Goal: Task Accomplishment & Management: Manage account settings

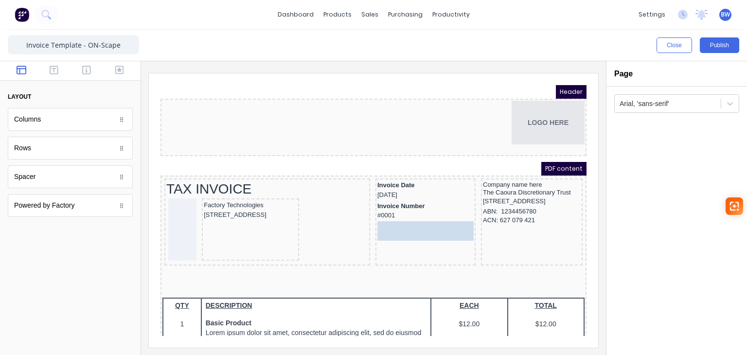
drag, startPoint x: 365, startPoint y: 213, endPoint x: 366, endPoint y: 229, distance: 15.6
click at [366, 229] on body "Header LOGO HERE PDF content TAX INVOICE Factory Technologies 234 Beach Road Go…" at bounding box center [362, 198] width 426 height 251
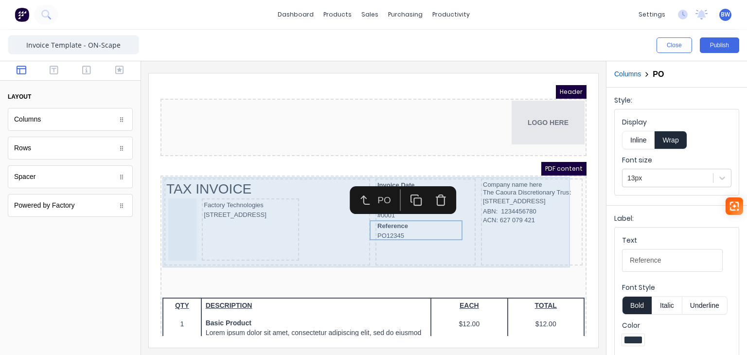
click at [381, 241] on div "Invoice Date 29/10/2024 Invoice Number #0001 Reference PO12345" at bounding box center [414, 210] width 100 height 87
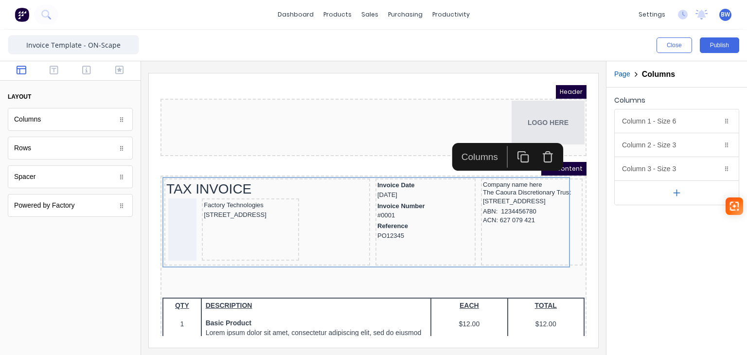
click at [43, 181] on div "Spacer" at bounding box center [70, 176] width 125 height 23
click at [106, 176] on div "Spacer" at bounding box center [70, 176] width 125 height 23
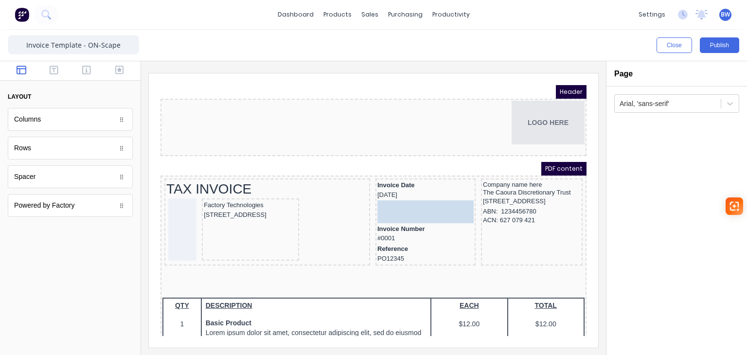
drag, startPoint x: 48, startPoint y: 177, endPoint x: 391, endPoint y: 198, distance: 344.1
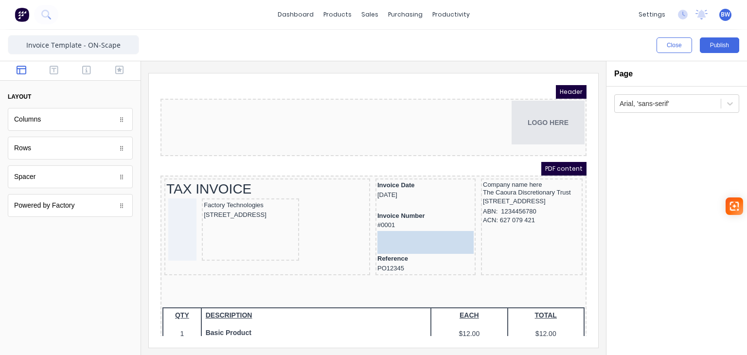
drag, startPoint x: 34, startPoint y: 179, endPoint x: 388, endPoint y: 236, distance: 359.3
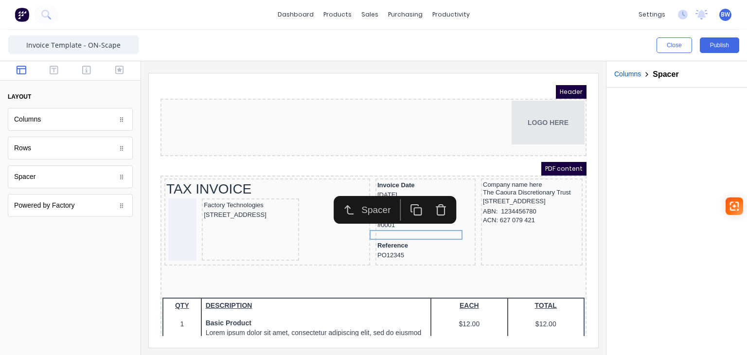
click at [660, 227] on div at bounding box center [677, 222] width 141 height 268
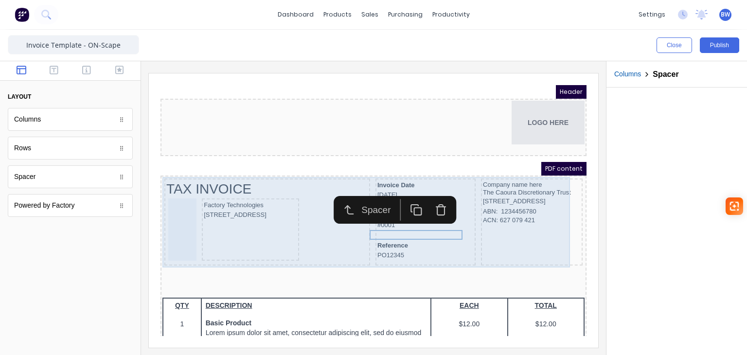
click at [525, 244] on div "Company name here The Caoura Discretionary Trust 234 Beach Road Gold Coast, Que…" at bounding box center [521, 210] width 102 height 87
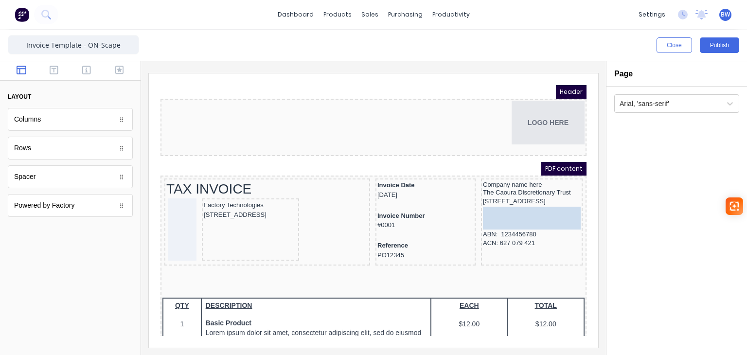
drag, startPoint x: 43, startPoint y: 178, endPoint x: 493, endPoint y: 217, distance: 451.8
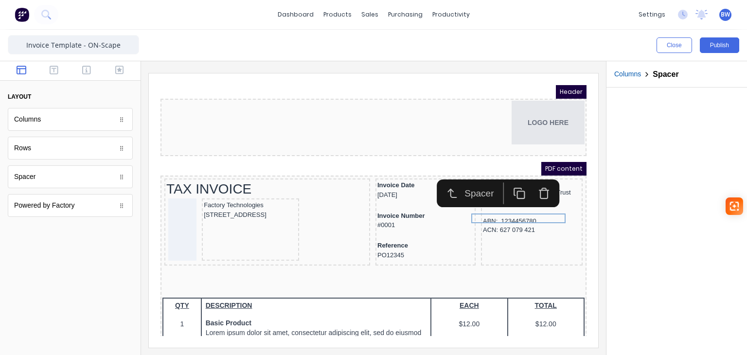
click at [39, 270] on div at bounding box center [70, 293] width 141 height 125
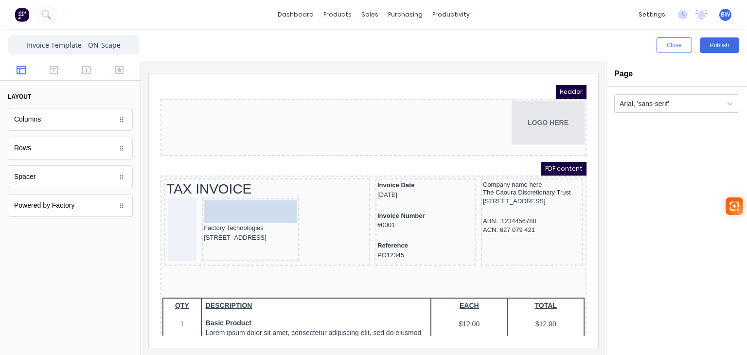
drag, startPoint x: 51, startPoint y: 183, endPoint x: 225, endPoint y: 200, distance: 175.0
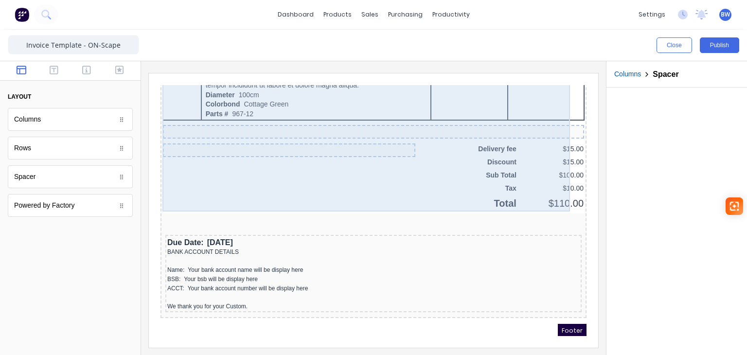
scroll to position [676, 0]
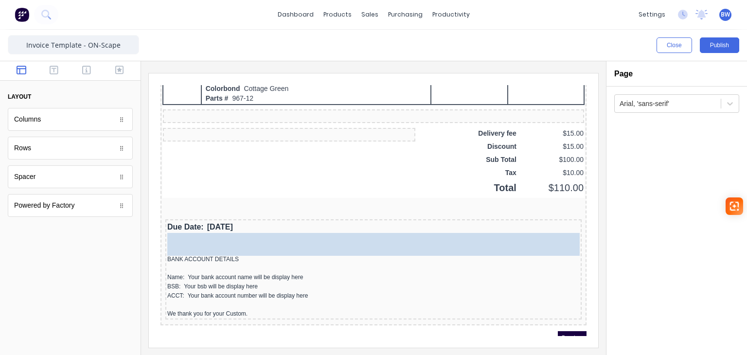
drag, startPoint x: 37, startPoint y: 175, endPoint x: 41, endPoint y: 135, distance: 39.7
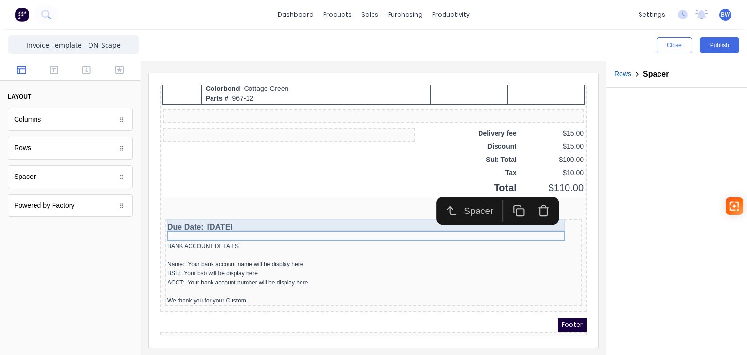
click at [244, 210] on div "Due Date: 29/10/2024" at bounding box center [362, 216] width 413 height 12
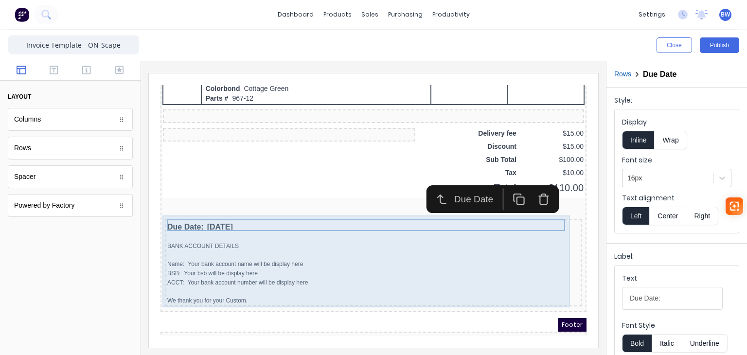
click at [154, 254] on iframe at bounding box center [374, 210] width 450 height 274
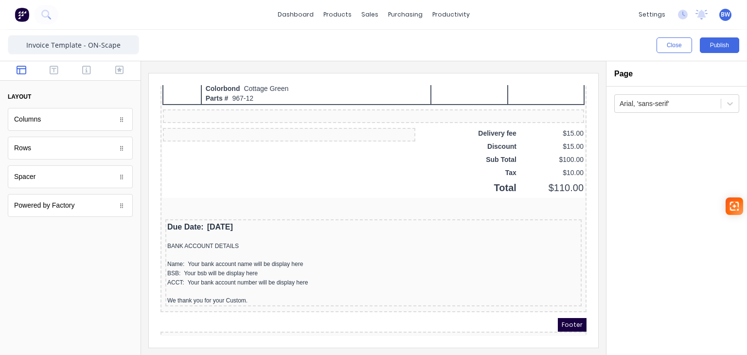
click at [83, 260] on div at bounding box center [70, 293] width 141 height 125
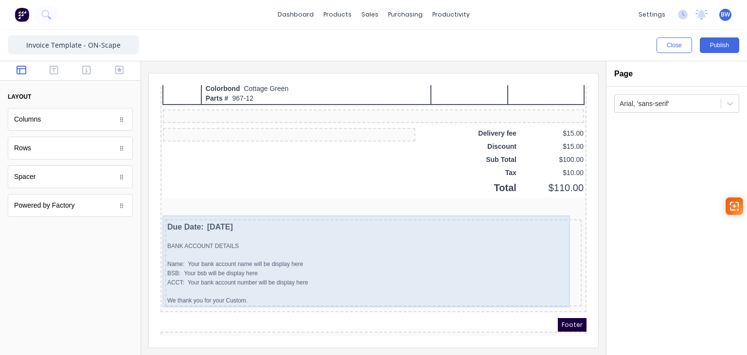
click at [348, 295] on div "Due Date: 29/10/2024 BANK ACCOUNT DETAILS Name: Your bank account name will be …" at bounding box center [362, 252] width 422 height 93
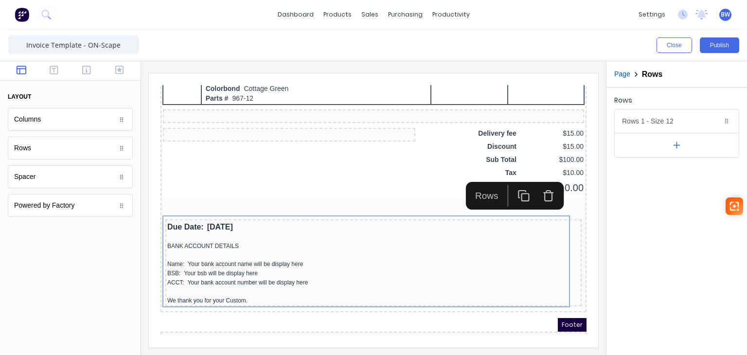
click at [676, 144] on icon "button" at bounding box center [677, 145] width 10 height 10
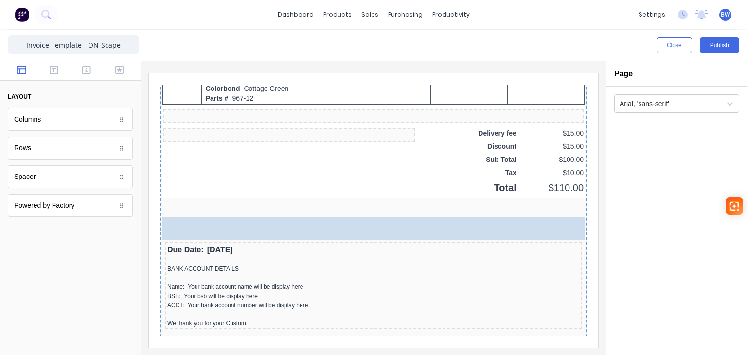
drag, startPoint x: 66, startPoint y: 118, endPoint x: 427, endPoint y: 217, distance: 373.8
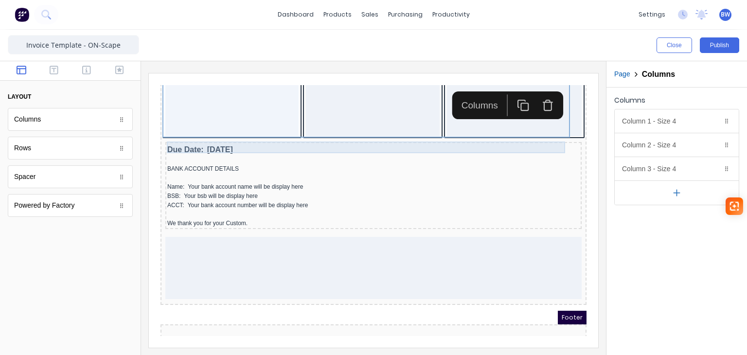
scroll to position [822, 0]
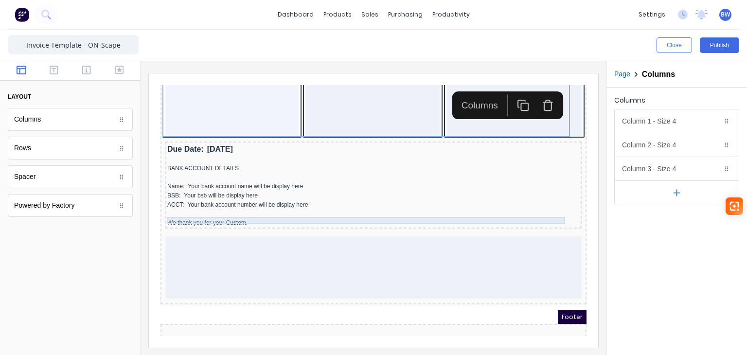
click at [234, 208] on div "We thank you for your Custom." at bounding box center [362, 211] width 413 height 7
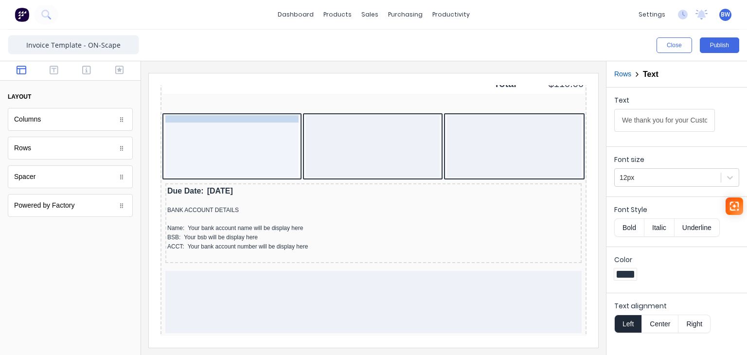
scroll to position [773, 0]
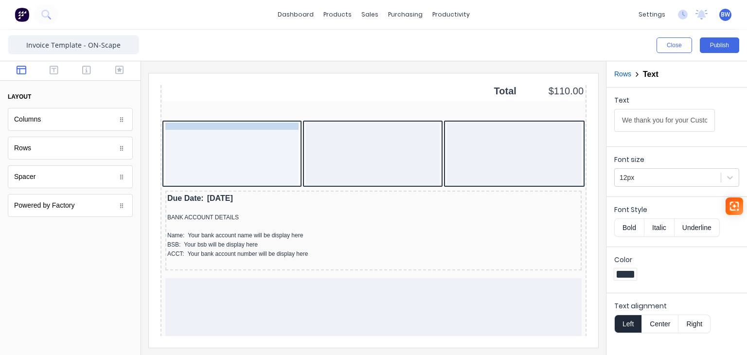
drag, startPoint x: 214, startPoint y: 207, endPoint x: 179, endPoint y: 165, distance: 54.9
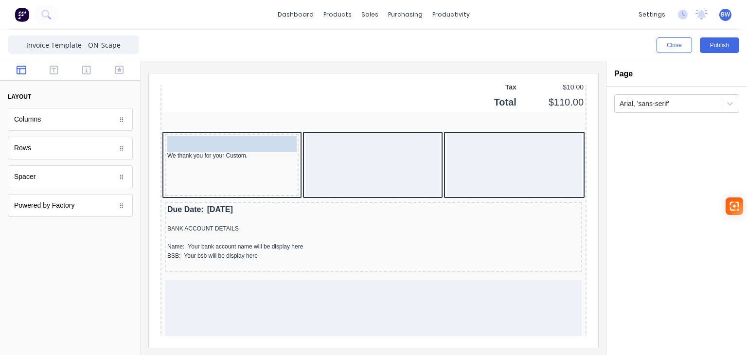
scroll to position [736, 0]
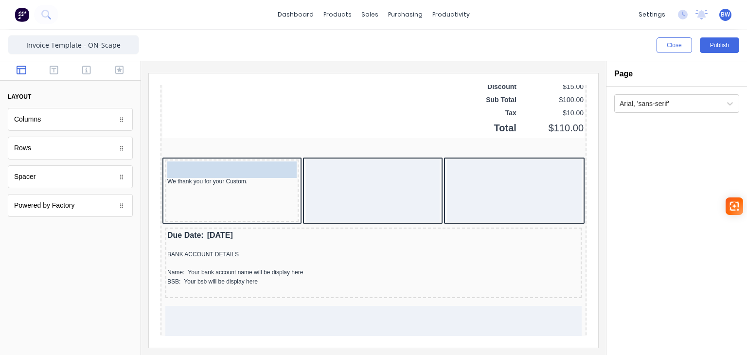
drag, startPoint x: 183, startPoint y: 238, endPoint x: 162, endPoint y: 153, distance: 87.2
drag, startPoint x: 169, startPoint y: 265, endPoint x: 171, endPoint y: 151, distance: 113.9
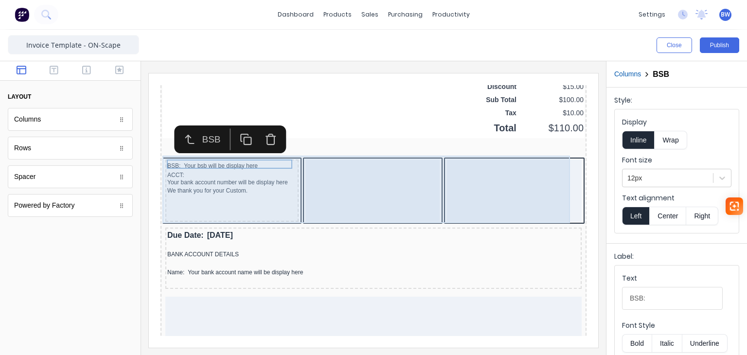
click at [232, 199] on div "BSB: Your bsb will be display here ACCT: Your bank account number will be displ…" at bounding box center [220, 179] width 133 height 62
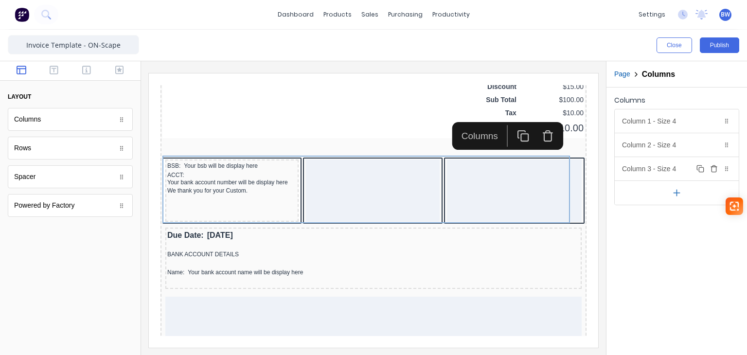
click at [714, 167] on icon "button" at bounding box center [714, 169] width 8 height 8
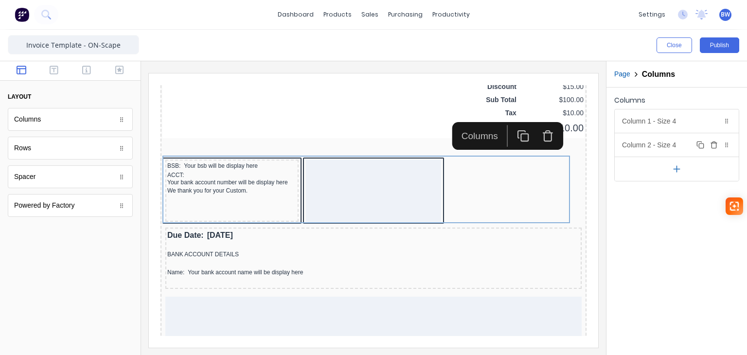
click at [673, 148] on div "Column 2 - Size 4 Duplicate Delete" at bounding box center [677, 144] width 124 height 23
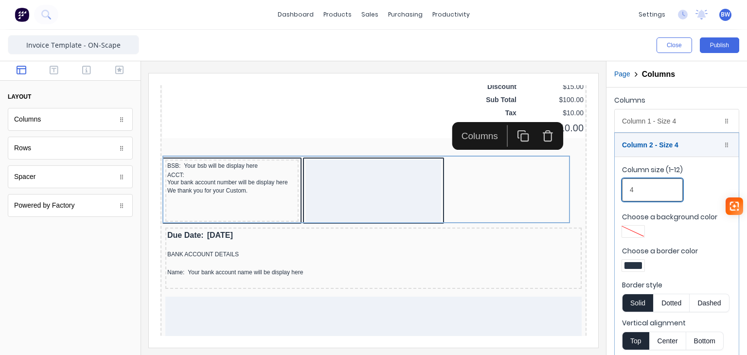
drag, startPoint x: 634, startPoint y: 188, endPoint x: 628, endPoint y: 191, distance: 7.6
click at [628, 191] on input "4" at bounding box center [652, 190] width 61 height 23
type input "5"
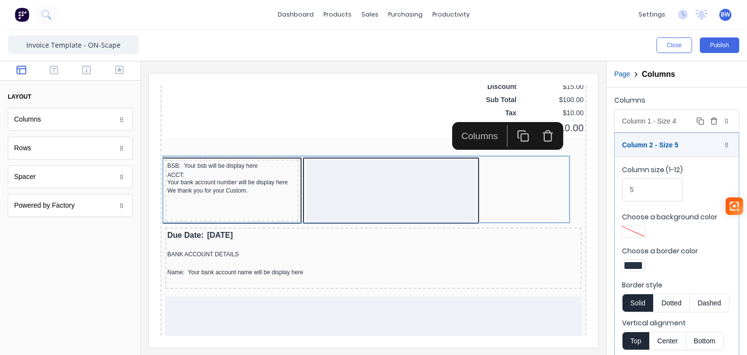
click at [652, 125] on div "Column 1 - Size 4 Duplicate Delete" at bounding box center [677, 120] width 124 height 23
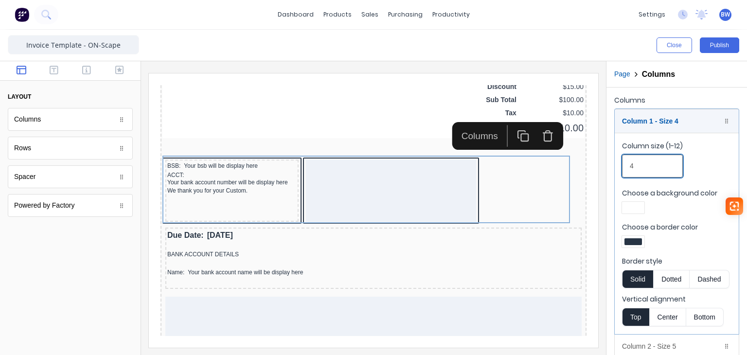
drag, startPoint x: 642, startPoint y: 162, endPoint x: 623, endPoint y: 165, distance: 19.8
click at [623, 165] on input "4" at bounding box center [652, 166] width 61 height 23
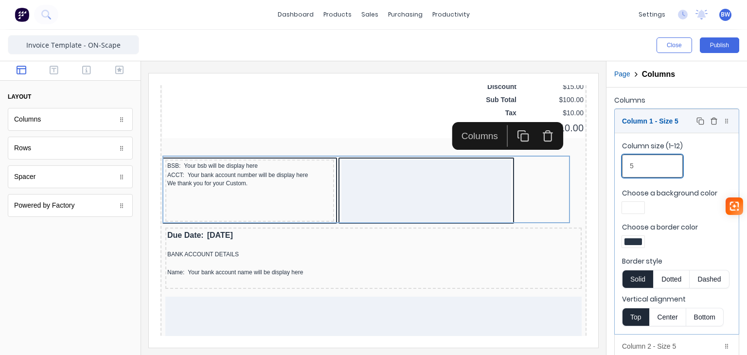
type input "5"
click at [646, 127] on div "Column 1 - Size 5 Duplicate Delete" at bounding box center [677, 120] width 124 height 23
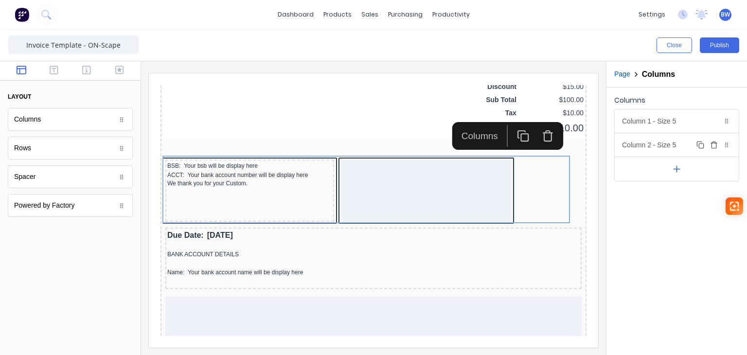
click at [650, 145] on div "Column 2 - Size 5 Duplicate Delete" at bounding box center [677, 144] width 124 height 23
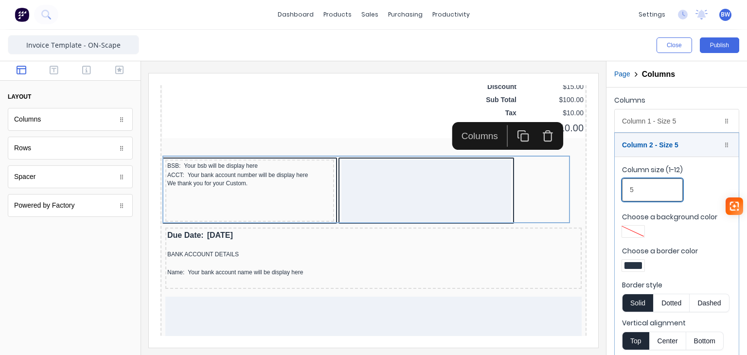
click at [624, 189] on input "5" at bounding box center [652, 190] width 61 height 23
type input "6"
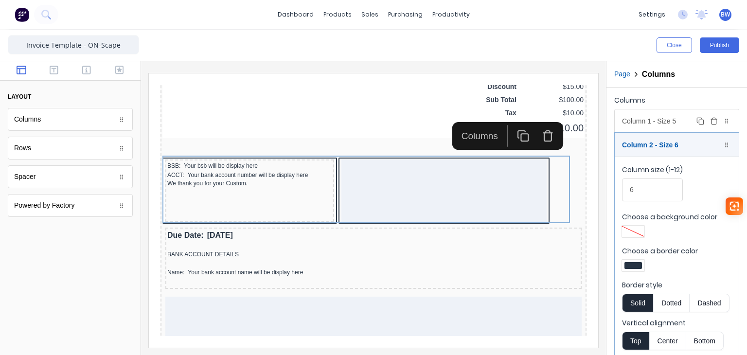
click at [638, 124] on div "Column 1 - Size 5 Duplicate Delete" at bounding box center [677, 120] width 124 height 23
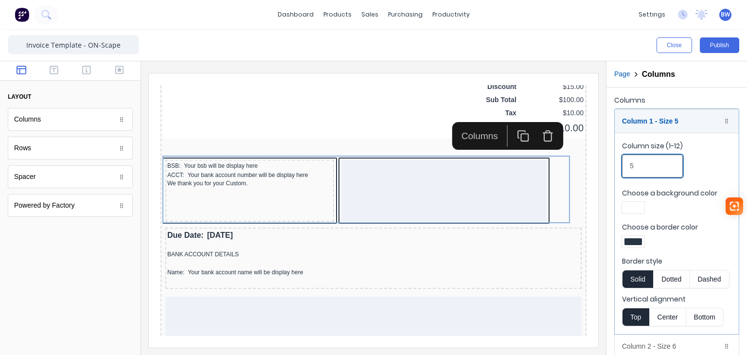
drag, startPoint x: 637, startPoint y: 172, endPoint x: 620, endPoint y: 172, distance: 16.5
click at [620, 172] on fieldset "Column size (1-12) 5 Choose a background color Choose a border color Border sty…" at bounding box center [677, 233] width 124 height 201
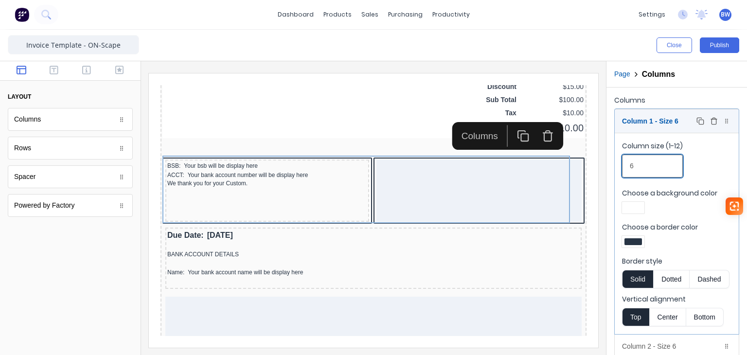
type input "6"
click at [643, 127] on div "Column 1 - Size 6 Duplicate Delete" at bounding box center [677, 120] width 124 height 23
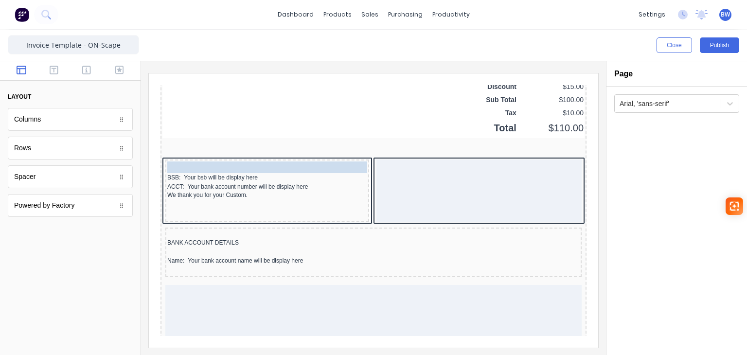
drag, startPoint x: 170, startPoint y: 223, endPoint x: 174, endPoint y: 153, distance: 70.2
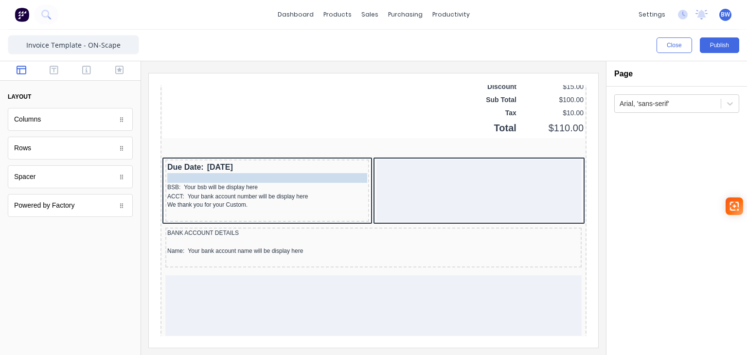
drag, startPoint x: 169, startPoint y: 217, endPoint x: 172, endPoint y: 162, distance: 55.1
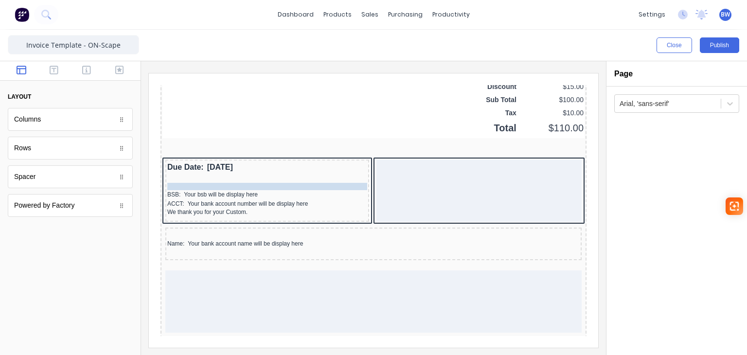
drag, startPoint x: 166, startPoint y: 219, endPoint x: 163, endPoint y: 186, distance: 33.3
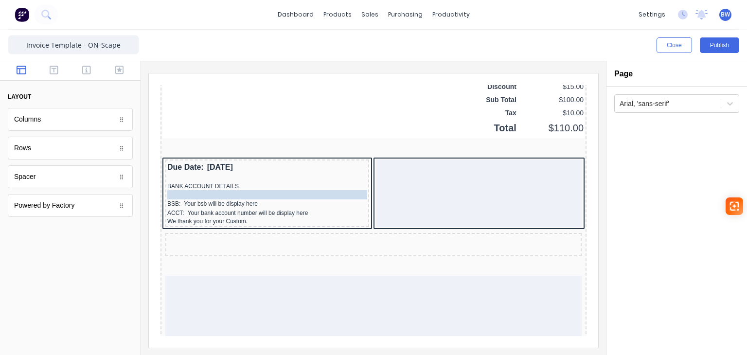
drag, startPoint x: 165, startPoint y: 229, endPoint x: 161, endPoint y: 191, distance: 38.2
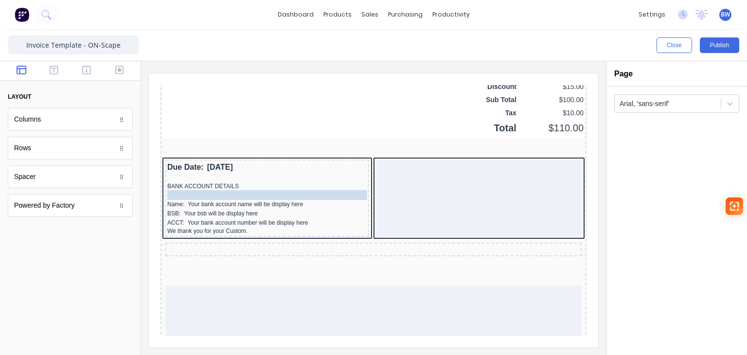
drag, startPoint x: 175, startPoint y: 227, endPoint x: 170, endPoint y: 181, distance: 46.0
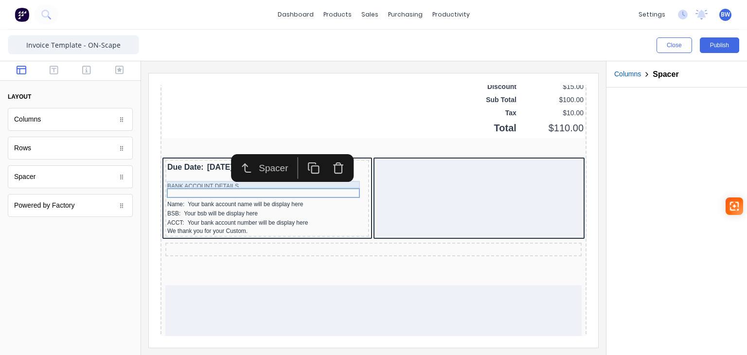
click at [180, 174] on div "BANK ACCOUNT DETAILS" at bounding box center [256, 174] width 200 height 7
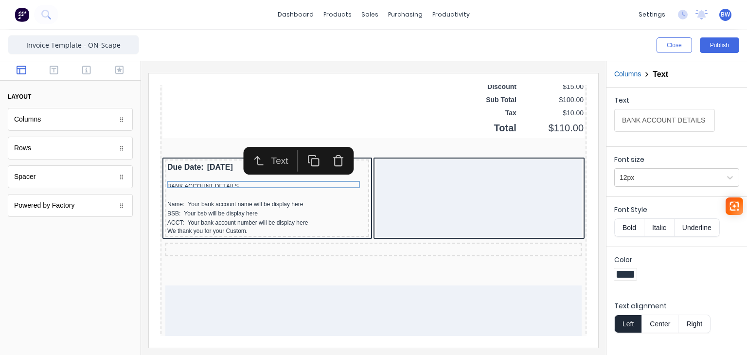
click at [630, 231] on button "Bold" at bounding box center [630, 227] width 30 height 18
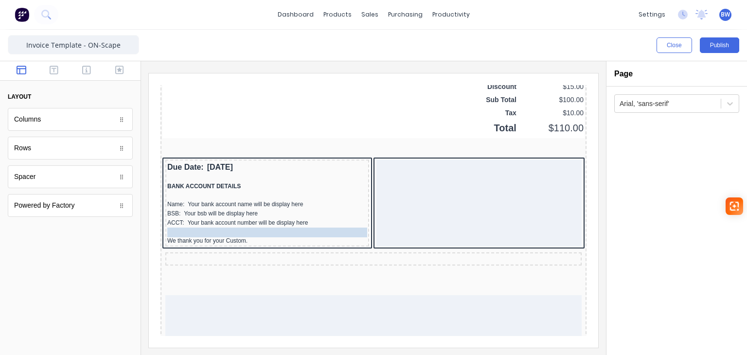
drag, startPoint x: 195, startPoint y: 235, endPoint x: 178, endPoint y: 217, distance: 25.1
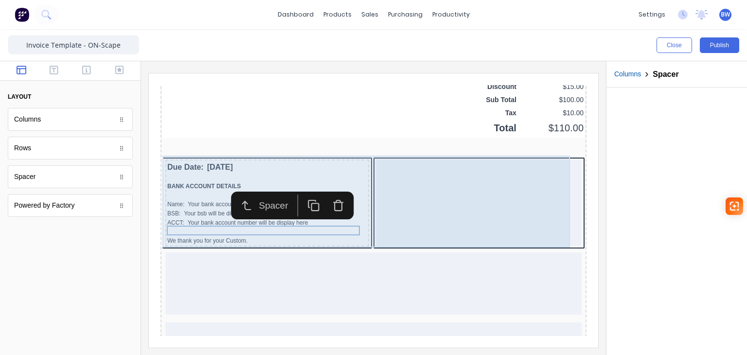
click at [395, 189] on div at bounding box center [467, 191] width 205 height 87
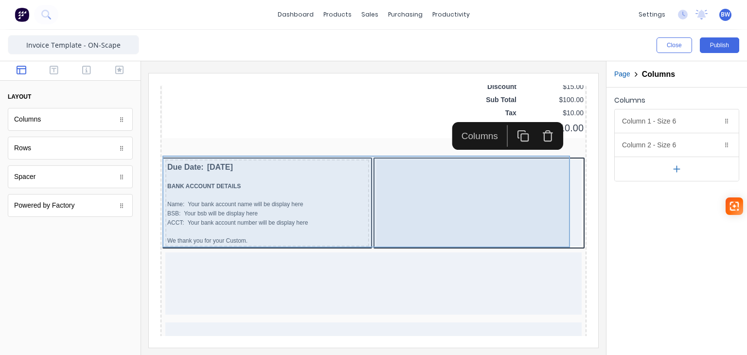
click at [489, 192] on div at bounding box center [467, 191] width 205 height 87
click at [446, 190] on div at bounding box center [467, 191] width 205 height 87
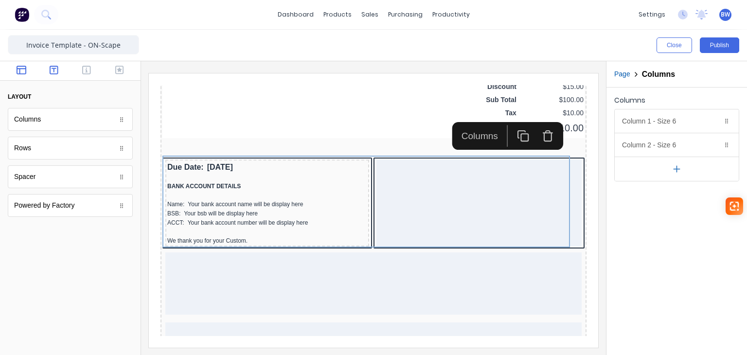
click at [52, 75] on button "button" at bounding box center [53, 71] width 27 height 12
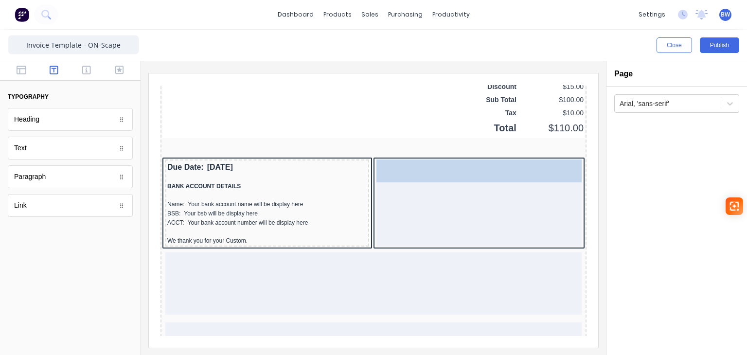
drag, startPoint x: 51, startPoint y: 147, endPoint x: 431, endPoint y: 157, distance: 380.1
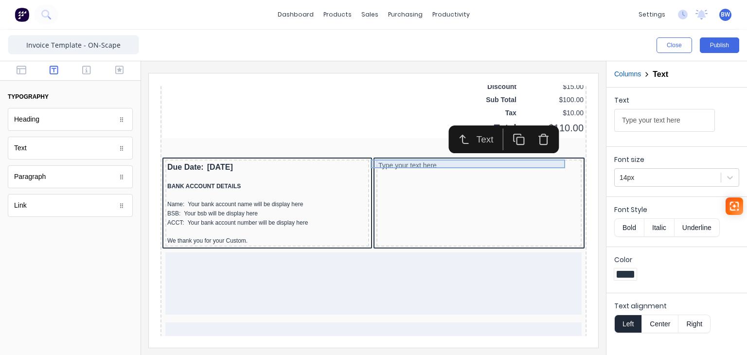
click at [370, 152] on div "Type your text here" at bounding box center [467, 154] width 201 height 9
click at [368, 150] on div "Type your text here" at bounding box center [467, 154] width 201 height 9
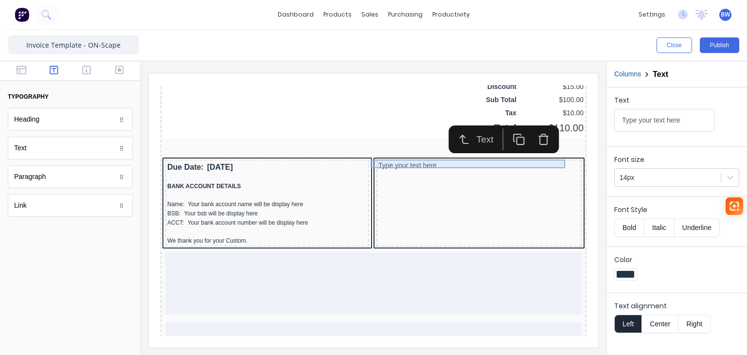
click at [426, 152] on div "Type your text here" at bounding box center [467, 154] width 201 height 9
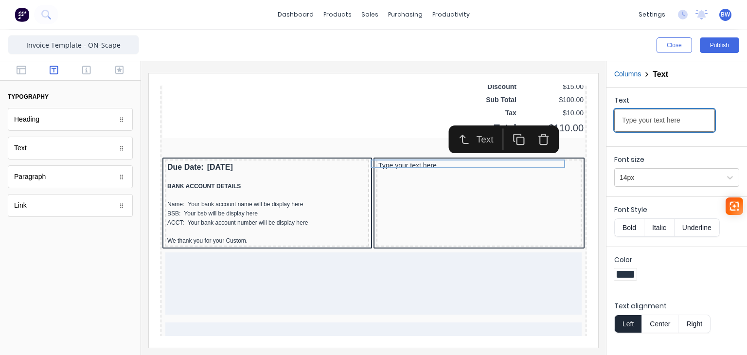
click at [660, 122] on input "Type your text here" at bounding box center [665, 120] width 101 height 23
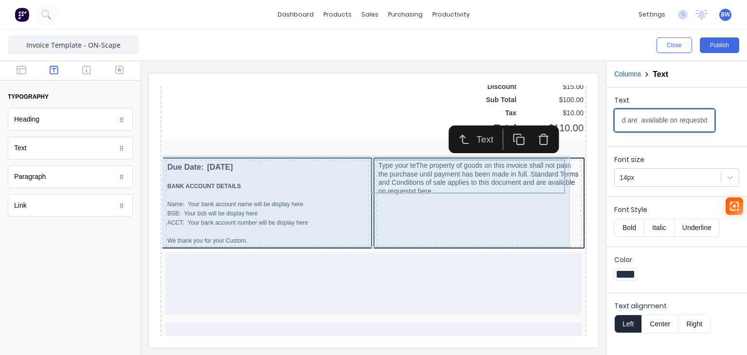
type input "Type your teThe property of goods on this invoice shall not pass the purchase u…"
click at [449, 208] on div "Type your teThe property of goods on this invoice shall not pass the purchase u…" at bounding box center [467, 191] width 205 height 87
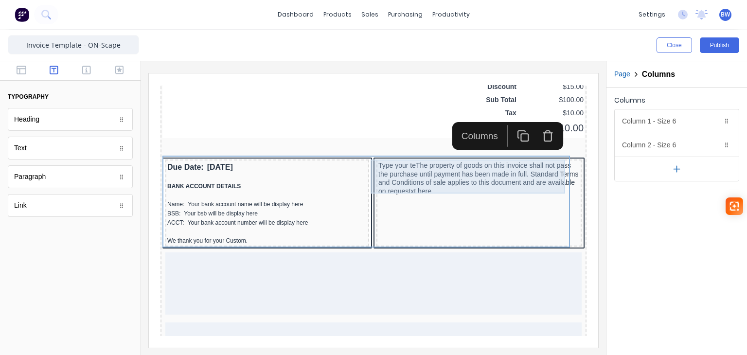
click at [481, 171] on div "Type your teThe property of goods on this invoice shall not pass the purchase u…" at bounding box center [467, 167] width 201 height 34
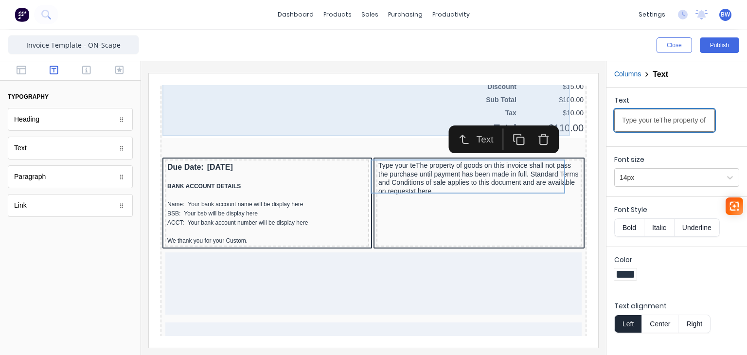
drag, startPoint x: 809, startPoint y: 195, endPoint x: 552, endPoint y: 112, distance: 269.4
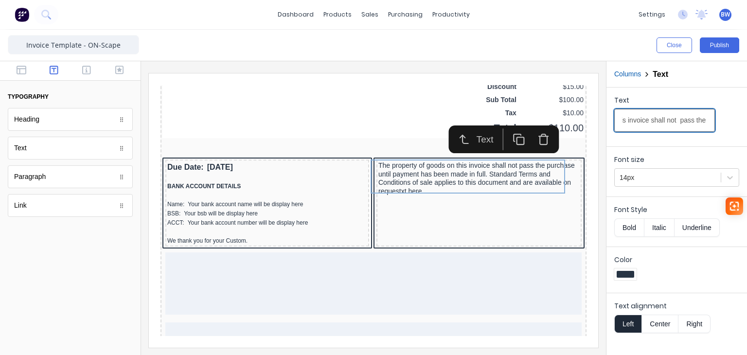
scroll to position [0, 92]
click at [675, 122] on input "The property of goods on this invoice shall not pass the purchase until payment…" at bounding box center [665, 120] width 101 height 23
click at [703, 122] on input "The property of goods on this invoice shall not pass the purchase until payment…" at bounding box center [665, 120] width 101 height 23
click at [677, 122] on input "The property of goods on this invoice shall not pass the purchase until payment…" at bounding box center [665, 120] width 101 height 23
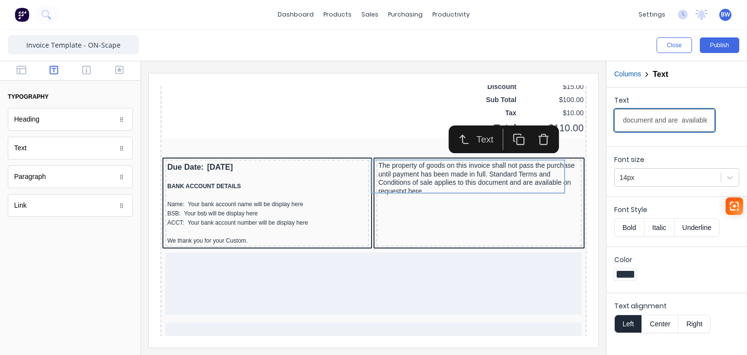
scroll to position [0, 536]
drag, startPoint x: 654, startPoint y: 121, endPoint x: 735, endPoint y: 122, distance: 80.3
click at [735, 122] on div "Text The property of goods on this invoice shall not pass the purchase until pa…" at bounding box center [677, 115] width 125 height 41
drag, startPoint x: 700, startPoint y: 121, endPoint x: 688, endPoint y: 119, distance: 11.8
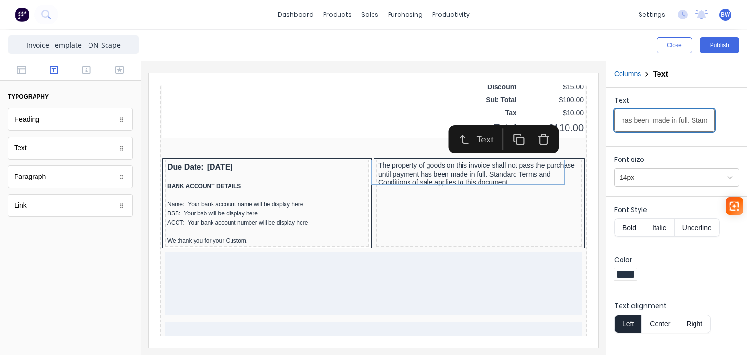
click at [688, 119] on input "The property of goods on this invoice shall not pass the purchase until payment…" at bounding box center [665, 120] width 101 height 23
type input "The property of goods on this invoice shall not pass the purchase until payment…"
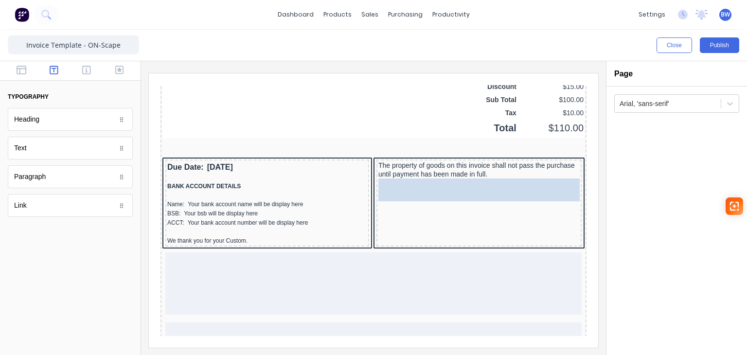
drag, startPoint x: 37, startPoint y: 149, endPoint x: 405, endPoint y: 183, distance: 369.5
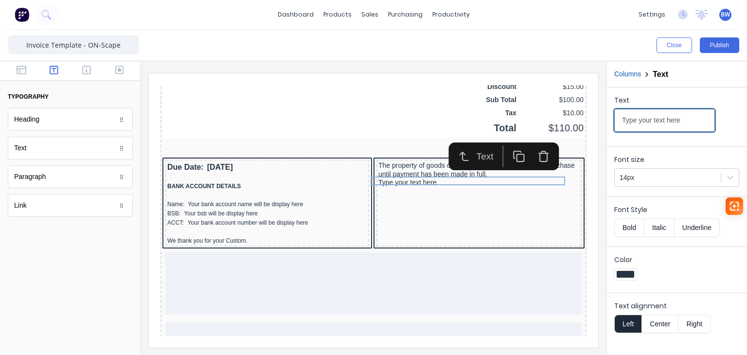
click at [650, 124] on input "Type your text here" at bounding box center [665, 120] width 101 height 23
drag, startPoint x: 627, startPoint y: 123, endPoint x: 617, endPoint y: 125, distance: 9.9
click at [617, 125] on input "Type your text here" at bounding box center [665, 120] width 101 height 23
paste input "Standard Terms and Conditions of sale applies to this document."
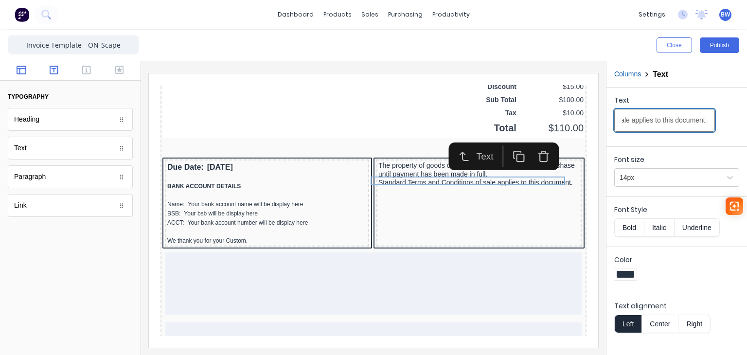
type input "Standard Terms and Conditions of sale applies to this document."
click at [25, 69] on icon "button" at bounding box center [22, 70] width 10 height 9
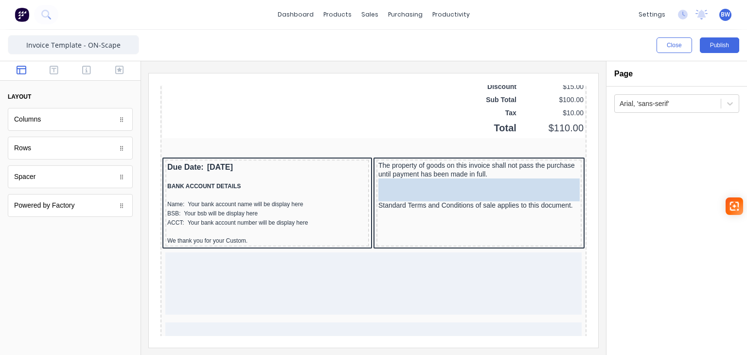
drag, startPoint x: 22, startPoint y: 179, endPoint x: 390, endPoint y: 178, distance: 367.4
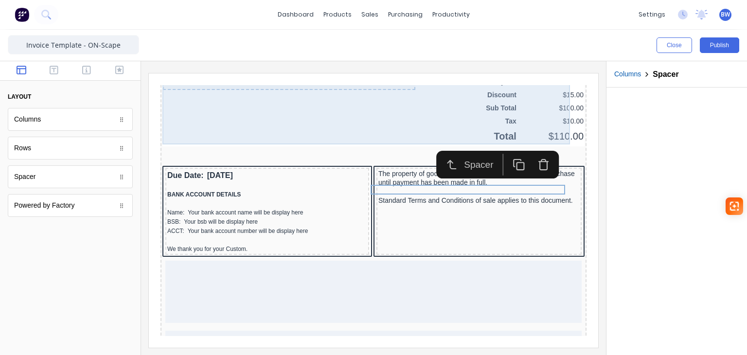
scroll to position [730, 0]
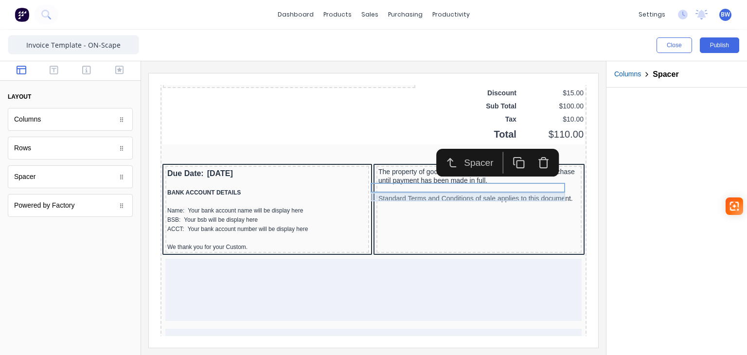
click at [473, 184] on div "Standard Terms and Conditions of sale applies to this document." at bounding box center [467, 187] width 201 height 9
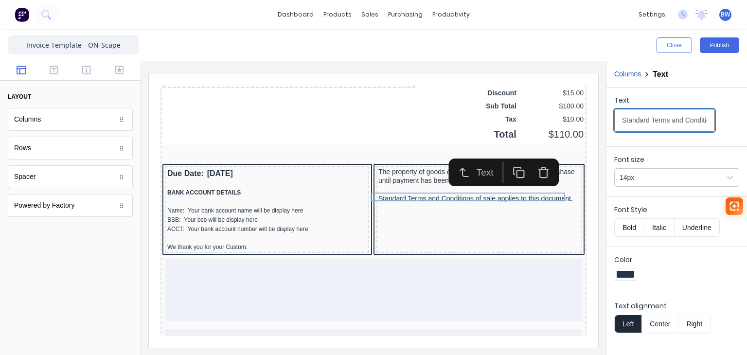
scroll to position [0, 119]
drag, startPoint x: 685, startPoint y: 120, endPoint x: 724, endPoint y: 121, distance: 38.9
click at [724, 121] on div "Text Standard Terms and Conditions of sale applies to this document." at bounding box center [677, 115] width 125 height 41
click at [638, 119] on input "Standard Terms and Conditions of sale applies to this document." at bounding box center [665, 120] width 101 height 23
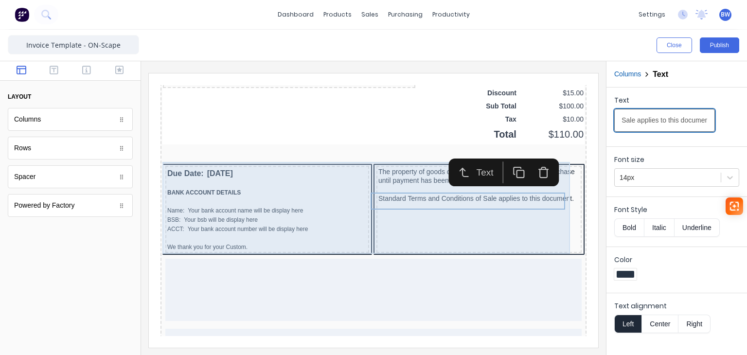
type input "Standard Terms and Conditions of Sale applies to this document."
click at [504, 227] on div "The property of goods on this invoice shall not pass the purchase until payment…" at bounding box center [467, 197] width 205 height 87
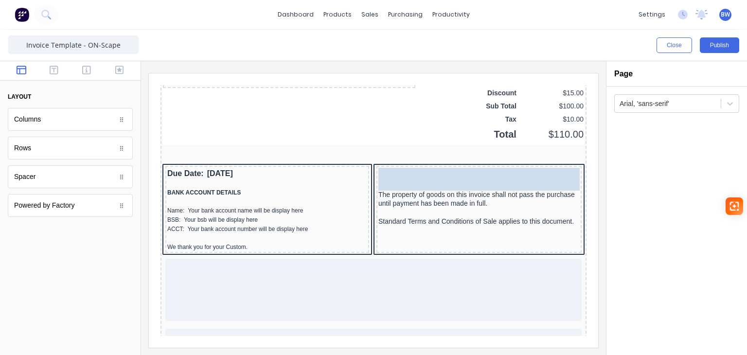
drag, startPoint x: 46, startPoint y: 182, endPoint x: 450, endPoint y: 170, distance: 403.6
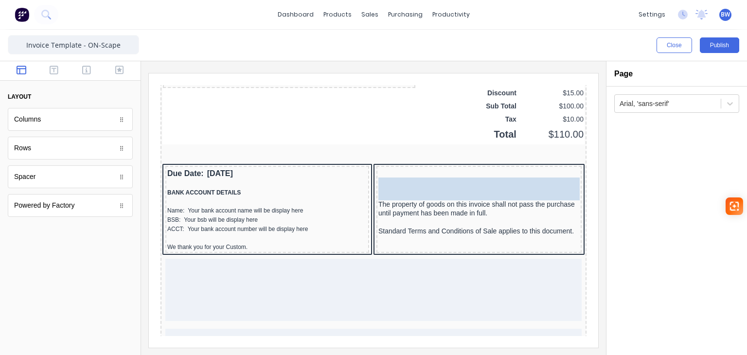
drag, startPoint x: 26, startPoint y: 180, endPoint x: 223, endPoint y: 92, distance: 215.0
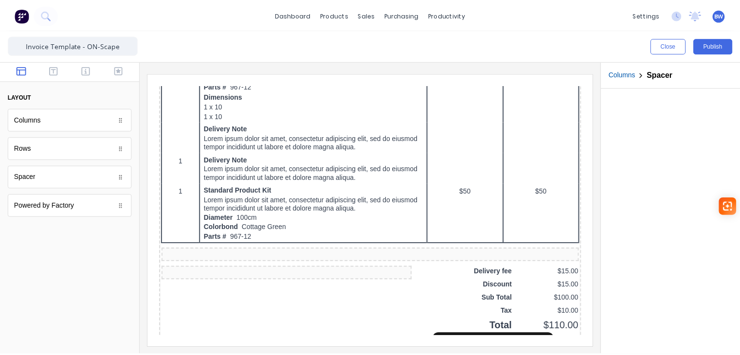
scroll to position [531, 0]
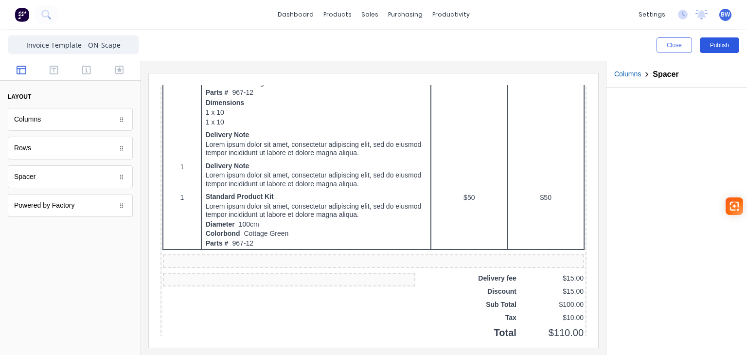
click at [727, 46] on button "Publish" at bounding box center [719, 45] width 39 height 16
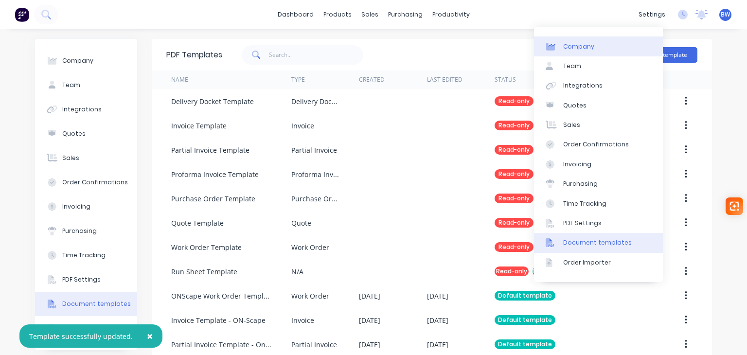
click at [596, 39] on link "Company" at bounding box center [598, 45] width 129 height 19
select select "AU"
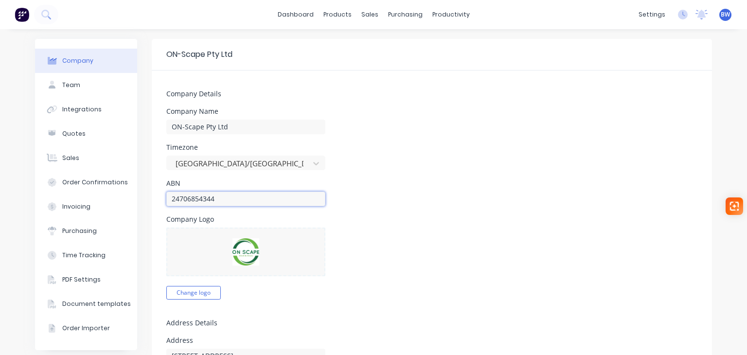
click at [176, 200] on input "24706854344" at bounding box center [245, 199] width 159 height 15
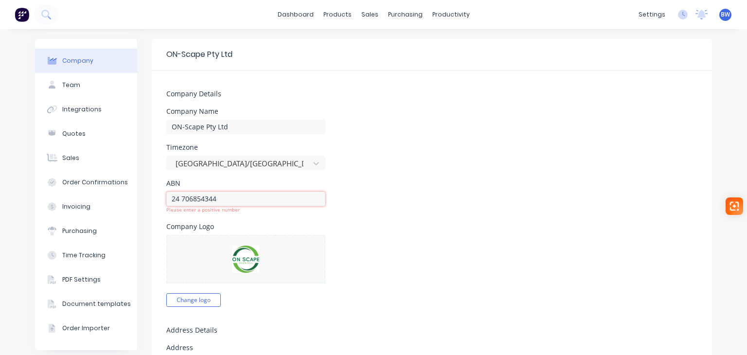
click at [188, 198] on input "24 706854344" at bounding box center [245, 199] width 159 height 15
drag, startPoint x: 203, startPoint y: 199, endPoint x: 211, endPoint y: 197, distance: 8.4
click at [203, 199] on input "24 706 854344" at bounding box center [245, 199] width 159 height 15
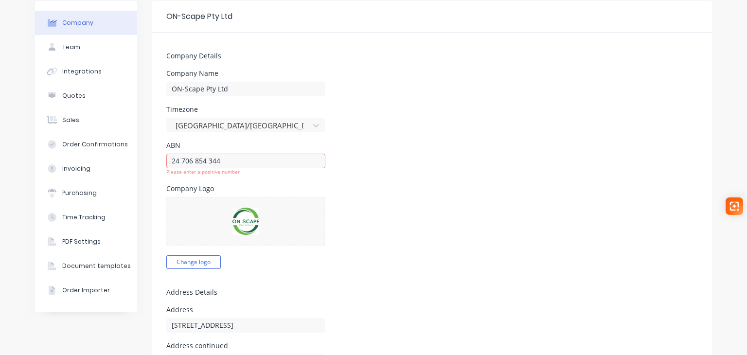
scroll to position [36, 0]
click at [177, 167] on input "24 706 854 344" at bounding box center [245, 162] width 159 height 15
click at [191, 164] on input "24706 854 344" at bounding box center [245, 162] width 159 height 15
click at [191, 163] on input "24706 854 344" at bounding box center [245, 162] width 159 height 15
click at [201, 162] on input "24706854 344" at bounding box center [245, 162] width 159 height 15
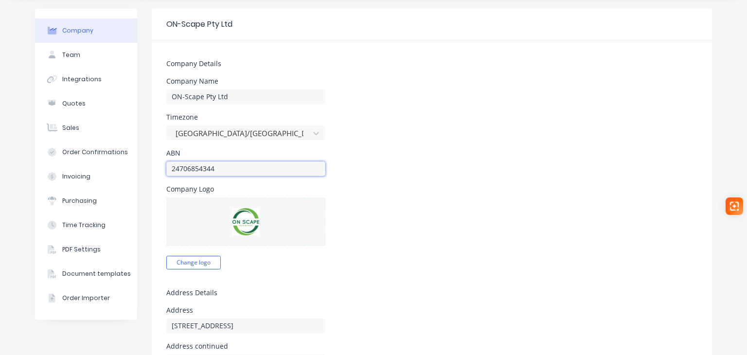
scroll to position [0, 0]
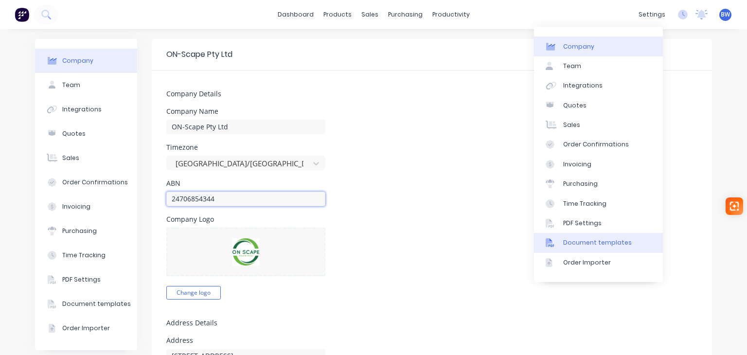
type input "24706854344"
click at [586, 240] on div "Document templates" at bounding box center [597, 242] width 69 height 9
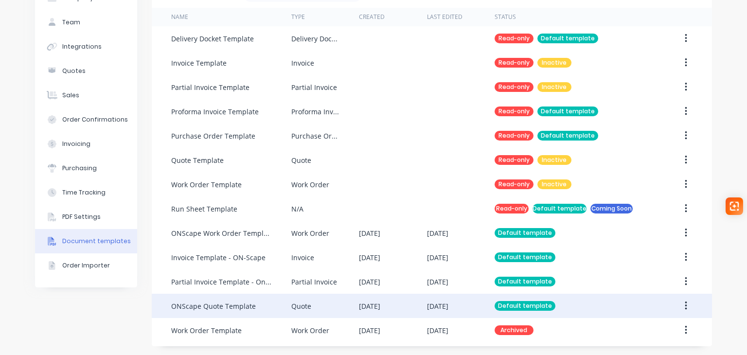
scroll to position [64, 0]
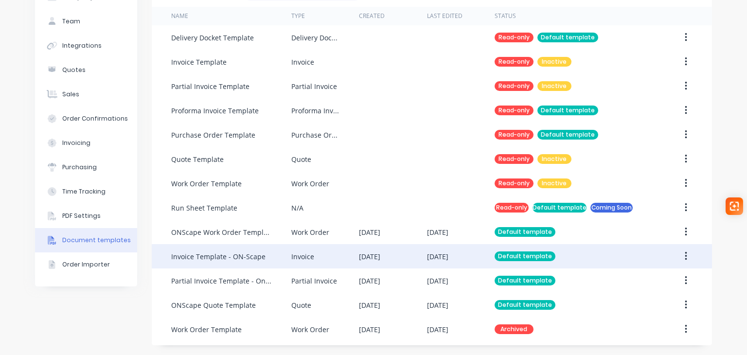
click at [235, 261] on div "Invoice Template - ON-Scape" at bounding box center [231, 256] width 120 height 24
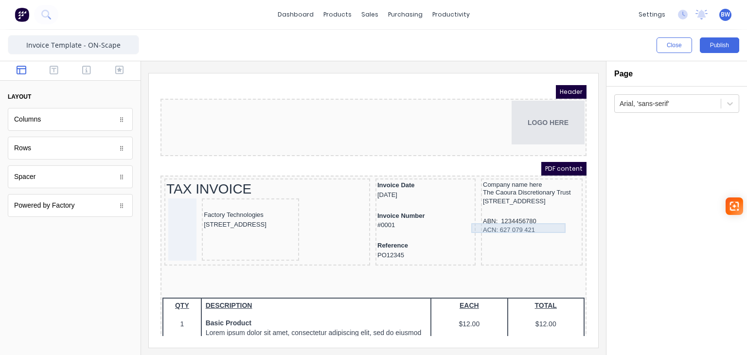
click at [490, 215] on div "ABN: 1234456780" at bounding box center [520, 210] width 98 height 10
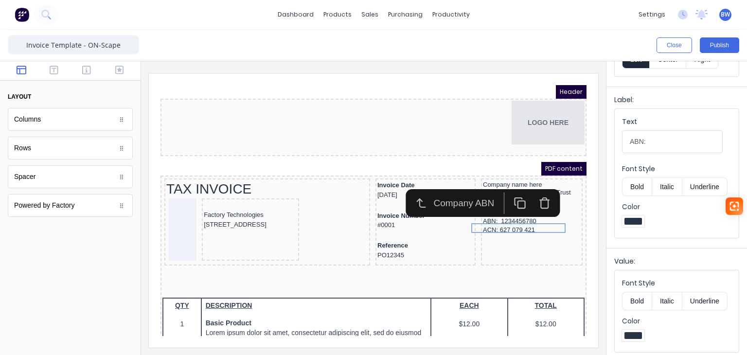
scroll to position [159, 0]
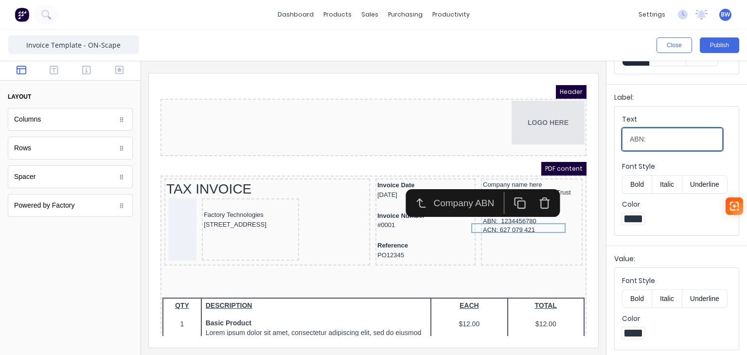
click at [667, 143] on input "ABN:" at bounding box center [672, 139] width 101 height 23
click at [530, 191] on icon "button" at bounding box center [532, 191] width 12 height 12
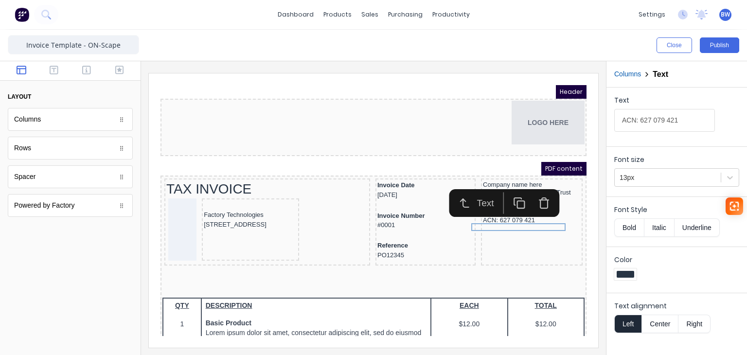
scroll to position [0, 0]
click at [54, 71] on icon "button" at bounding box center [54, 70] width 9 height 9
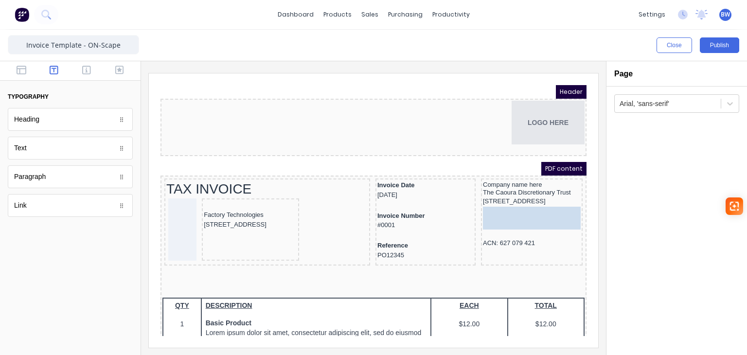
drag, startPoint x: 49, startPoint y: 153, endPoint x: 564, endPoint y: 223, distance: 520.1
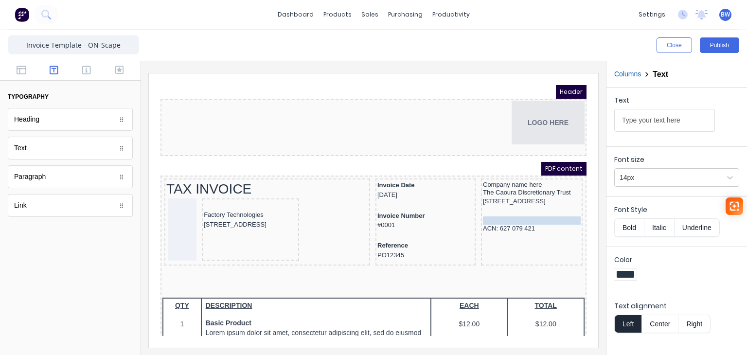
drag, startPoint x: 500, startPoint y: 206, endPoint x: 499, endPoint y: 218, distance: 12.2
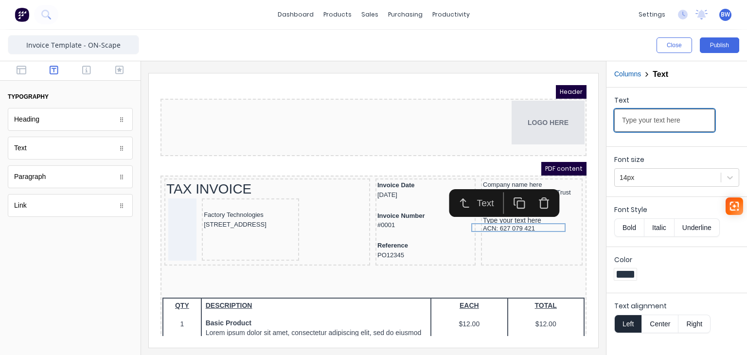
click at [655, 113] on input "Type your text here" at bounding box center [665, 120] width 101 height 23
drag, startPoint x: 686, startPoint y: 120, endPoint x: 662, endPoint y: 127, distance: 24.7
click at [663, 127] on input "Type your text here" at bounding box center [665, 120] width 101 height 23
click at [684, 123] on input "Type your text here" at bounding box center [665, 120] width 101 height 23
drag, startPoint x: 640, startPoint y: 124, endPoint x: 609, endPoint y: 127, distance: 31.2
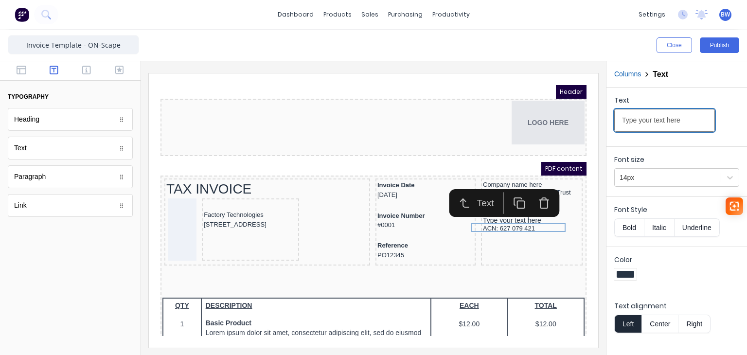
click at [609, 127] on div "Text Type your text here" at bounding box center [677, 115] width 141 height 55
paste input "24 706 854 344"
type input "ABN: 24 706 854 344"
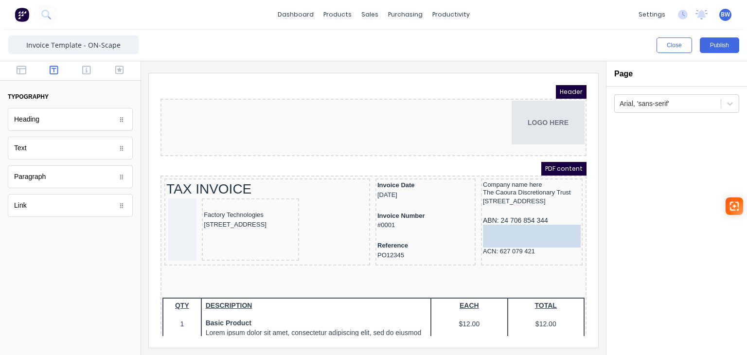
drag, startPoint x: 47, startPoint y: 145, endPoint x: 519, endPoint y: 226, distance: 479.3
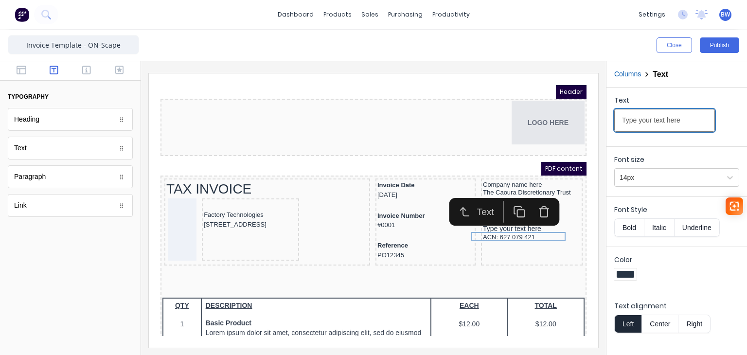
drag, startPoint x: 684, startPoint y: 119, endPoint x: 598, endPoint y: 124, distance: 85.3
click at [598, 124] on div "Close Publish Components typography Heading Heading Text Text Paragraph Paragra…" at bounding box center [373, 193] width 747 height 326
type input "ACN: 627 079 421"
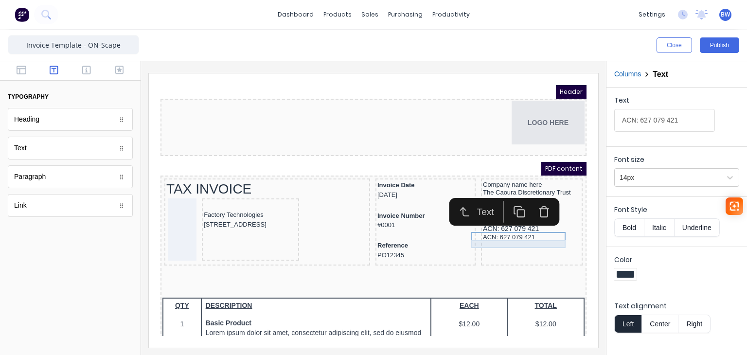
click at [515, 230] on div "ACN: 627 079 421" at bounding box center [520, 226] width 98 height 8
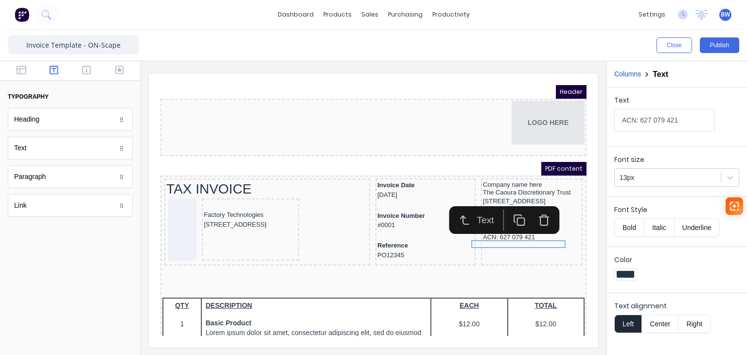
click at [533, 210] on icon "button" at bounding box center [532, 208] width 12 height 12
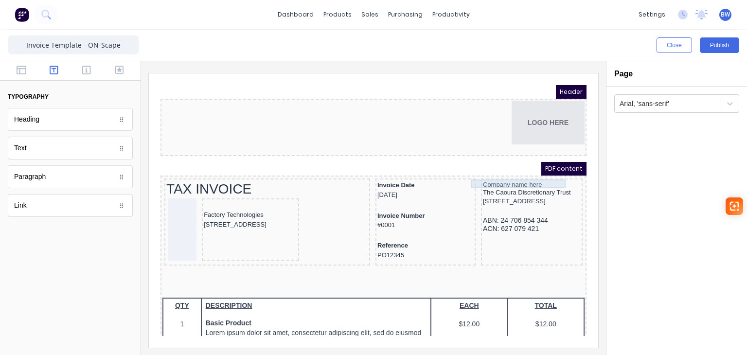
click at [488, 170] on div "Company name here" at bounding box center [520, 173] width 98 height 8
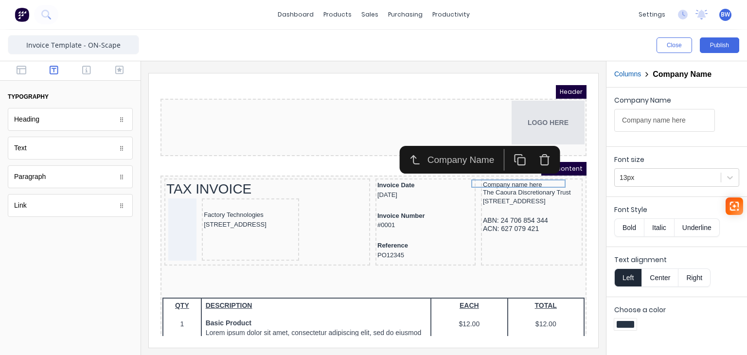
click at [530, 145] on icon "button" at bounding box center [532, 145] width 9 height 0
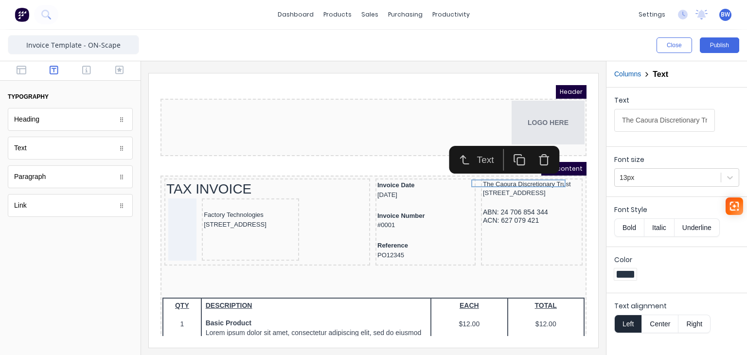
click at [536, 149] on icon "button" at bounding box center [532, 149] width 7 height 8
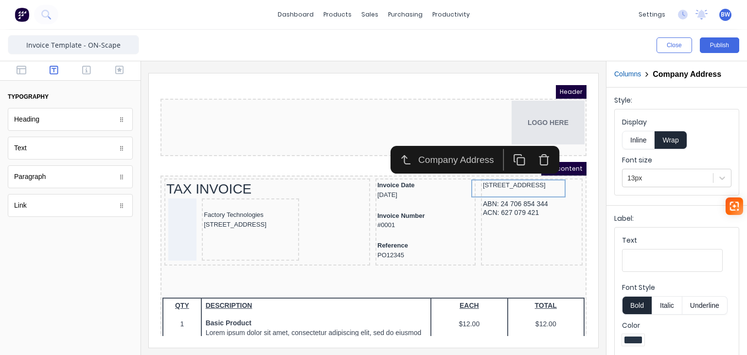
click at [534, 151] on icon "button" at bounding box center [532, 148] width 12 height 12
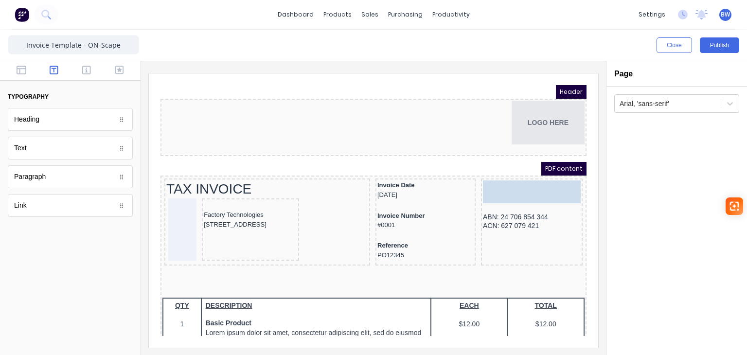
drag, startPoint x: 26, startPoint y: 152, endPoint x: 498, endPoint y: 185, distance: 473.1
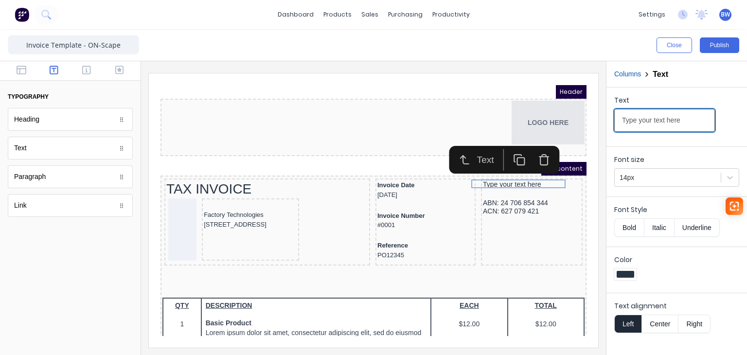
click at [644, 120] on input "Type your text here" at bounding box center [665, 120] width 101 height 23
drag, startPoint x: 685, startPoint y: 121, endPoint x: 609, endPoint y: 120, distance: 75.4
click at [609, 120] on div "Text Type your text here" at bounding box center [677, 115] width 141 height 55
drag, startPoint x: 634, startPoint y: 121, endPoint x: 608, endPoint y: 121, distance: 26.3
click at [608, 121] on div "Text ONScape Pty Ltd" at bounding box center [677, 115] width 141 height 55
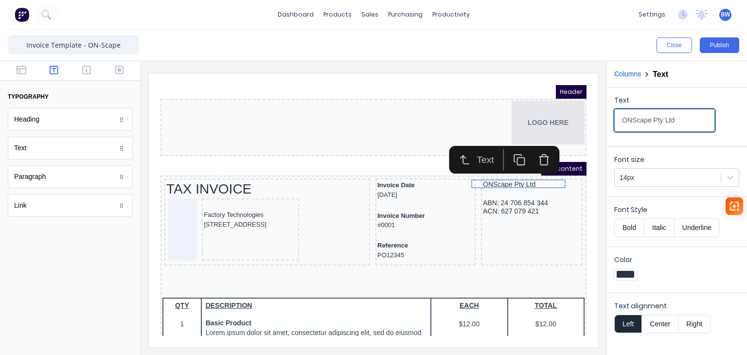
paste input "-Scape Pty Ltd ATF The Caoura Discretionary Trust"
type input "ON-Scape Pty Ltd ATF The Caoura Discretionary Trust"
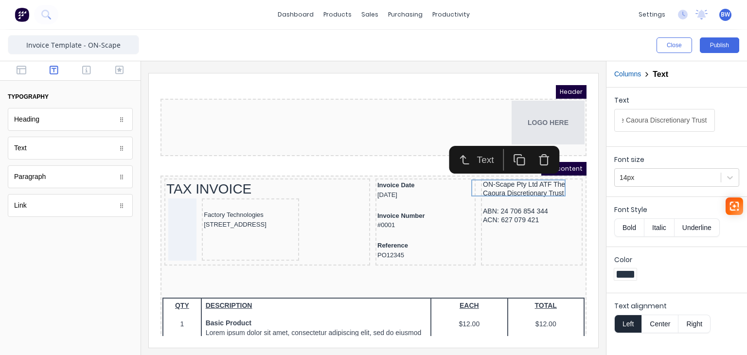
click at [23, 149] on body "dashboard products sales purchasing productivity dashboard products Product Cat…" at bounding box center [373, 177] width 747 height 355
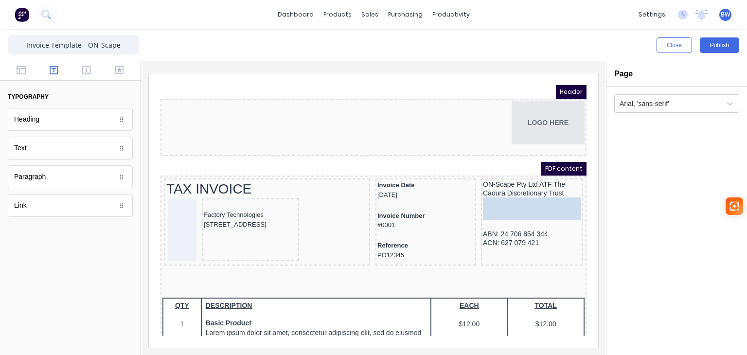
drag, startPoint x: 23, startPoint y: 149, endPoint x: 320, endPoint y: 113, distance: 299.0
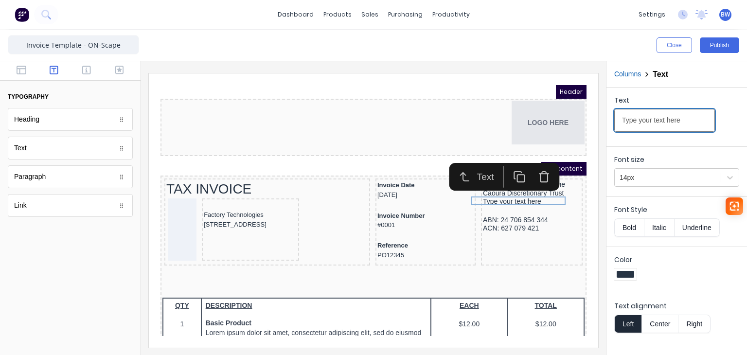
click at [637, 118] on input "Type your text here" at bounding box center [665, 120] width 101 height 23
drag, startPoint x: 653, startPoint y: 125, endPoint x: 608, endPoint y: 132, distance: 46.3
click at [608, 132] on div "Text Type your text here" at bounding box center [677, 115] width 141 height 55
type input "PO Box 149"
click at [41, 154] on div "Text" at bounding box center [70, 148] width 125 height 23
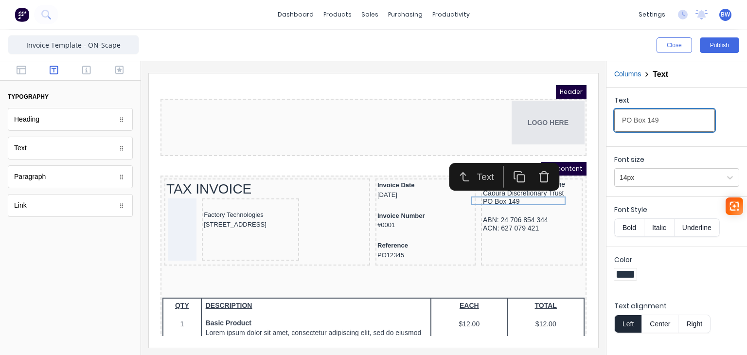
click at [29, 146] on div "Text" at bounding box center [70, 148] width 125 height 23
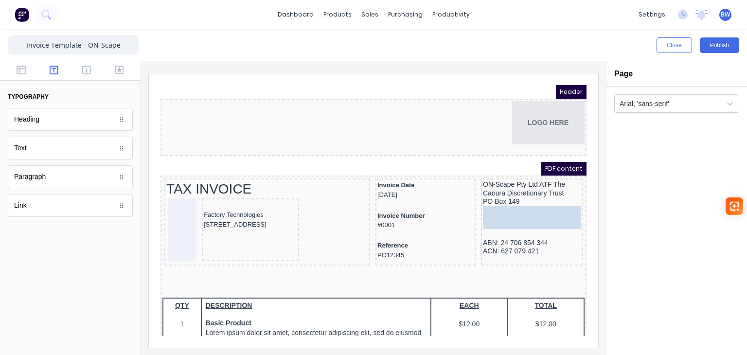
drag, startPoint x: 29, startPoint y: 147, endPoint x: 500, endPoint y: 201, distance: 474.1
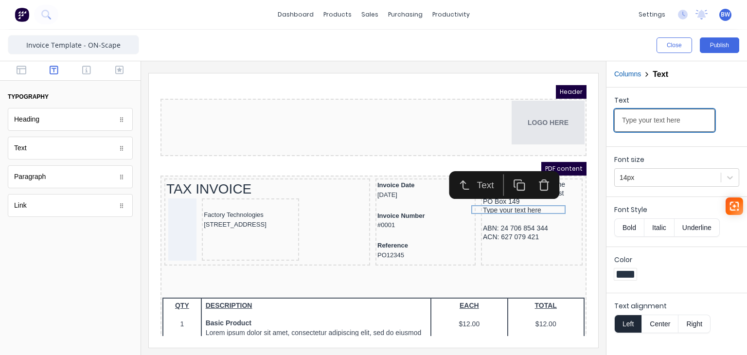
drag, startPoint x: 687, startPoint y: 121, endPoint x: 607, endPoint y: 127, distance: 80.0
click at [607, 127] on div "Text Type your text here" at bounding box center [677, 115] width 141 height 55
click at [677, 121] on input "THIRLMERE NSW 572" at bounding box center [665, 120] width 101 height 23
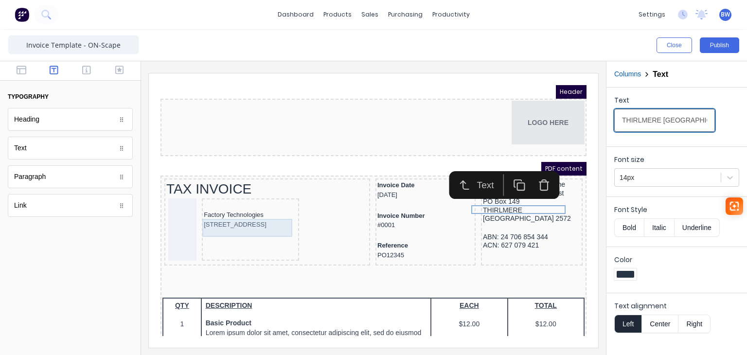
type input "THIRLMERE [GEOGRAPHIC_DATA] 2572"
click at [237, 218] on div "[STREET_ADDRESS]" at bounding box center [238, 213] width 93 height 10
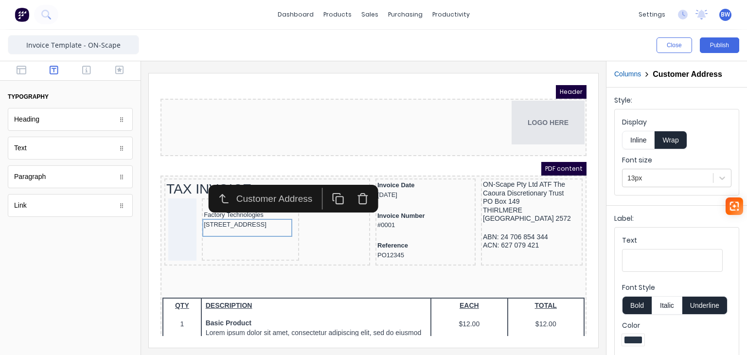
click at [63, 248] on div at bounding box center [70, 293] width 141 height 125
click at [516, 169] on div "ON-Scape Pty Ltd ATF The Caoura Discretionary Trust" at bounding box center [520, 177] width 98 height 17
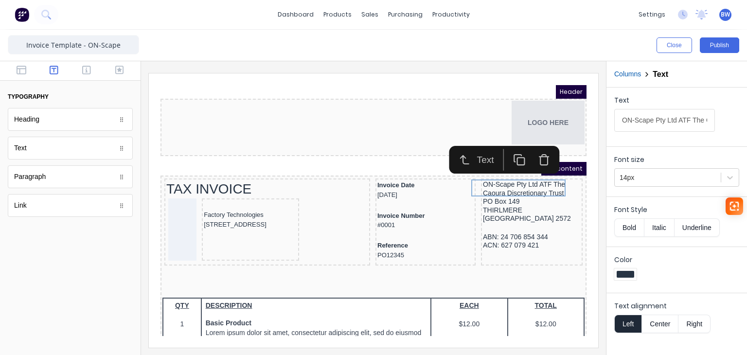
click at [691, 325] on button "Right" at bounding box center [695, 324] width 32 height 18
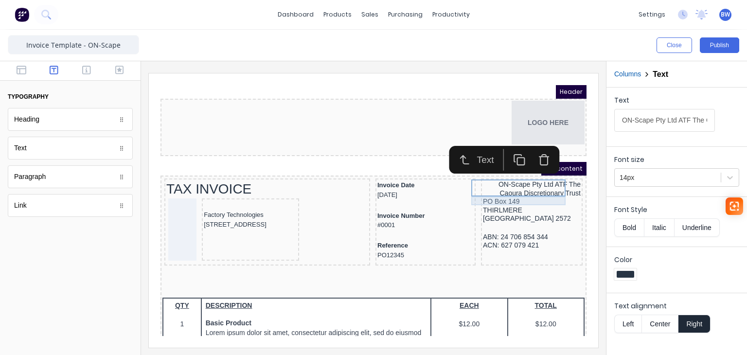
click at [485, 188] on div "PO Box 149" at bounding box center [520, 190] width 98 height 9
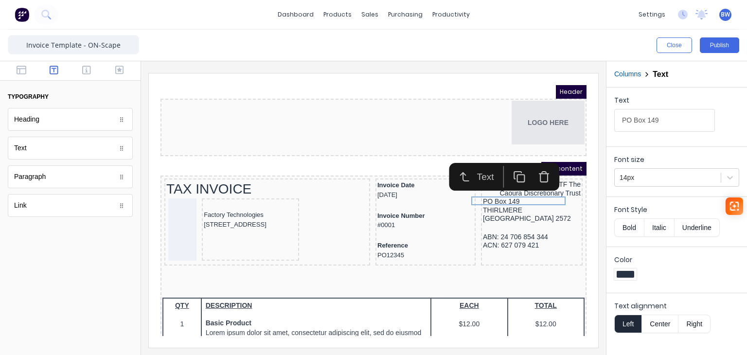
click at [698, 322] on button "Right" at bounding box center [695, 324] width 32 height 18
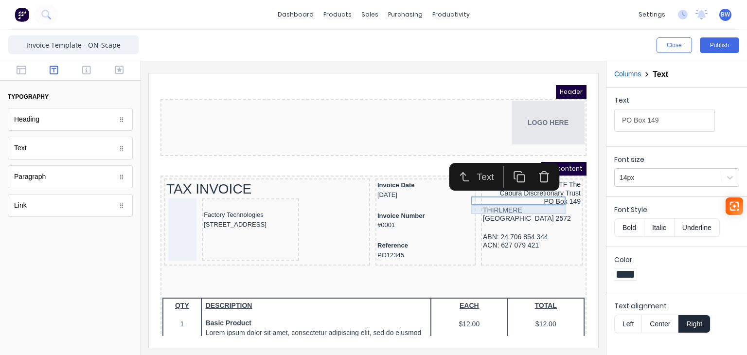
click at [473, 197] on div "THIRLMERE [GEOGRAPHIC_DATA] 2572" at bounding box center [520, 203] width 98 height 17
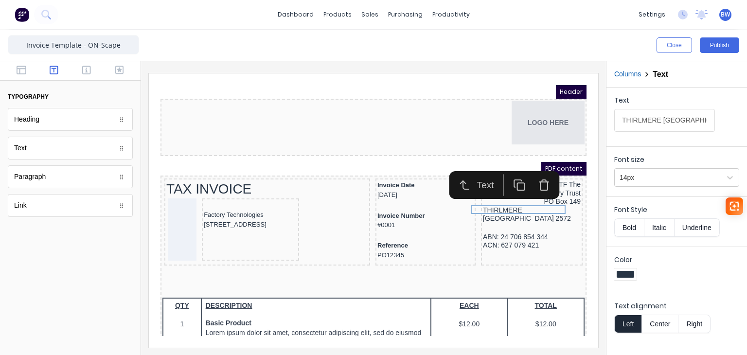
click at [701, 324] on button "Right" at bounding box center [695, 324] width 32 height 18
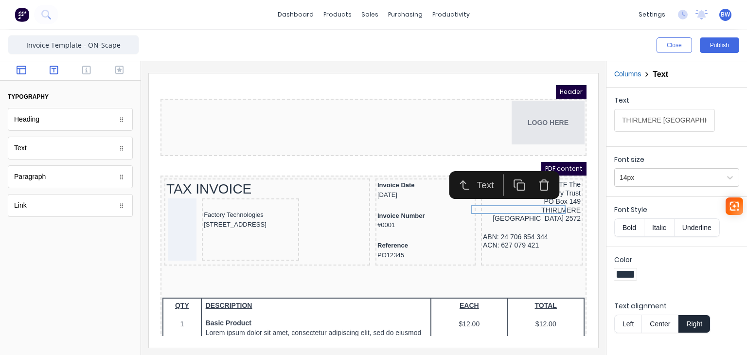
click at [19, 70] on icon "button" at bounding box center [22, 70] width 10 height 9
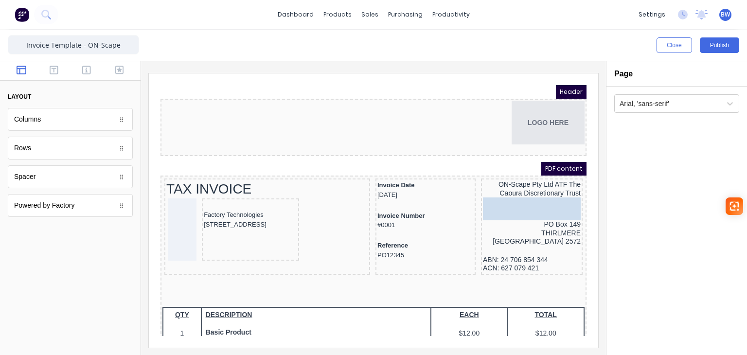
drag, startPoint x: 35, startPoint y: 176, endPoint x: 345, endPoint y: 113, distance: 316.8
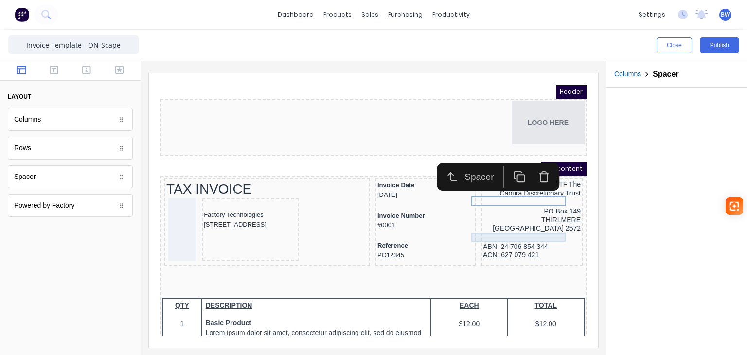
click at [485, 231] on div "ABN: 24 706 854 344" at bounding box center [520, 235] width 98 height 9
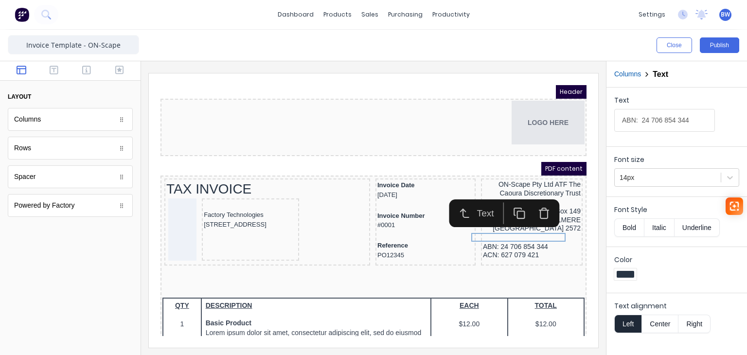
click at [695, 323] on button "Right" at bounding box center [695, 324] width 32 height 18
click at [502, 239] on div "ACN: 627 079 421" at bounding box center [520, 243] width 98 height 9
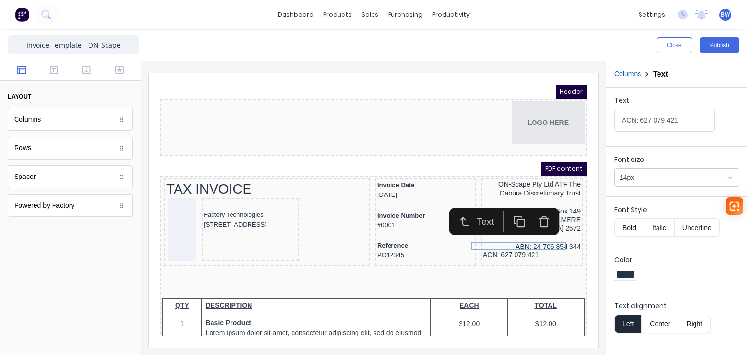
click at [693, 326] on button "Right" at bounding box center [695, 324] width 32 height 18
click at [92, 256] on div at bounding box center [70, 293] width 141 height 125
click at [198, 84] on iframe at bounding box center [374, 210] width 450 height 274
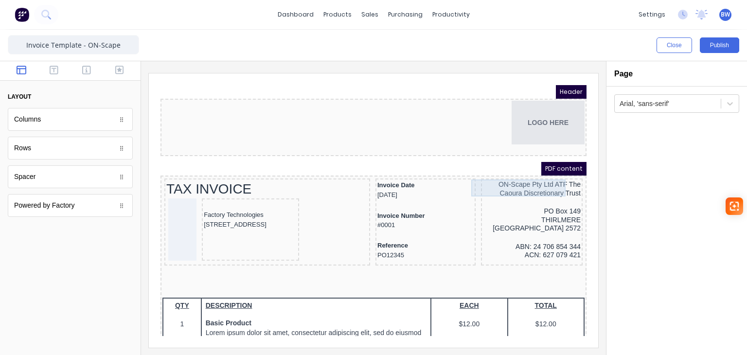
click at [537, 179] on div "ON-Scape Pty Ltd ATF The Caoura Discretionary Trust" at bounding box center [520, 177] width 98 height 17
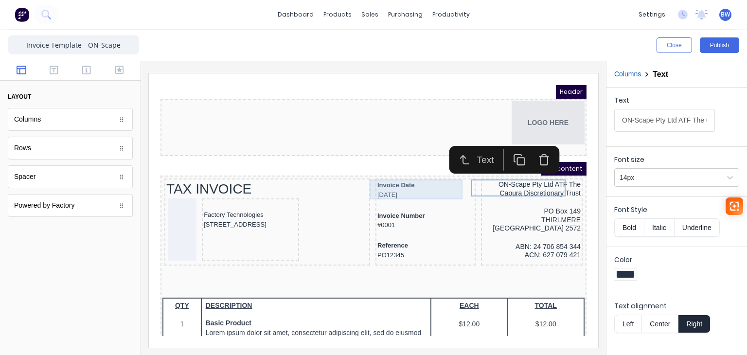
click at [382, 184] on div "Invoice Date [DATE]" at bounding box center [414, 179] width 96 height 20
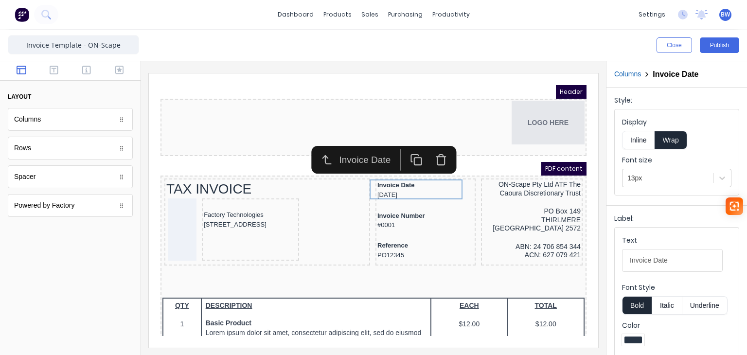
click at [59, 288] on div at bounding box center [70, 293] width 141 height 125
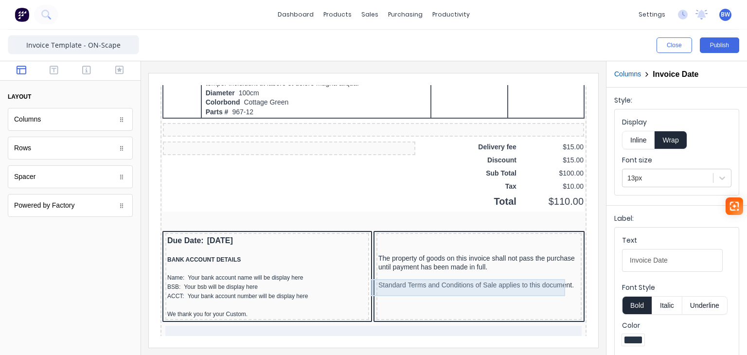
scroll to position [681, 0]
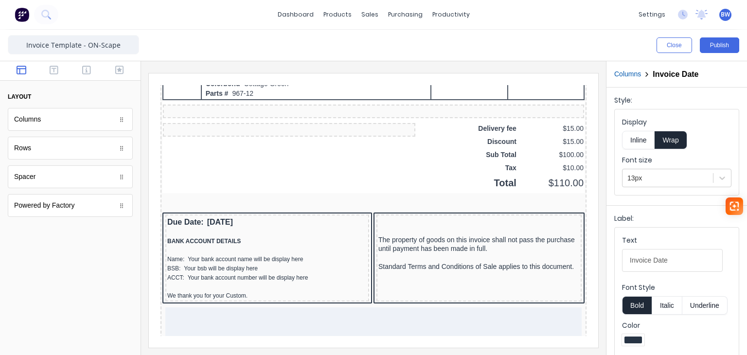
click at [72, 302] on div at bounding box center [70, 293] width 141 height 125
click at [165, 264] on div "ACCT: Your bank account number will be display here" at bounding box center [256, 266] width 200 height 9
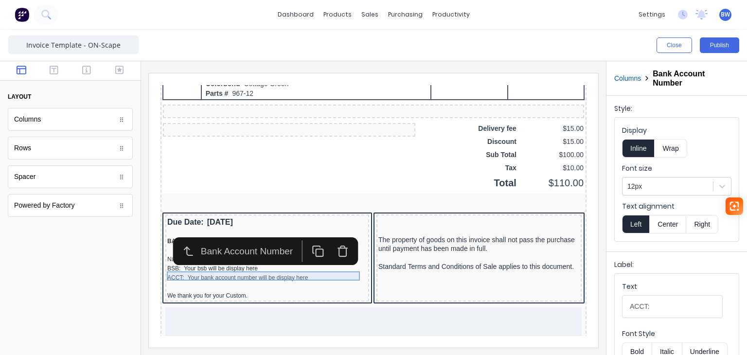
click at [165, 264] on div "ACCT: Your bank account number will be display here" at bounding box center [256, 266] width 200 height 9
click at [167, 265] on div "ACCT: Your bank account number will be display here" at bounding box center [256, 266] width 200 height 9
click at [91, 277] on div at bounding box center [70, 293] width 141 height 125
click at [182, 264] on div "ACCT: Your bank account number will be display here" at bounding box center [256, 266] width 200 height 9
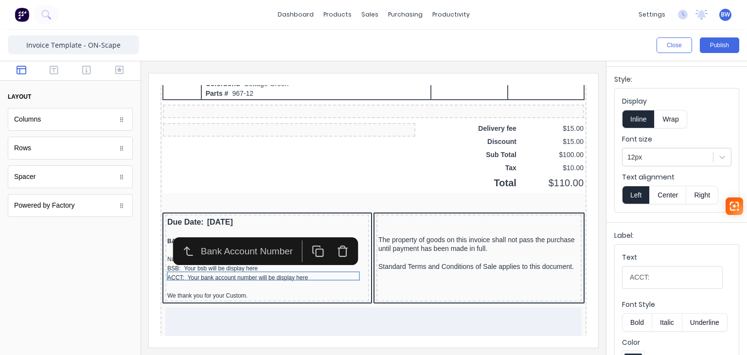
scroll to position [21, 0]
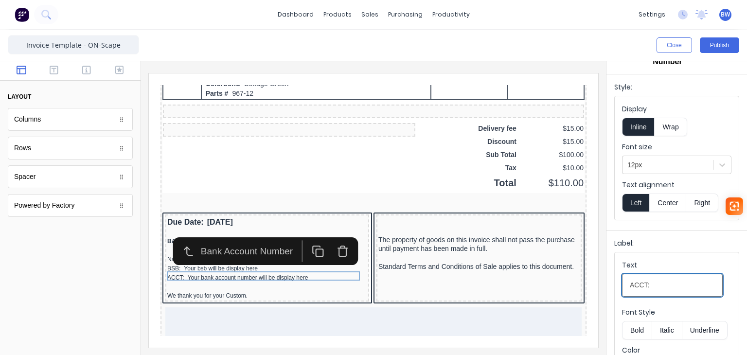
click at [645, 283] on input "ACCT:" at bounding box center [672, 285] width 101 height 23
drag, startPoint x: 647, startPoint y: 285, endPoint x: 635, endPoint y: 288, distance: 12.2
click at [635, 288] on input "ACcct:" at bounding box center [672, 285] width 101 height 23
type input "Account:"
click at [88, 303] on div at bounding box center [70, 293] width 141 height 125
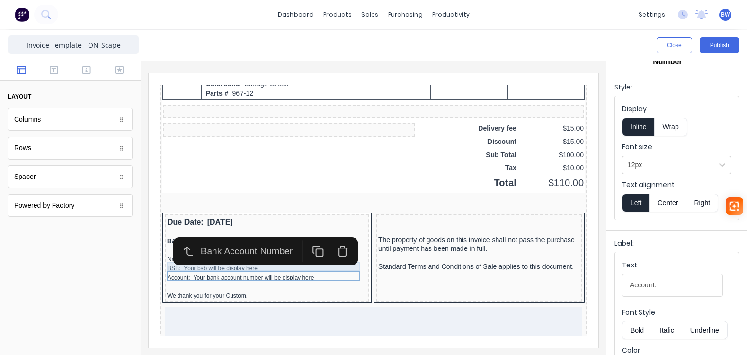
click at [161, 256] on div "BSB: Your bsb will be display here" at bounding box center [256, 257] width 200 height 9
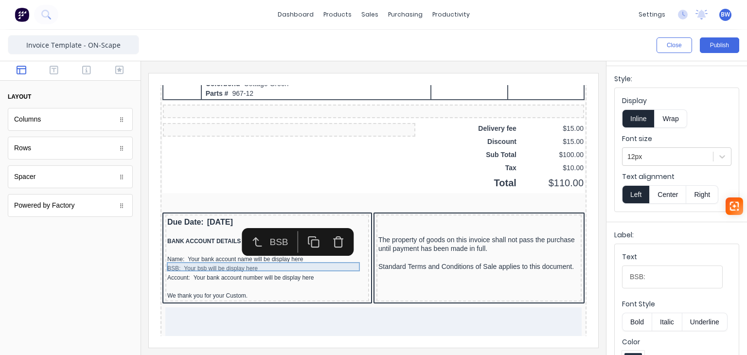
scroll to position [0, 0]
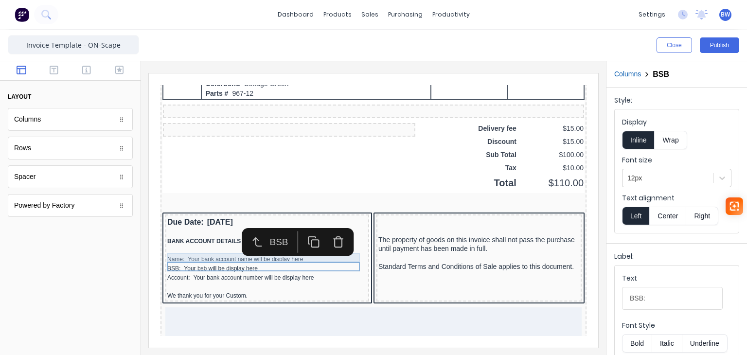
click at [161, 246] on div "Name: Your bank account name will be display here" at bounding box center [256, 247] width 200 height 9
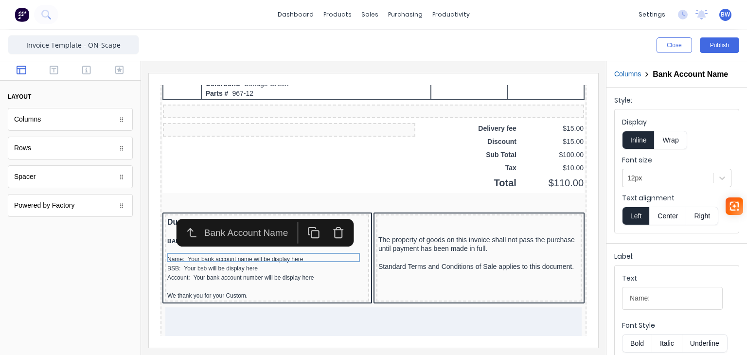
click at [85, 294] on div at bounding box center [70, 293] width 141 height 125
click at [725, 48] on button "Publish" at bounding box center [719, 45] width 39 height 16
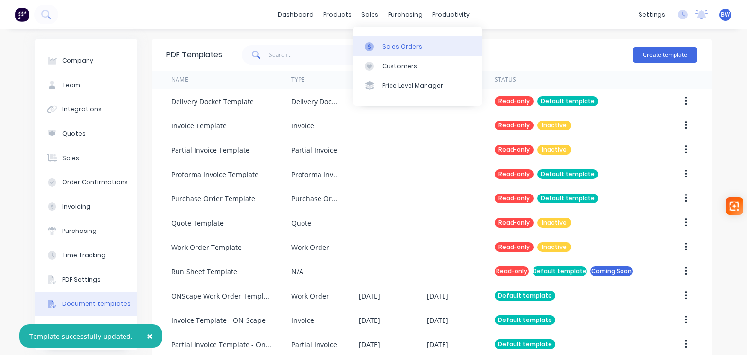
click at [398, 48] on div "Sales Orders" at bounding box center [402, 46] width 40 height 9
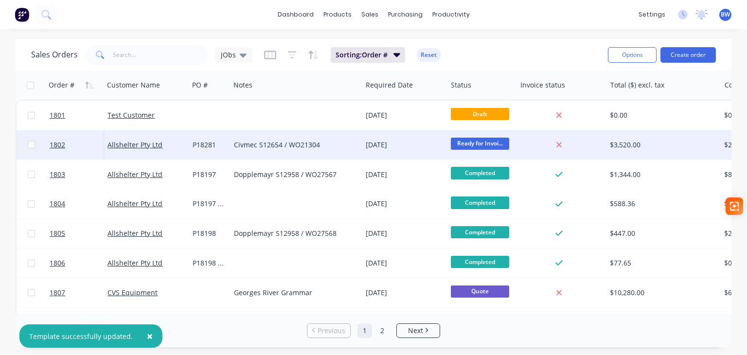
click at [221, 144] on div "P18281" at bounding box center [209, 145] width 32 height 10
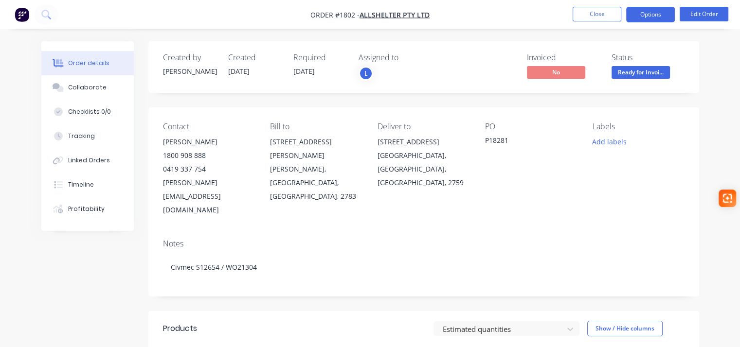
click at [653, 17] on button "Options" at bounding box center [650, 15] width 49 height 16
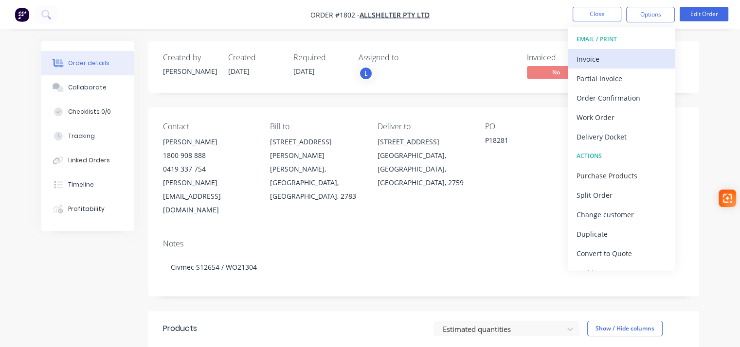
click at [628, 57] on div "Invoice" at bounding box center [622, 59] width 90 height 14
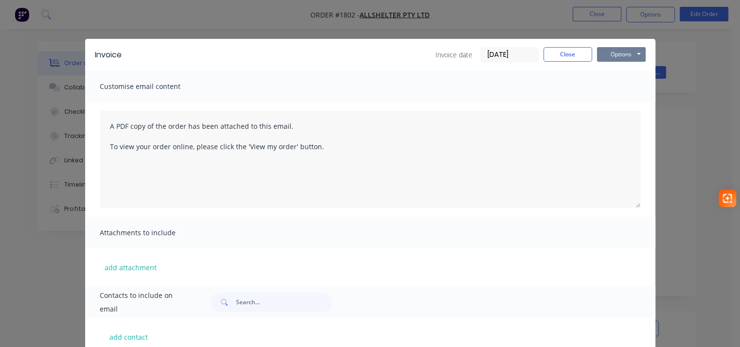
click at [628, 57] on button "Options" at bounding box center [621, 54] width 49 height 15
click at [626, 75] on button "Preview" at bounding box center [628, 72] width 62 height 16
click at [559, 50] on button "Close" at bounding box center [568, 54] width 49 height 15
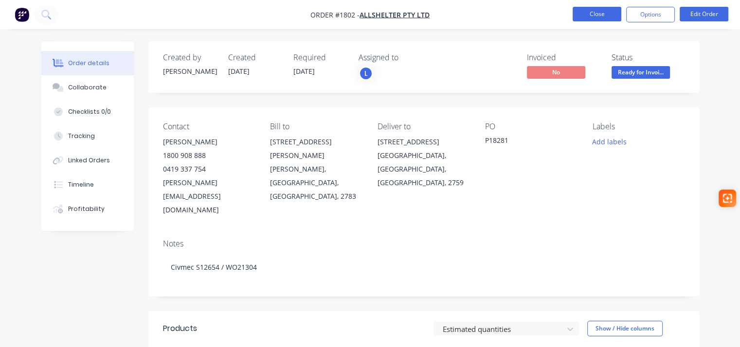
click at [584, 10] on button "Close" at bounding box center [597, 14] width 49 height 15
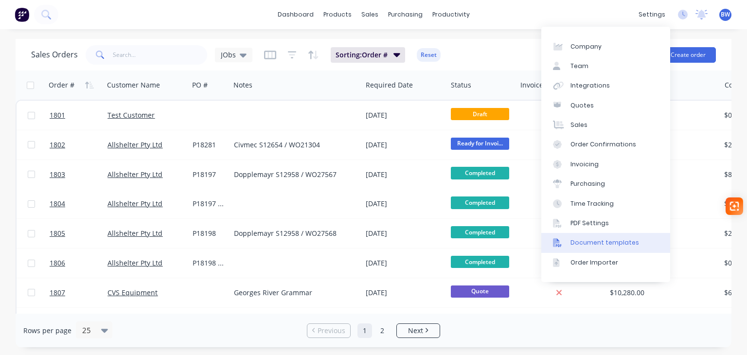
click at [610, 247] on div "Document templates" at bounding box center [605, 242] width 69 height 9
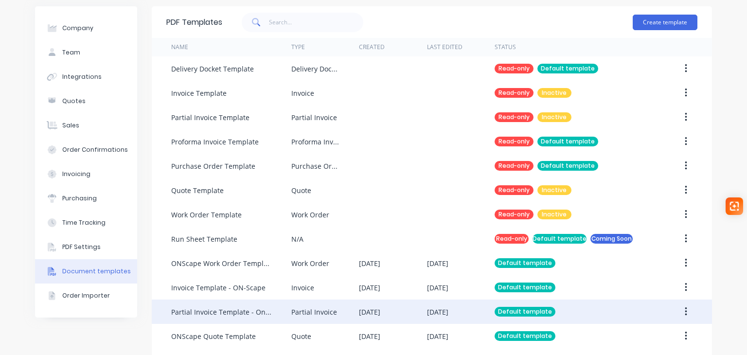
scroll to position [64, 0]
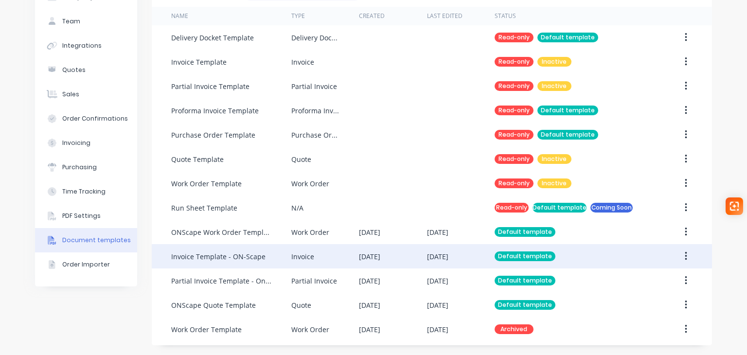
click at [218, 260] on div "Invoice Template - ON-Scape" at bounding box center [218, 257] width 94 height 10
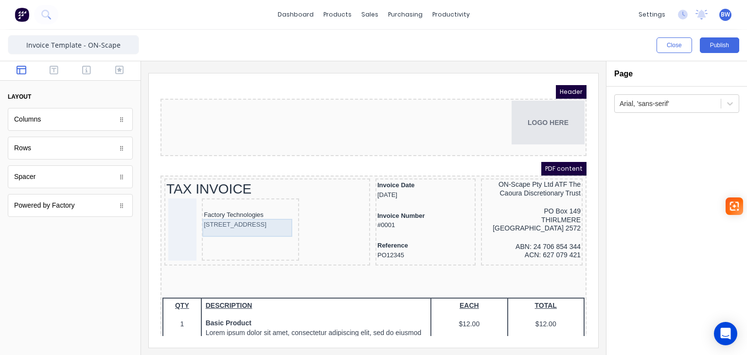
click at [249, 218] on div "[STREET_ADDRESS]" at bounding box center [238, 213] width 93 height 10
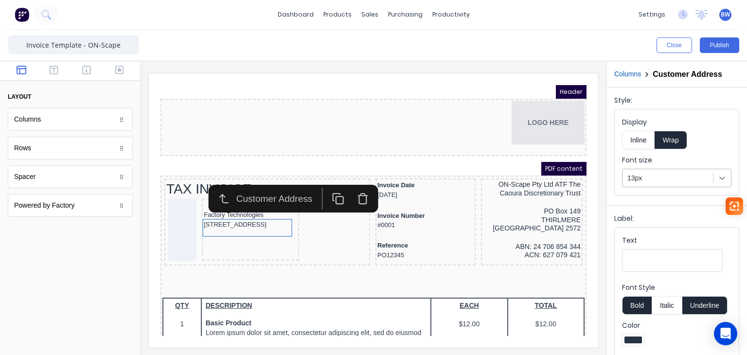
click at [718, 176] on icon at bounding box center [723, 178] width 10 height 10
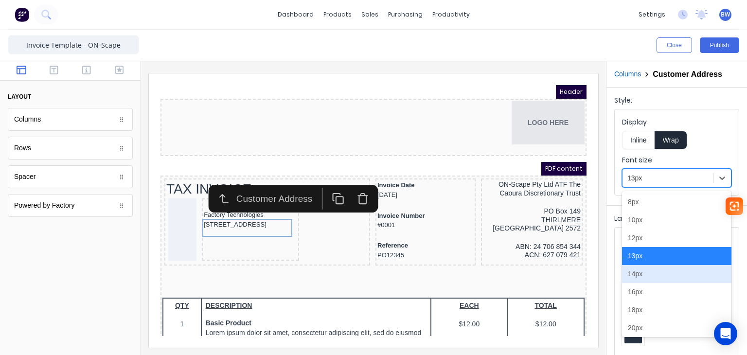
click at [647, 277] on div "14px" at bounding box center [676, 274] width 109 height 18
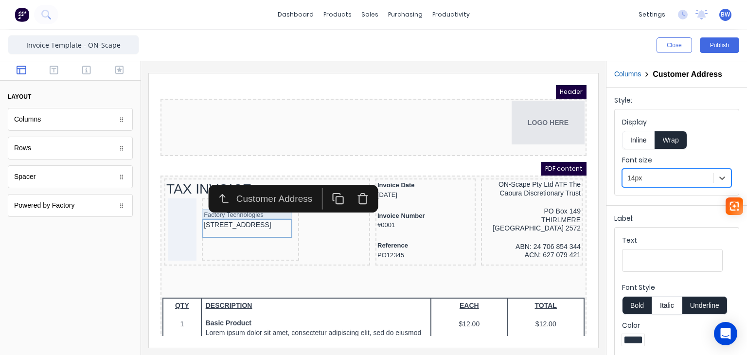
click at [236, 202] on div "Factory Technologies" at bounding box center [238, 204] width 93 height 10
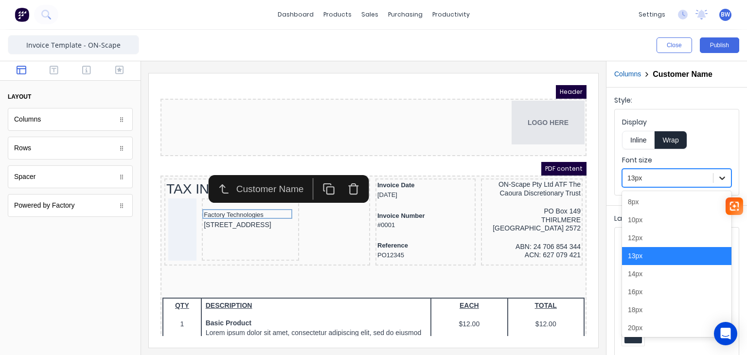
click at [720, 179] on icon at bounding box center [723, 178] width 6 height 3
click at [648, 276] on div "14px" at bounding box center [676, 274] width 109 height 18
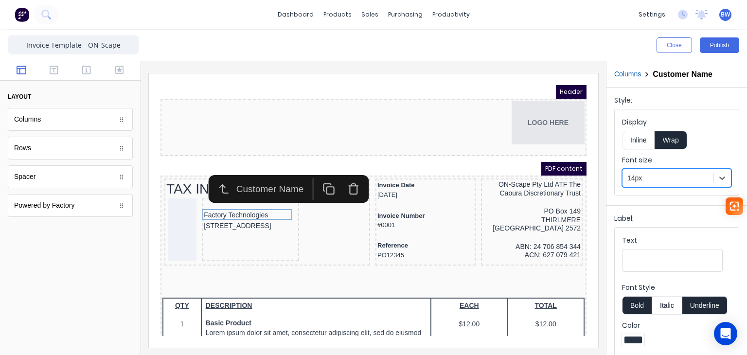
click at [70, 278] on div at bounding box center [70, 293] width 141 height 125
click at [190, 118] on div "LOGO HERE" at bounding box center [362, 111] width 422 height 44
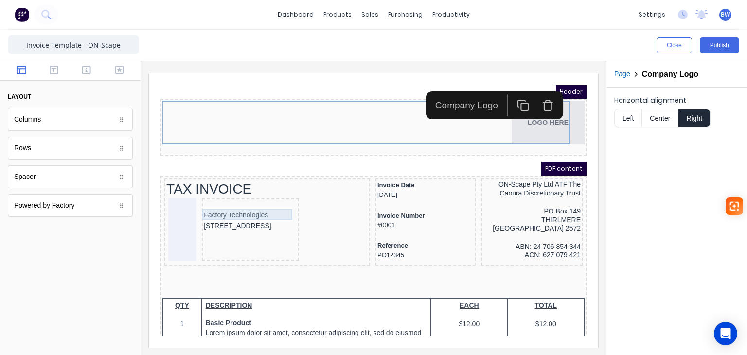
click at [212, 203] on body "Header LOGO HERE PDF content TAX INVOICE Factory Technologies [STREET_ADDRESS] …" at bounding box center [362, 198] width 426 height 251
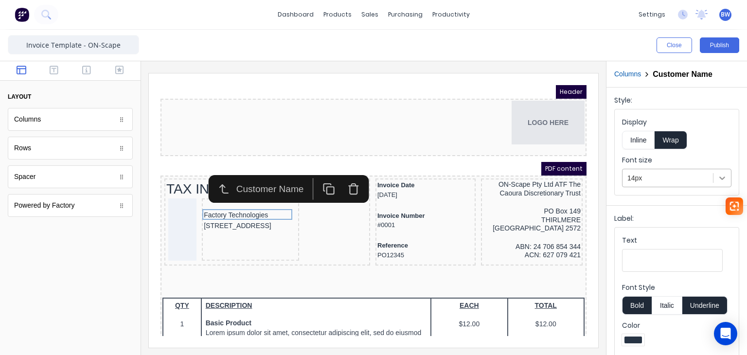
click at [718, 180] on icon at bounding box center [723, 178] width 10 height 10
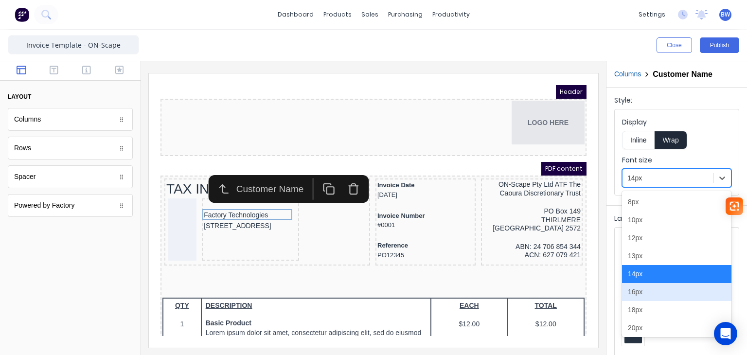
click at [653, 292] on div "16px" at bounding box center [676, 292] width 109 height 18
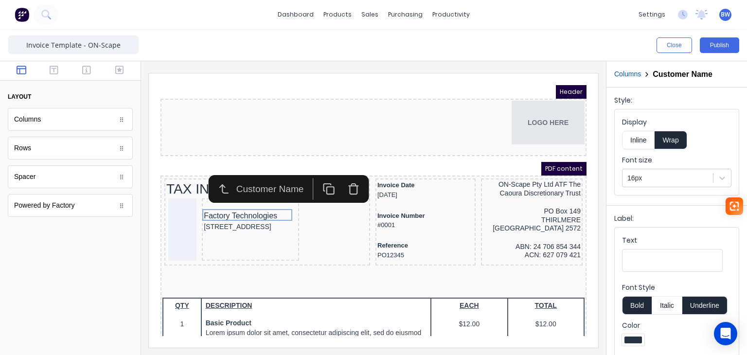
click at [95, 271] on div at bounding box center [70, 293] width 141 height 125
click at [380, 213] on div "Invoice Number #0001" at bounding box center [414, 209] width 96 height 21
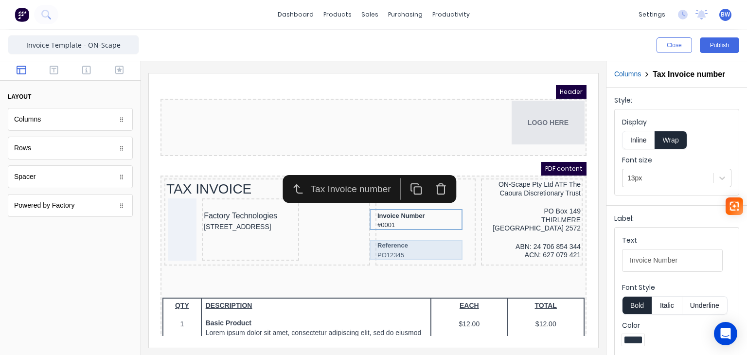
click at [380, 235] on div "Reference PO12345" at bounding box center [414, 239] width 96 height 20
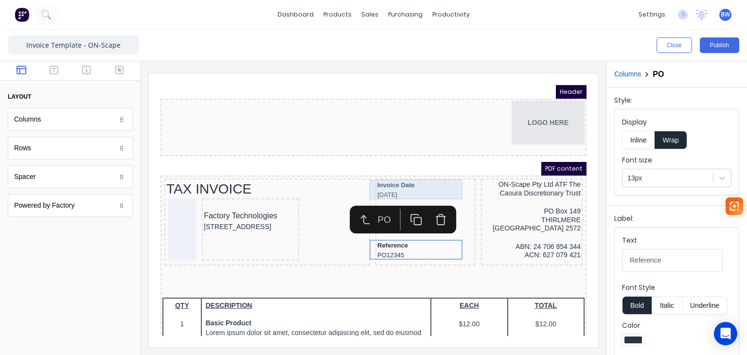
click at [383, 180] on div "Invoice Date [DATE]" at bounding box center [414, 179] width 96 height 20
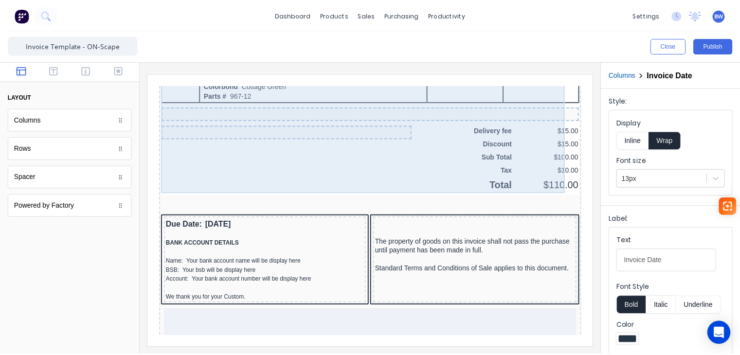
scroll to position [681, 0]
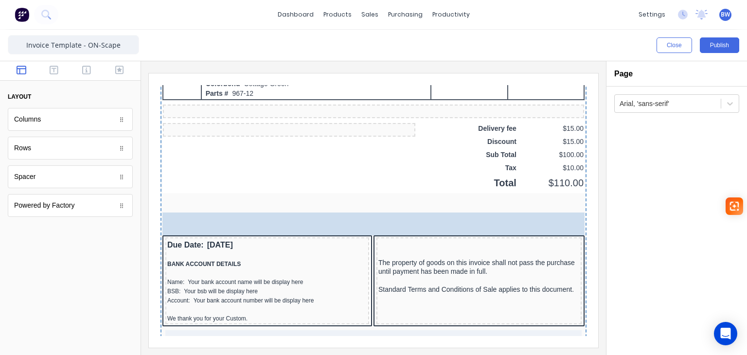
drag, startPoint x: 35, startPoint y: 179, endPoint x: 83, endPoint y: 131, distance: 67.4
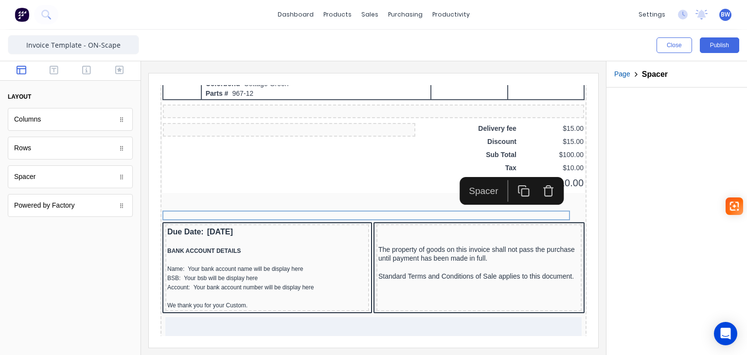
click at [510, 182] on rect "button" at bounding box center [513, 180] width 7 height 7
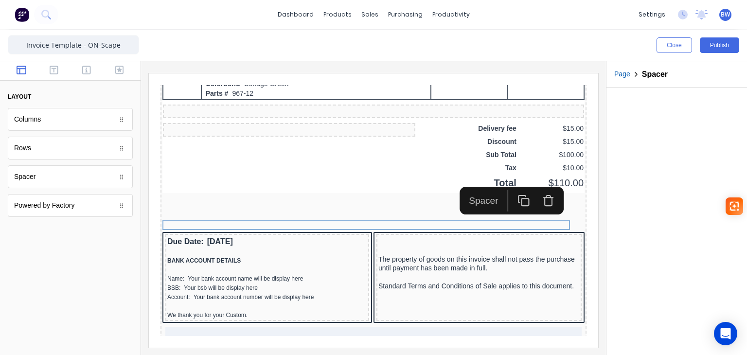
click at [516, 190] on icon "button" at bounding box center [512, 188] width 12 height 12
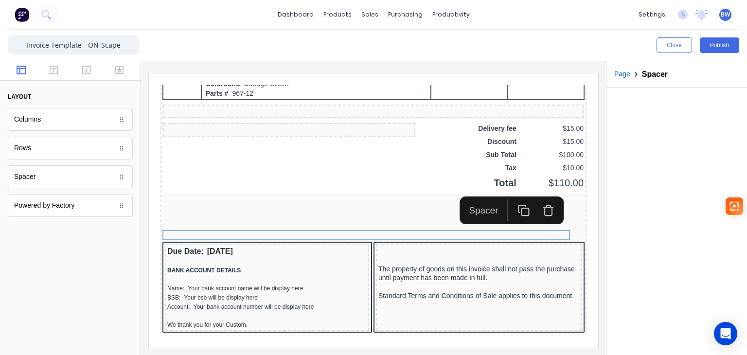
click at [516, 190] on button "button" at bounding box center [512, 198] width 25 height 21
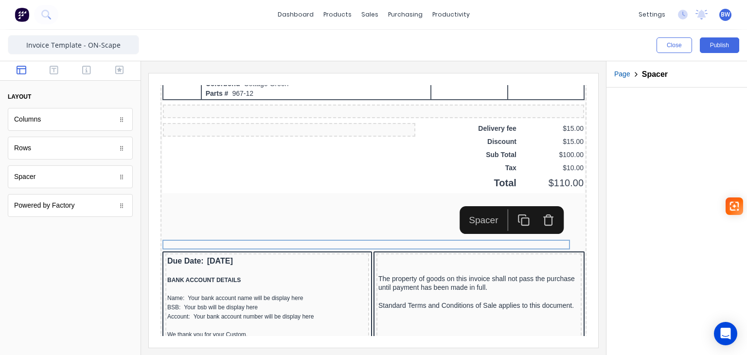
click at [517, 211] on rect "button" at bounding box center [513, 209] width 7 height 7
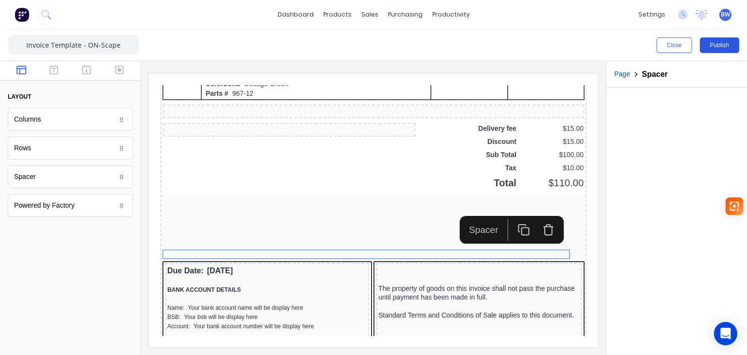
click at [715, 44] on button "Publish" at bounding box center [719, 45] width 39 height 16
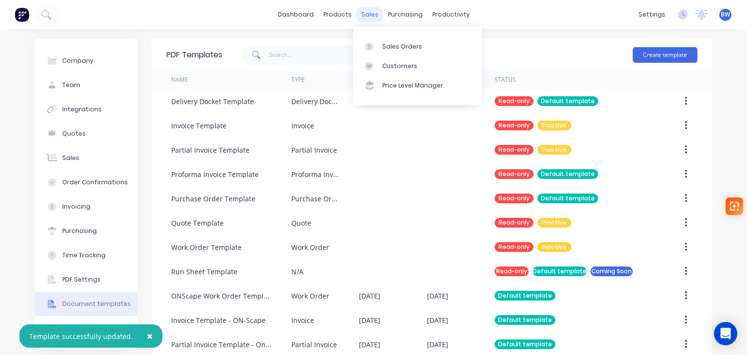
click at [365, 18] on div "sales" at bounding box center [370, 14] width 27 height 15
click at [401, 48] on div "Sales Orders" at bounding box center [402, 46] width 40 height 9
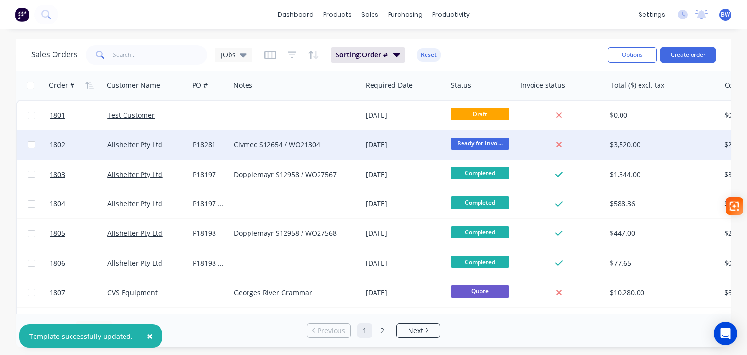
click at [226, 146] on div "P18281" at bounding box center [209, 144] width 41 height 29
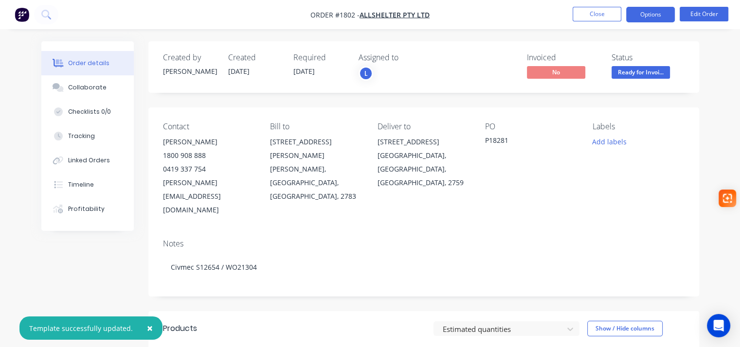
click at [661, 21] on button "Options" at bounding box center [650, 15] width 49 height 16
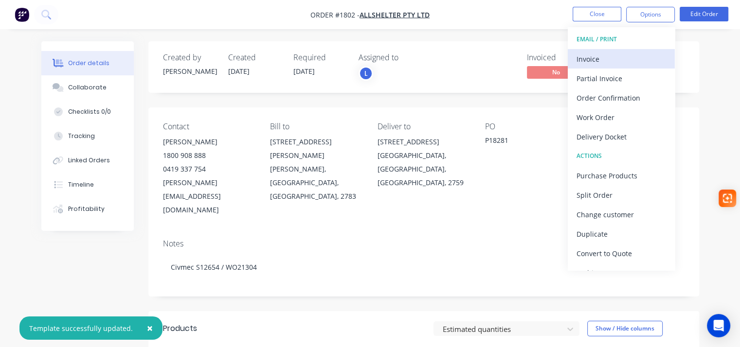
click at [622, 54] on div "Invoice" at bounding box center [622, 59] width 90 height 14
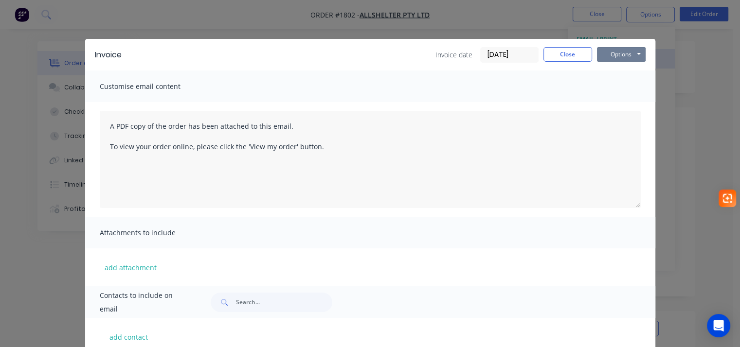
click at [622, 54] on button "Options" at bounding box center [621, 54] width 49 height 15
click at [615, 73] on button "Preview" at bounding box center [628, 72] width 62 height 16
click at [574, 59] on button "Close" at bounding box center [568, 54] width 49 height 15
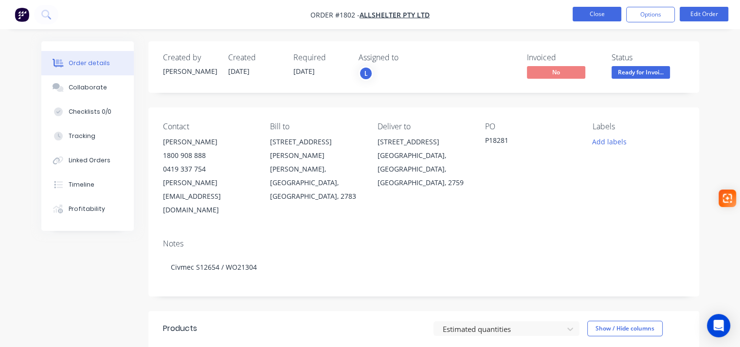
click at [599, 15] on button "Close" at bounding box center [597, 14] width 49 height 15
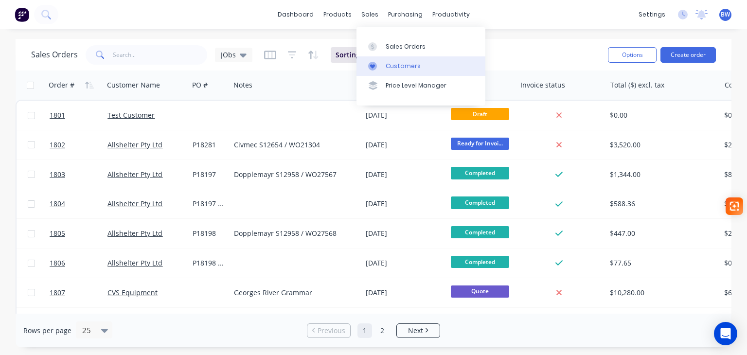
click at [377, 65] on icon at bounding box center [372, 66] width 9 height 9
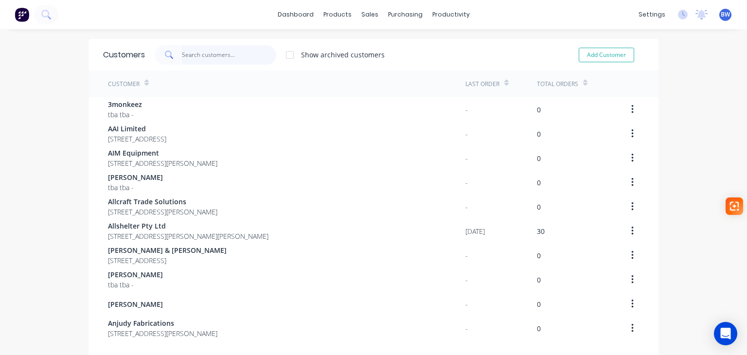
click at [212, 52] on input "text" at bounding box center [229, 54] width 95 height 19
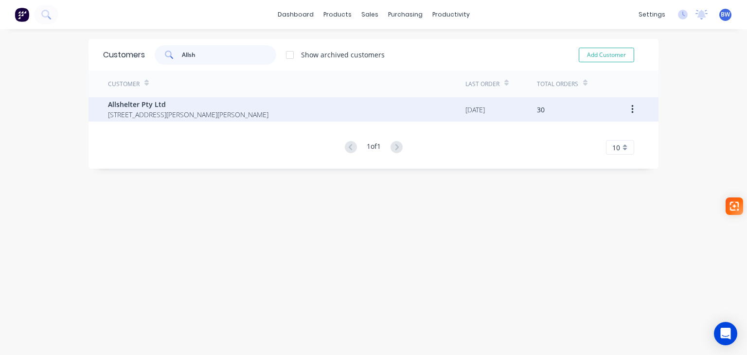
type input "Allsh"
click at [183, 115] on span "[STREET_ADDRESS][PERSON_NAME][PERSON_NAME]" at bounding box center [188, 114] width 161 height 10
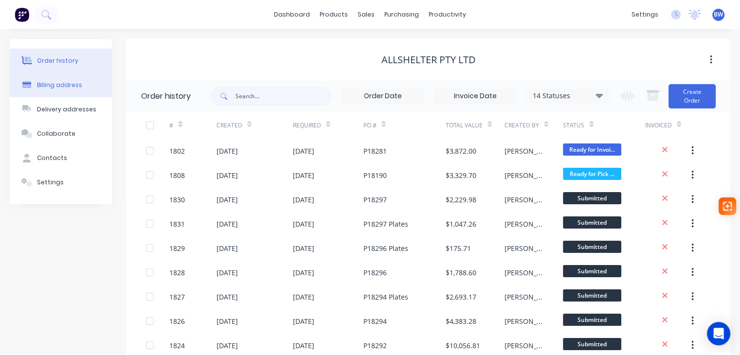
click at [57, 84] on div "Billing address" at bounding box center [59, 85] width 45 height 9
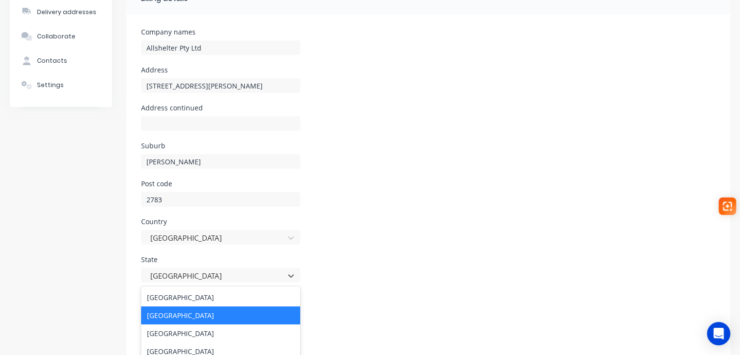
scroll to position [132, 0]
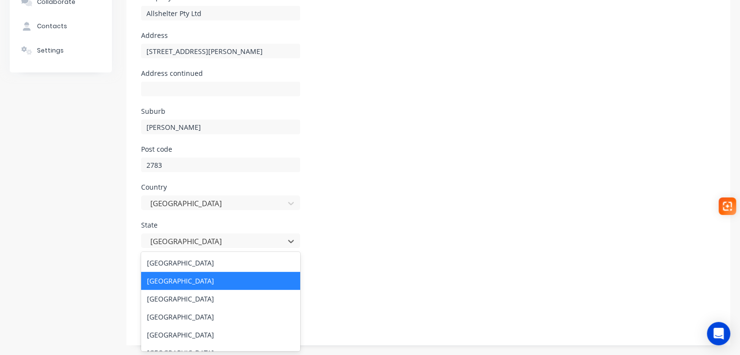
click at [201, 248] on div "8 results available. Use Up and Down to choose options, press Enter to select t…" at bounding box center [220, 241] width 159 height 15
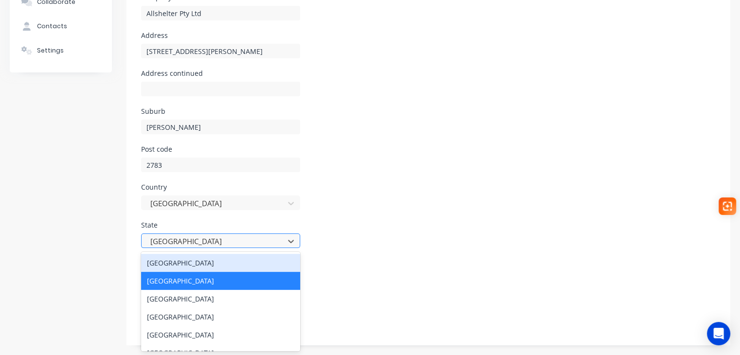
click at [222, 238] on div at bounding box center [214, 242] width 130 height 12
drag, startPoint x: 189, startPoint y: 235, endPoint x: 169, endPoint y: 236, distance: 19.5
click at [169, 236] on div at bounding box center [214, 242] width 130 height 12
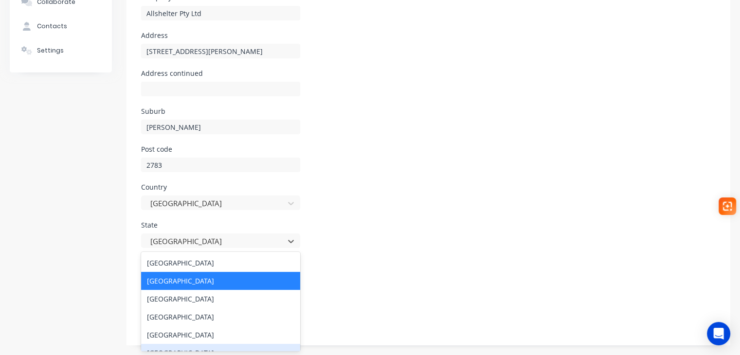
scroll to position [0, 0]
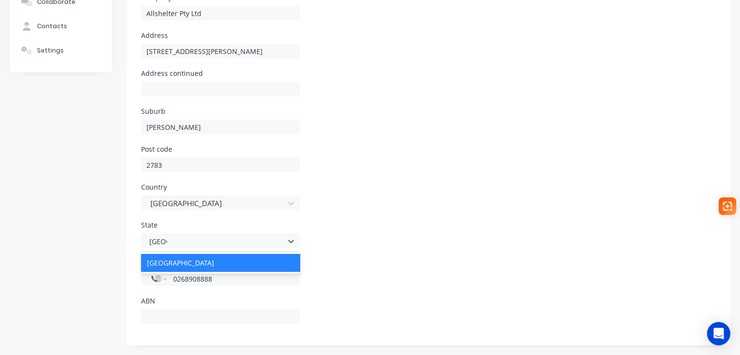
type input "[GEOGRAPHIC_DATA]"
click at [384, 257] on div "State 1 result available for search term [GEOGRAPHIC_DATA]. Use Up and Down to …" at bounding box center [428, 241] width 575 height 38
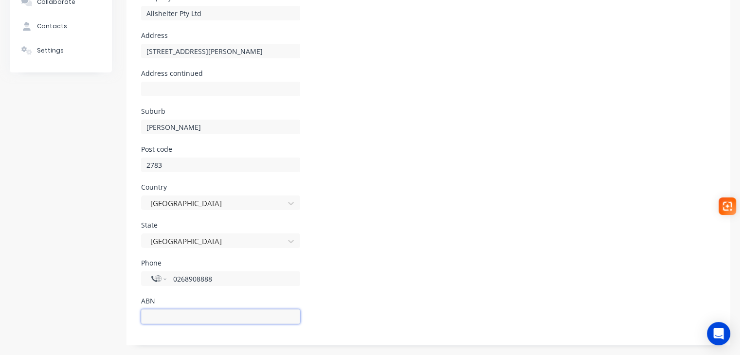
click at [179, 316] on input "text" at bounding box center [220, 316] width 159 height 15
type input "55163288355"
click at [180, 281] on input "0268908888" at bounding box center [231, 279] width 117 height 10
click at [266, 293] on div "International [GEOGRAPHIC_DATA] [GEOGRAPHIC_DATA] [GEOGRAPHIC_DATA] [GEOGRAPHIC…" at bounding box center [220, 287] width 159 height 36
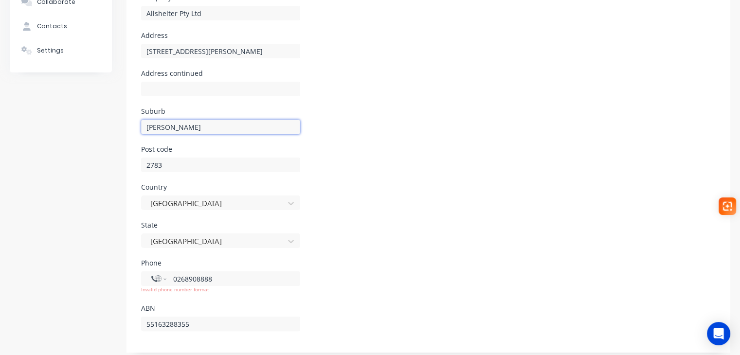
drag, startPoint x: 186, startPoint y: 126, endPoint x: 126, endPoint y: 130, distance: 60.5
click at [126, 130] on div "Order history Billing address Delivery addresses Collaborate Contacts Settings …" at bounding box center [370, 130] width 721 height 446
click at [719, 337] on icon "Open Intercom Messenger" at bounding box center [718, 333] width 11 height 13
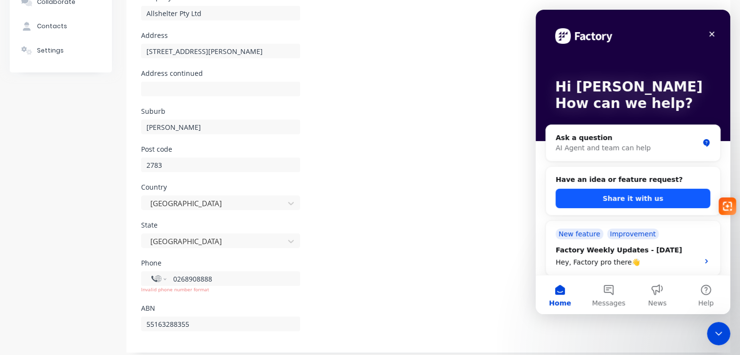
click at [647, 200] on button "Share it with us" at bounding box center [633, 198] width 155 height 19
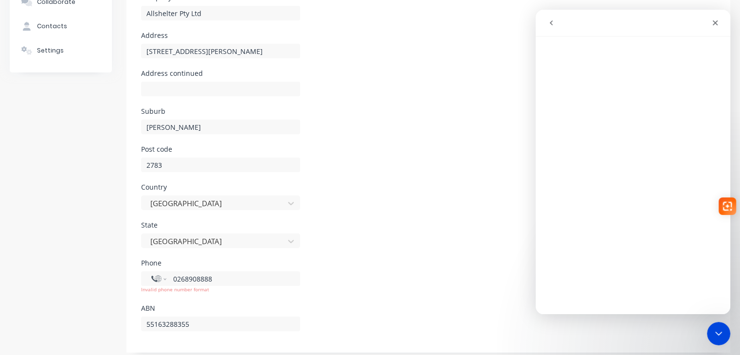
click at [551, 18] on button "go back" at bounding box center [551, 23] width 18 height 18
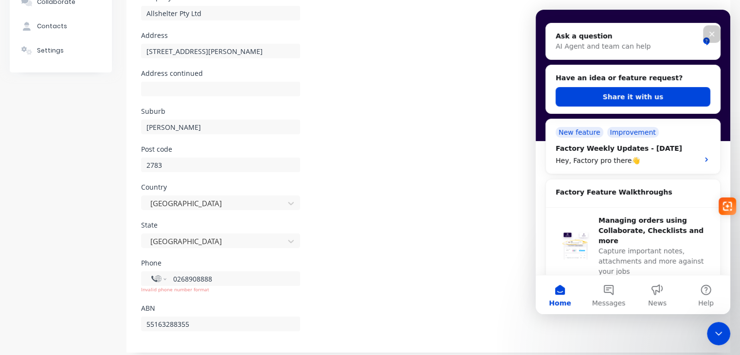
scroll to position [97, 0]
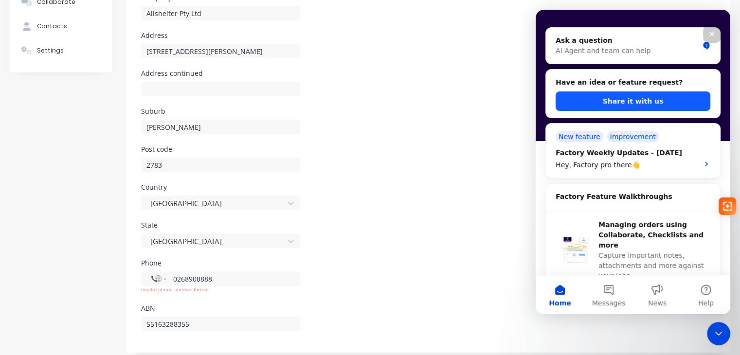
click at [635, 106] on button "Share it with us" at bounding box center [633, 100] width 155 height 19
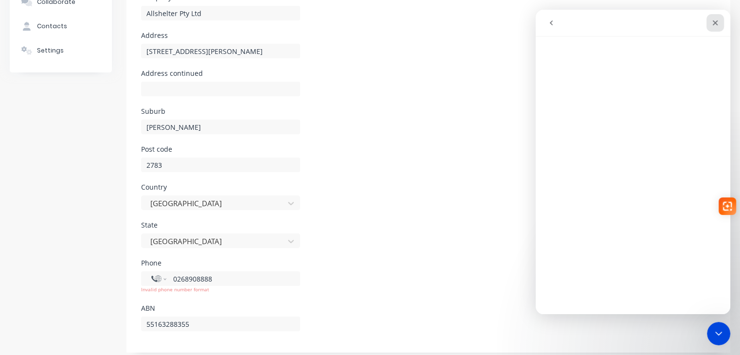
click at [717, 24] on icon "Close" at bounding box center [715, 23] width 8 height 8
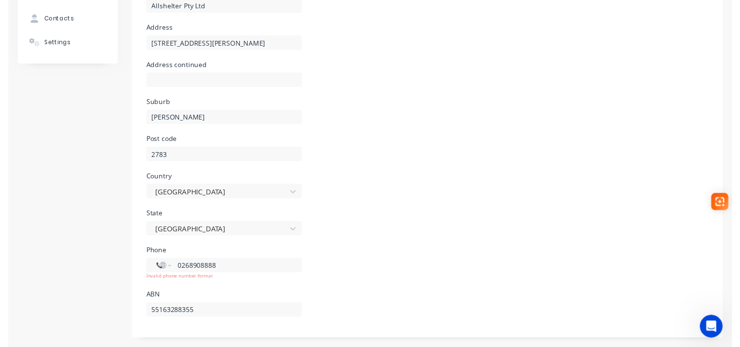
scroll to position [0, 0]
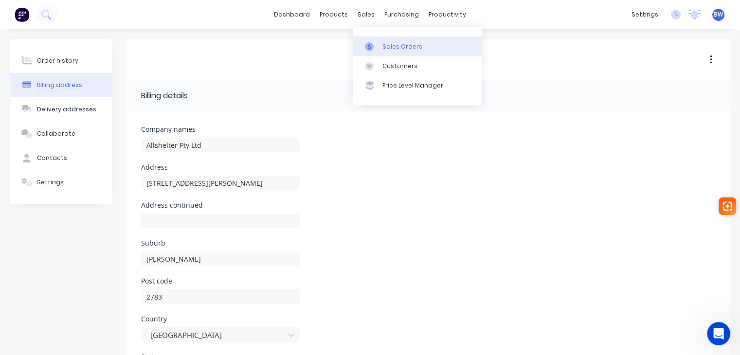
click at [374, 43] on div at bounding box center [372, 46] width 15 height 9
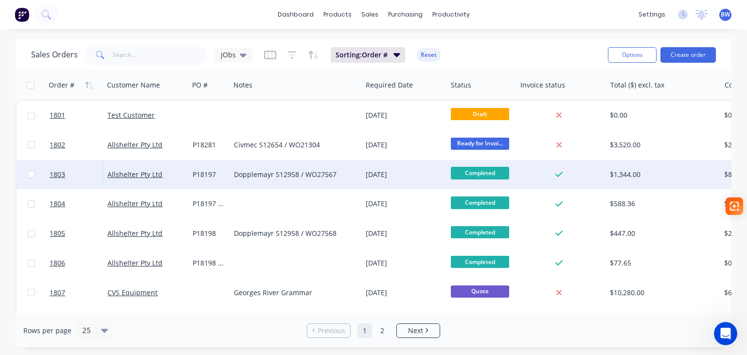
click at [268, 172] on div "Dopplemayr S12958 / WO27567" at bounding box center [293, 175] width 118 height 10
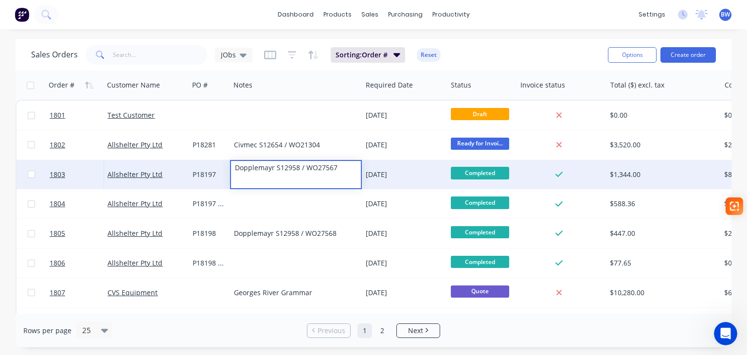
click at [221, 175] on div "P18197" at bounding box center [209, 175] width 32 height 10
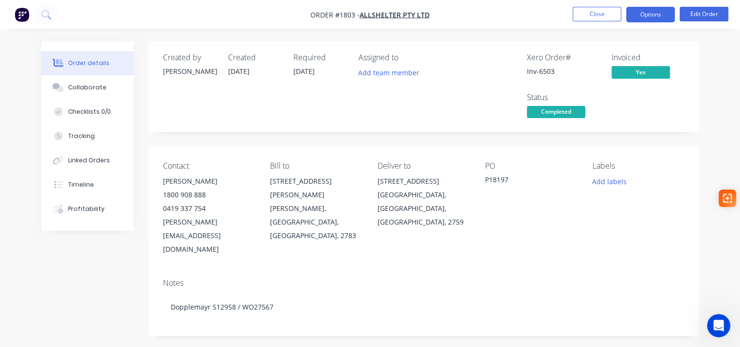
click at [664, 16] on button "Options" at bounding box center [650, 15] width 49 height 16
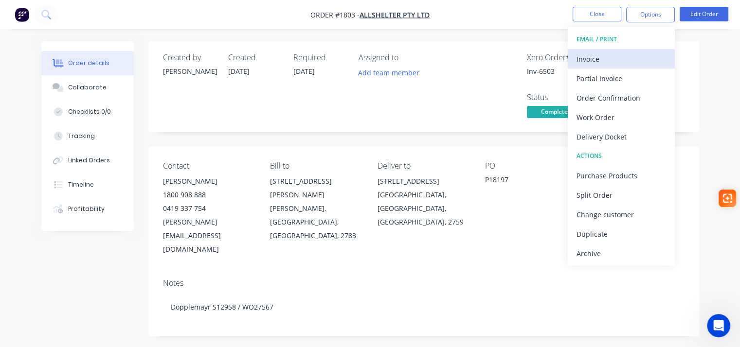
click at [601, 61] on div "Invoice" at bounding box center [622, 59] width 90 height 14
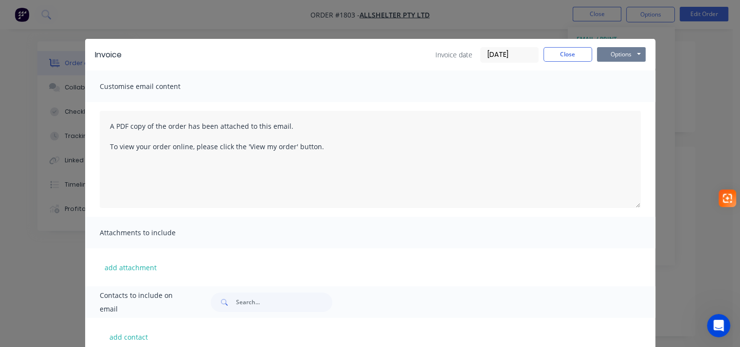
click at [612, 53] on button "Options" at bounding box center [621, 54] width 49 height 15
click at [614, 74] on button "Preview" at bounding box center [628, 72] width 62 height 16
click at [557, 54] on button "Close" at bounding box center [568, 54] width 49 height 15
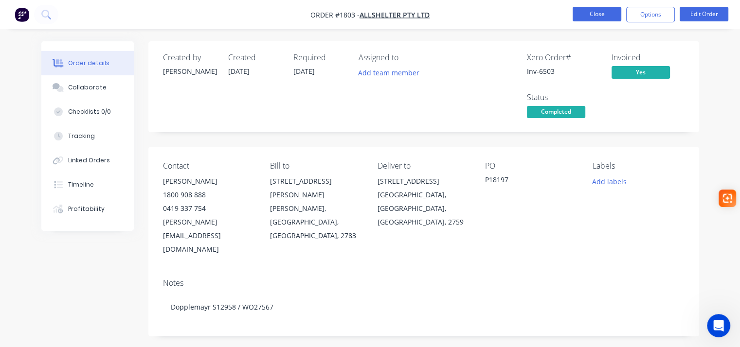
click at [590, 16] on button "Close" at bounding box center [597, 14] width 49 height 15
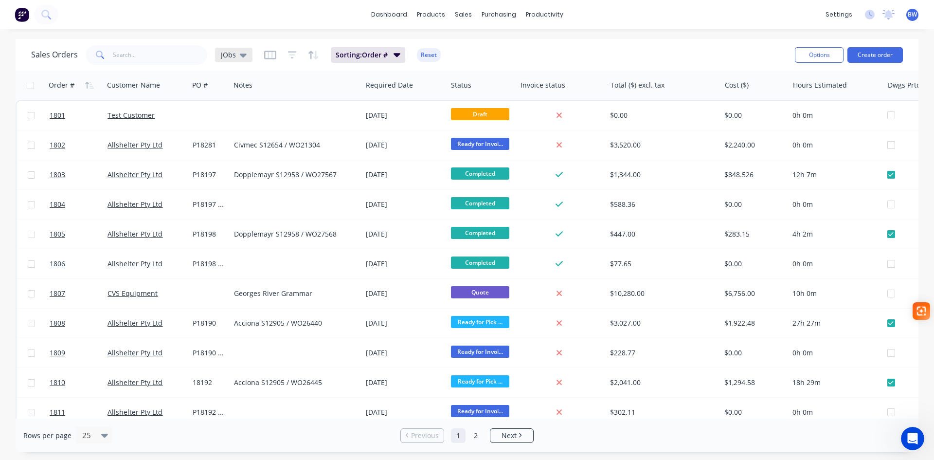
click at [229, 55] on span "JObs" at bounding box center [228, 55] width 15 height 10
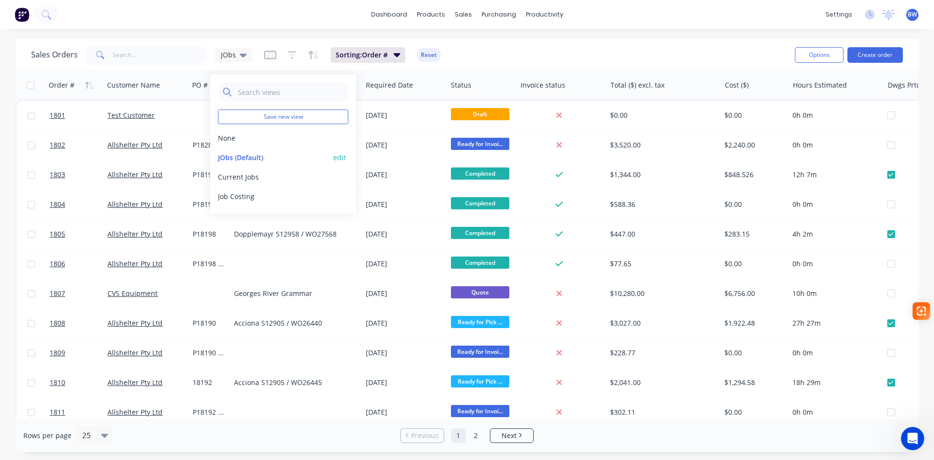
click at [343, 159] on button "edit" at bounding box center [339, 157] width 13 height 10
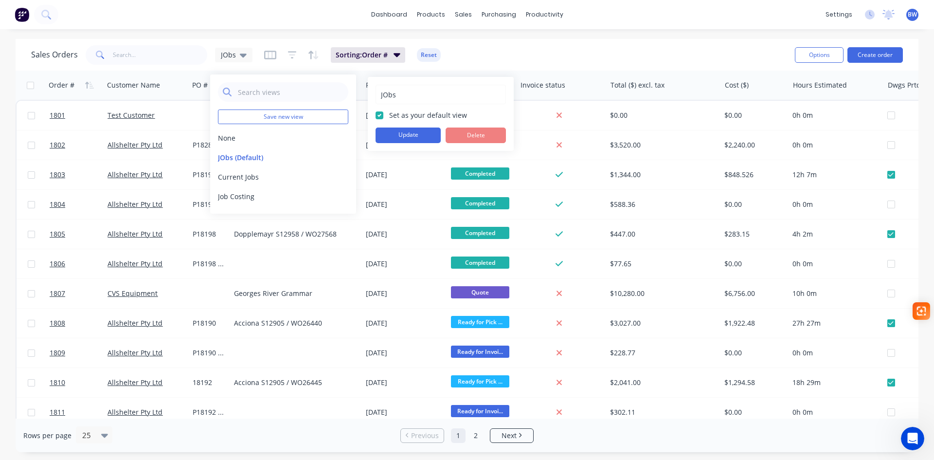
click at [388, 92] on input "JObs" at bounding box center [441, 94] width 120 height 18
type input "Jobs"
click at [418, 141] on button "Update" at bounding box center [408, 135] width 65 height 16
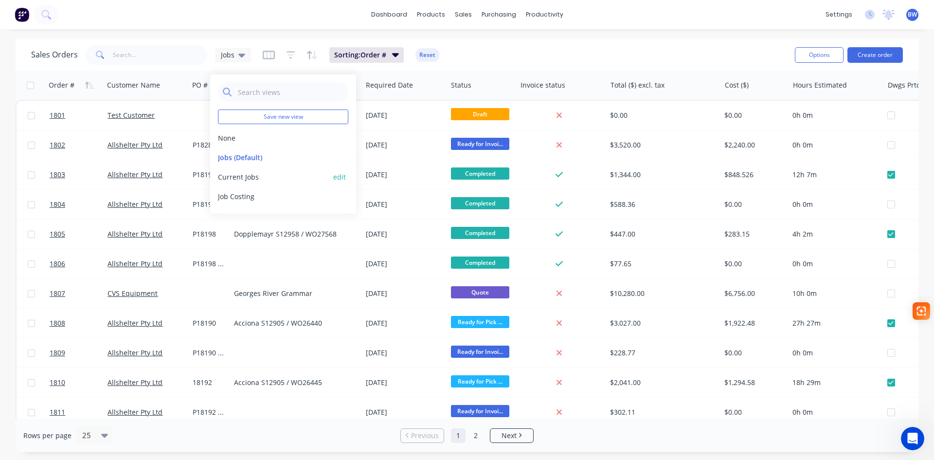
click at [240, 185] on div "Current Jobs edit" at bounding box center [283, 176] width 130 height 19
click at [244, 177] on button "Current Jobs" at bounding box center [273, 177] width 111 height 10
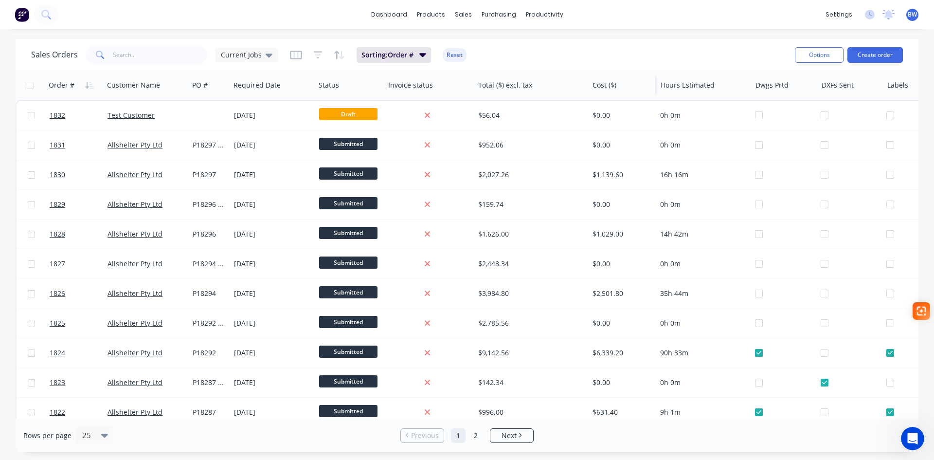
click at [609, 90] on div at bounding box center [621, 84] width 57 height 19
click at [290, 54] on icon "button" at bounding box center [296, 55] width 12 height 9
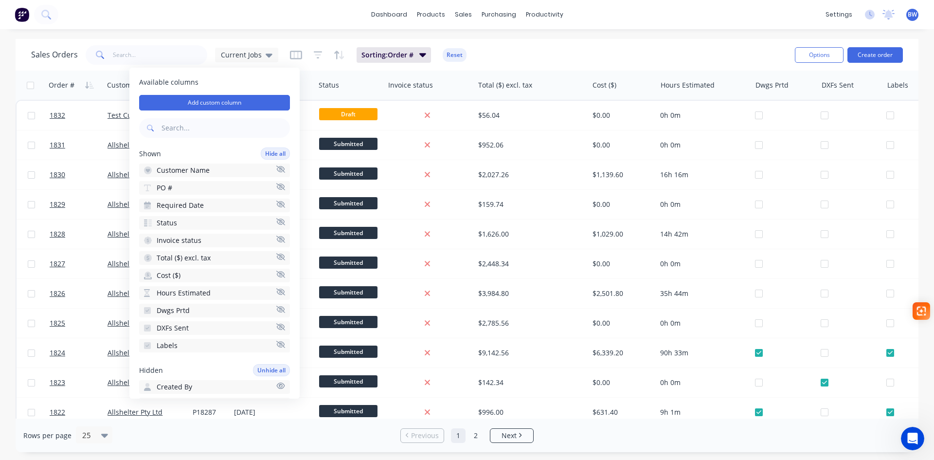
click at [276, 273] on icon "button" at bounding box center [280, 274] width 9 height 7
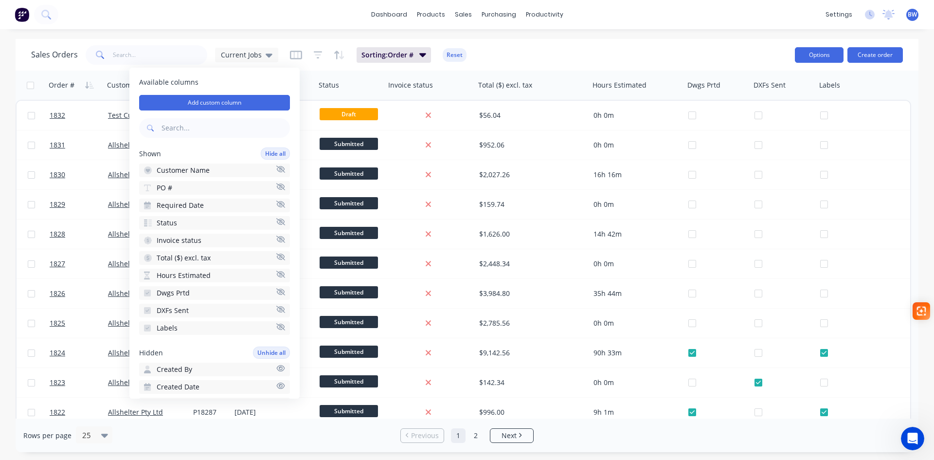
click at [747, 55] on button "Options" at bounding box center [819, 55] width 49 height 16
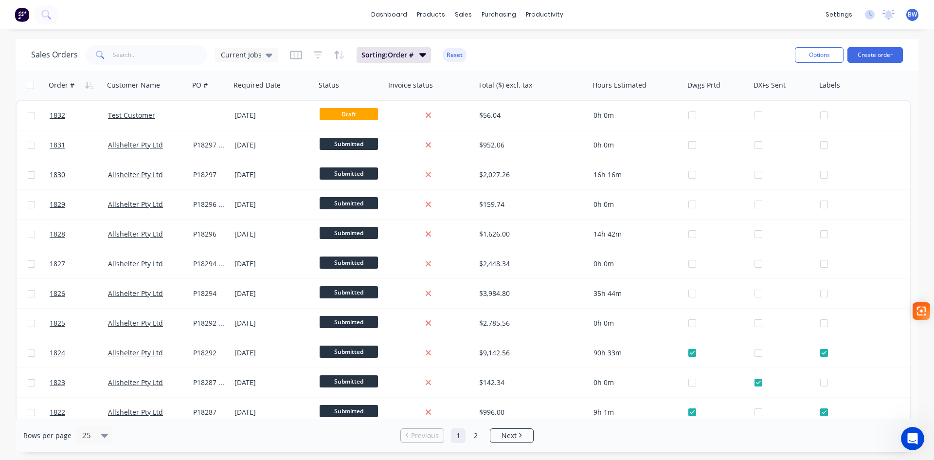
click at [656, 52] on div "Sales Orders Current Jobs Sorting: Order # Reset" at bounding box center [409, 55] width 756 height 24
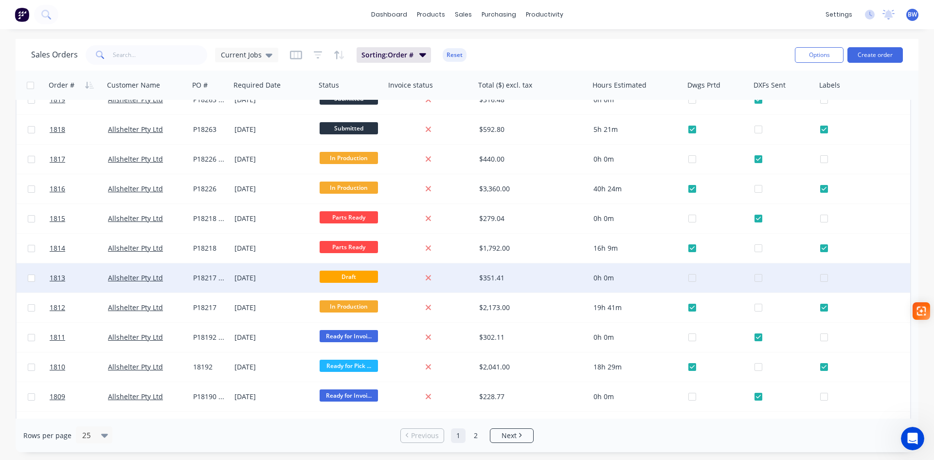
scroll to position [423, 0]
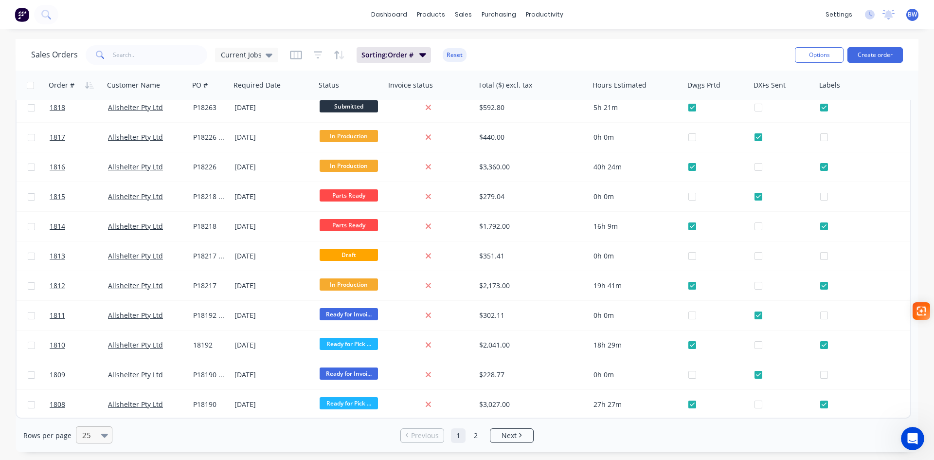
click at [106, 355] on icon at bounding box center [104, 435] width 7 height 11
click at [94, 355] on div "50" at bounding box center [92, 375] width 36 height 18
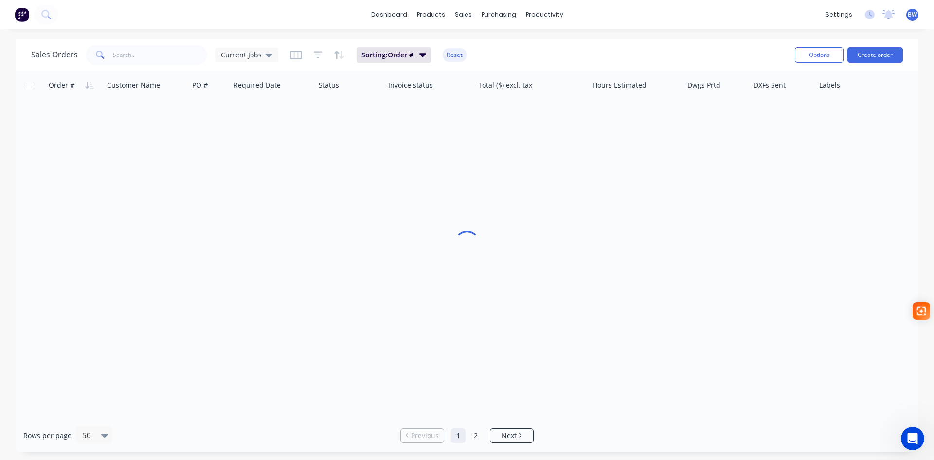
scroll to position [0, 0]
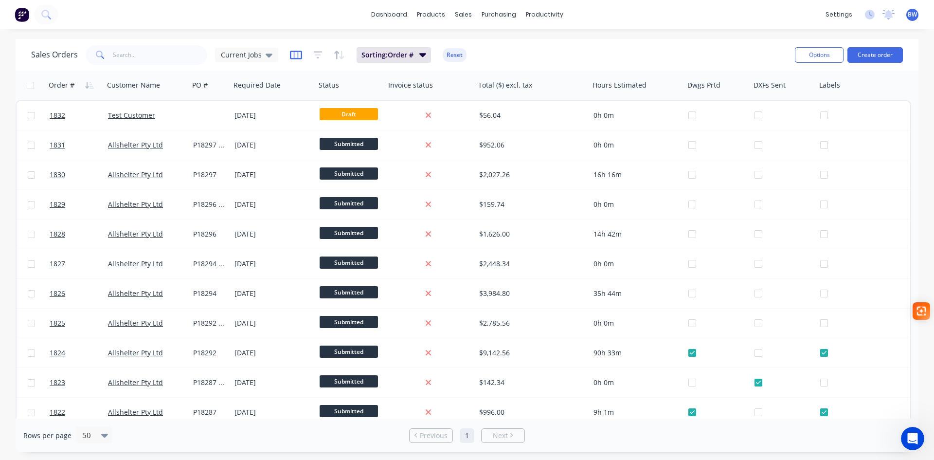
click at [295, 54] on icon "button" at bounding box center [295, 55] width 5 height 6
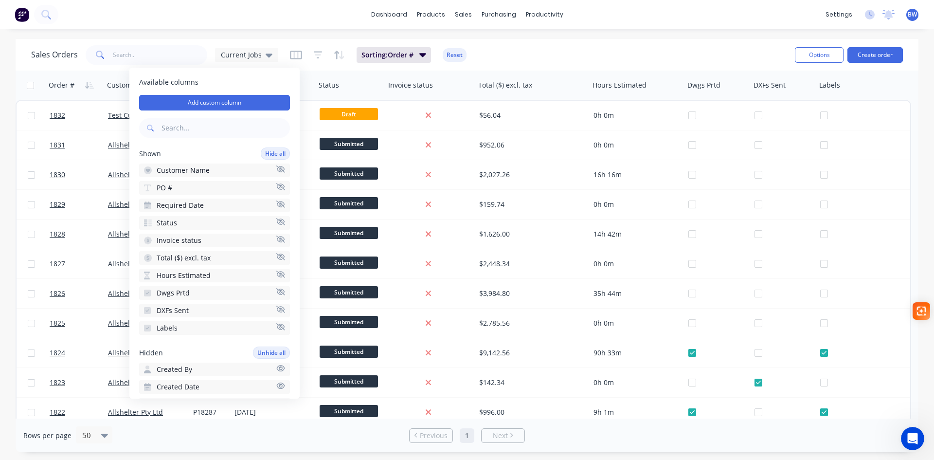
click at [276, 239] on icon "button" at bounding box center [280, 239] width 9 height 7
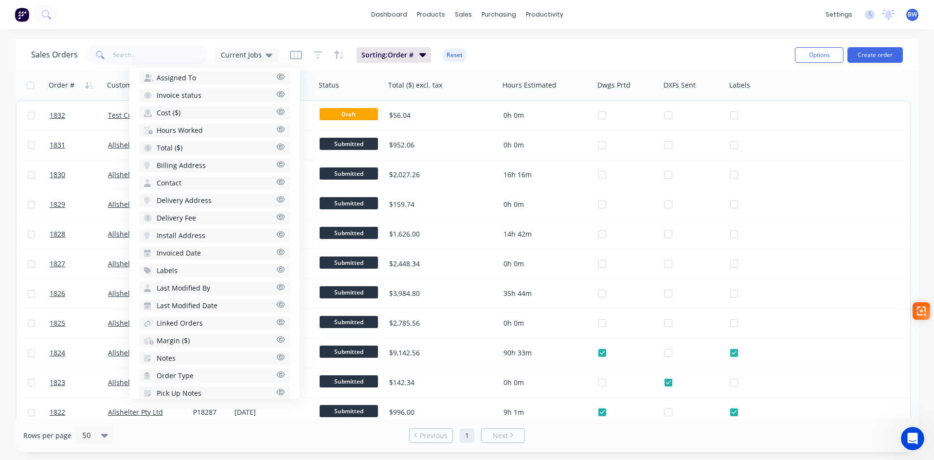
scroll to position [342, 0]
click at [276, 342] on icon "button" at bounding box center [280, 341] width 9 height 7
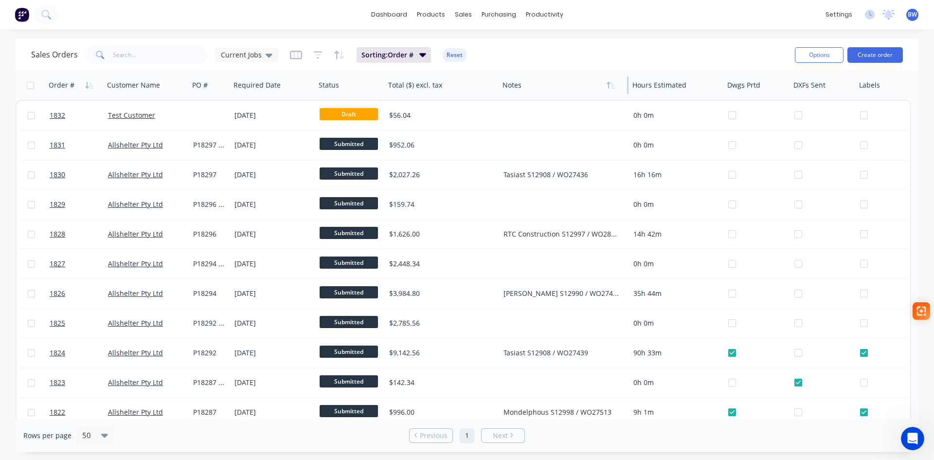
scroll to position [0, 0]
click at [566, 91] on div "Notes" at bounding box center [563, 85] width 128 height 29
drag, startPoint x: 498, startPoint y: 91, endPoint x: 505, endPoint y: 93, distance: 7.1
click at [472, 92] on div "Total ($) excl. tax" at bounding box center [441, 85] width 114 height 29
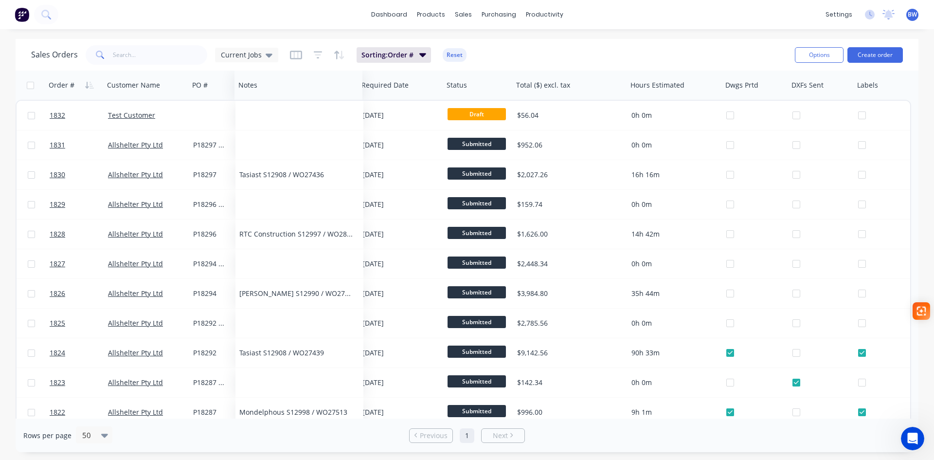
drag, startPoint x: 483, startPoint y: 92, endPoint x: 259, endPoint y: 96, distance: 223.4
click at [259, 96] on div "Notes" at bounding box center [299, 85] width 128 height 29
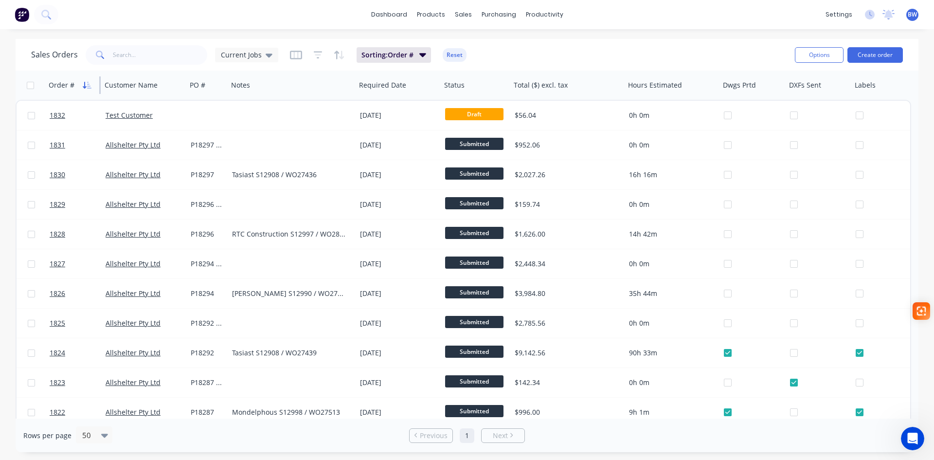
drag, startPoint x: 103, startPoint y: 84, endPoint x: 93, endPoint y: 83, distance: 9.7
click at [93, 83] on div "Order #" at bounding box center [73, 85] width 56 height 29
drag, startPoint x: 185, startPoint y: 88, endPoint x: 173, endPoint y: 92, distance: 13.1
click at [173, 92] on div "Customer Name" at bounding box center [143, 85] width 85 height 29
click at [222, 91] on div "PO #" at bounding box center [206, 85] width 41 height 29
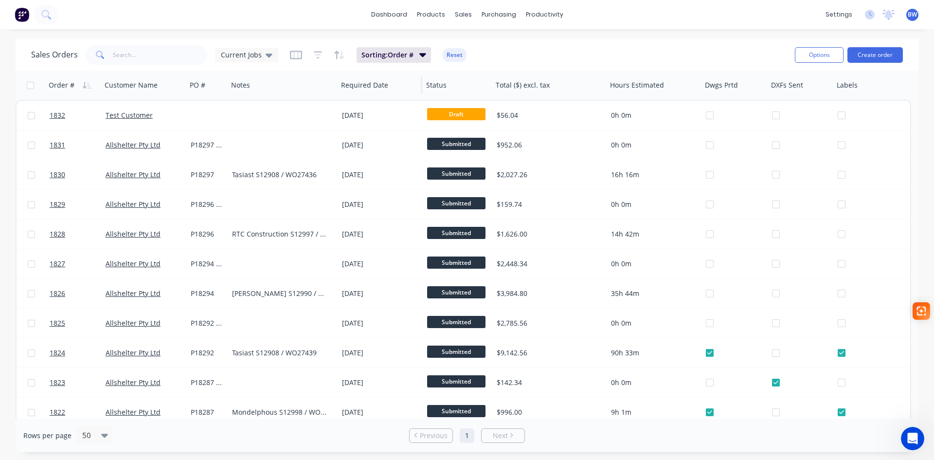
drag, startPoint x: 354, startPoint y: 89, endPoint x: 336, endPoint y: 91, distance: 18.1
click at [336, 91] on div at bounding box center [336, 85] width 1 height 18
drag, startPoint x: 422, startPoint y: 87, endPoint x: 410, endPoint y: 90, distance: 12.4
click at [407, 89] on div "Required Date" at bounding box center [379, 85] width 85 height 29
drag, startPoint x: 700, startPoint y: 92, endPoint x: 684, endPoint y: 92, distance: 16.1
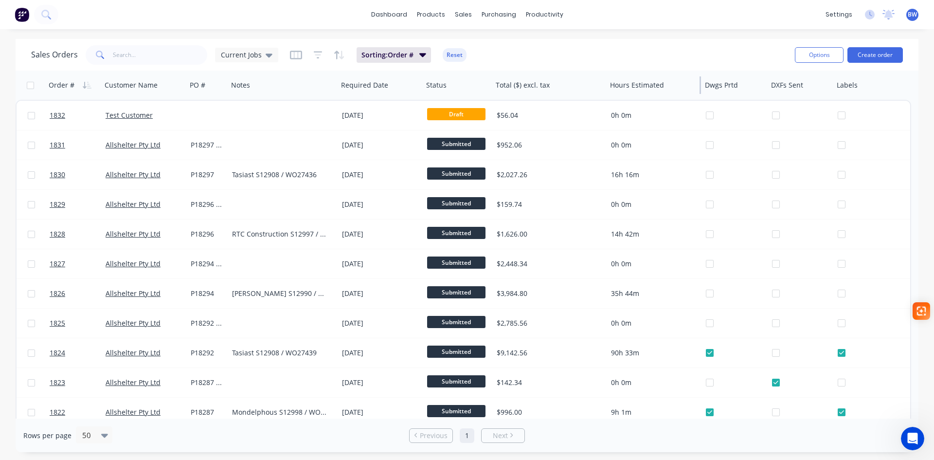
click at [684, 92] on div "Hours Estimated" at bounding box center [653, 85] width 95 height 29
drag, startPoint x: 766, startPoint y: 91, endPoint x: 754, endPoint y: 92, distance: 12.8
click at [747, 91] on div "Dwgs Prtd" at bounding box center [734, 85] width 66 height 29
drag, startPoint x: 831, startPoint y: 93, endPoint x: 819, endPoint y: 92, distance: 11.7
click at [747, 92] on div "DXFs Sent" at bounding box center [800, 85] width 66 height 29
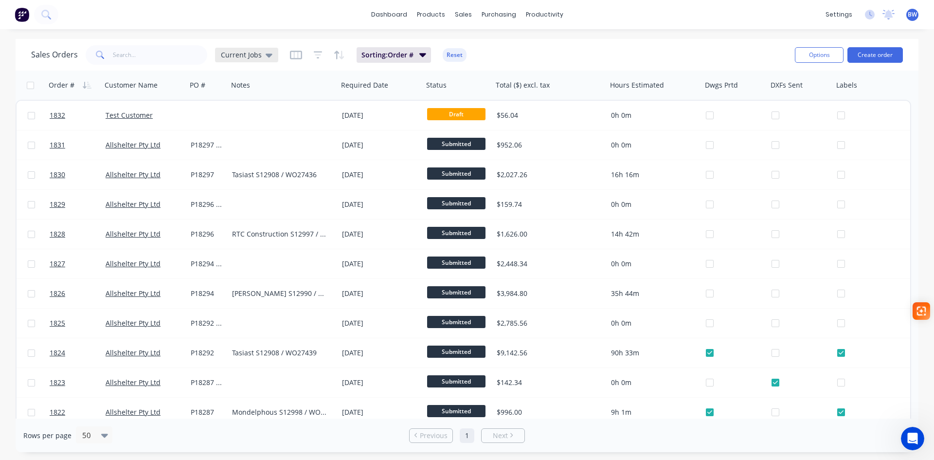
click at [272, 57] on div "Current Jobs" at bounding box center [246, 55] width 63 height 15
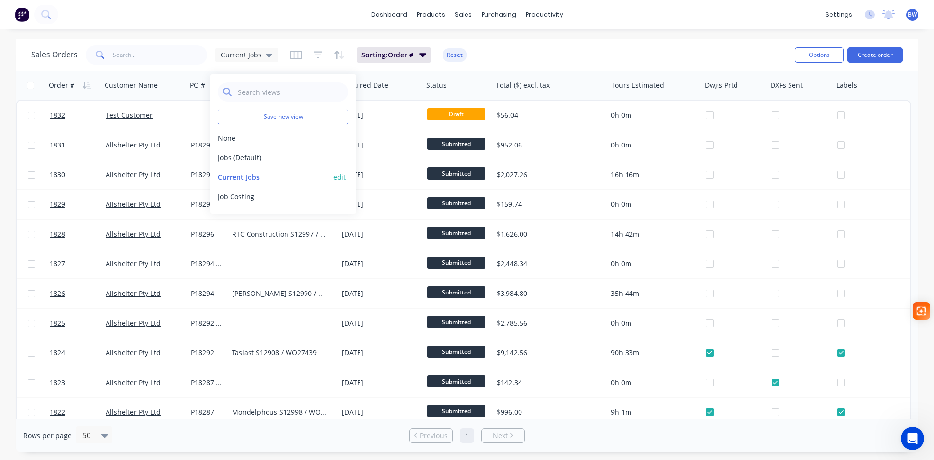
click at [237, 180] on button "Current Jobs" at bounding box center [273, 177] width 111 height 10
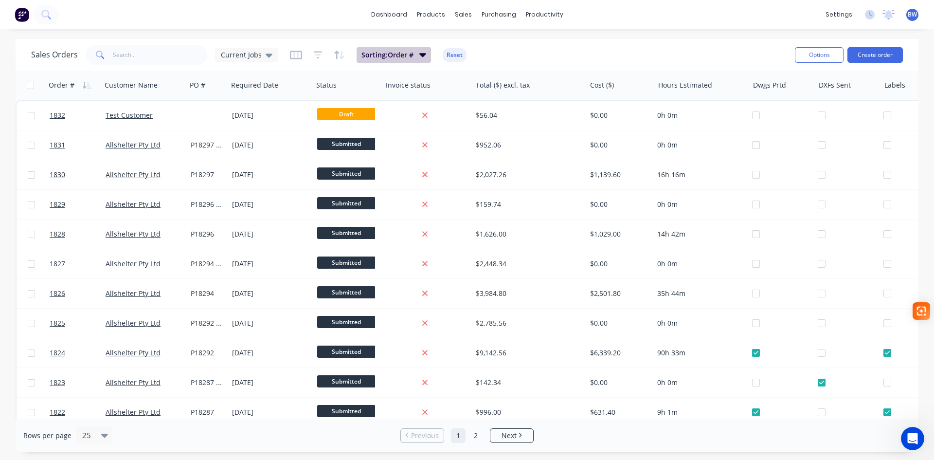
click at [421, 55] on icon "button" at bounding box center [422, 55] width 7 height 4
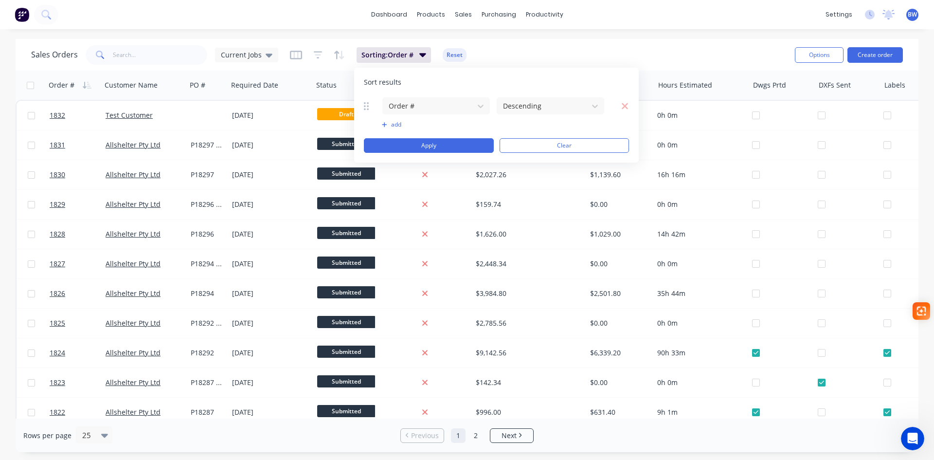
click at [517, 41] on div "Sales Orders Current Jobs Sorting: Order # Reset Options Create order" at bounding box center [467, 55] width 903 height 32
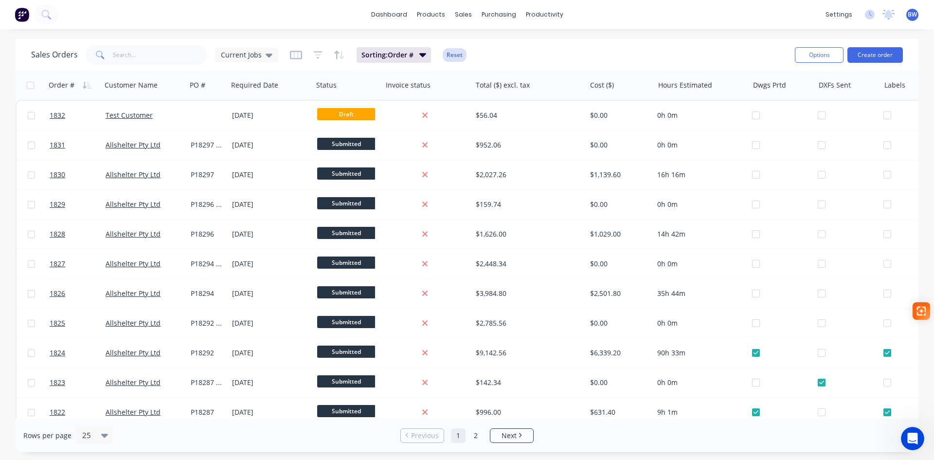
click at [458, 57] on button "Reset" at bounding box center [455, 55] width 24 height 14
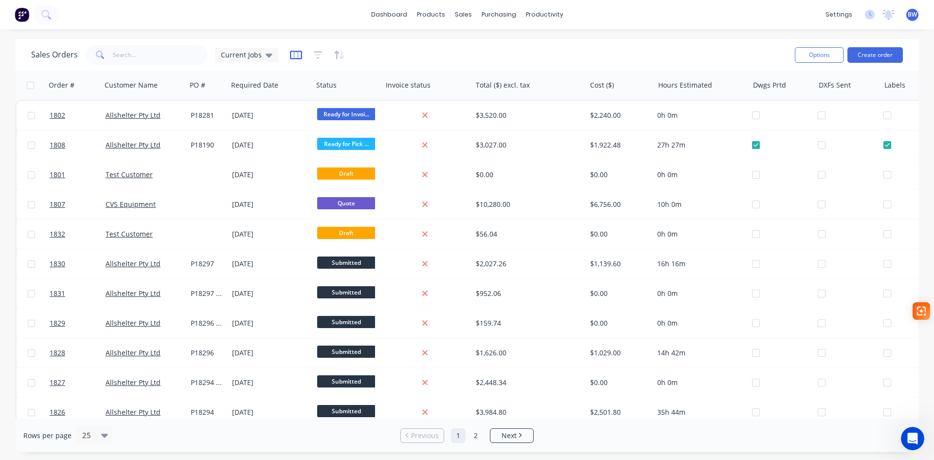
click at [293, 59] on icon "button" at bounding box center [296, 55] width 12 height 9
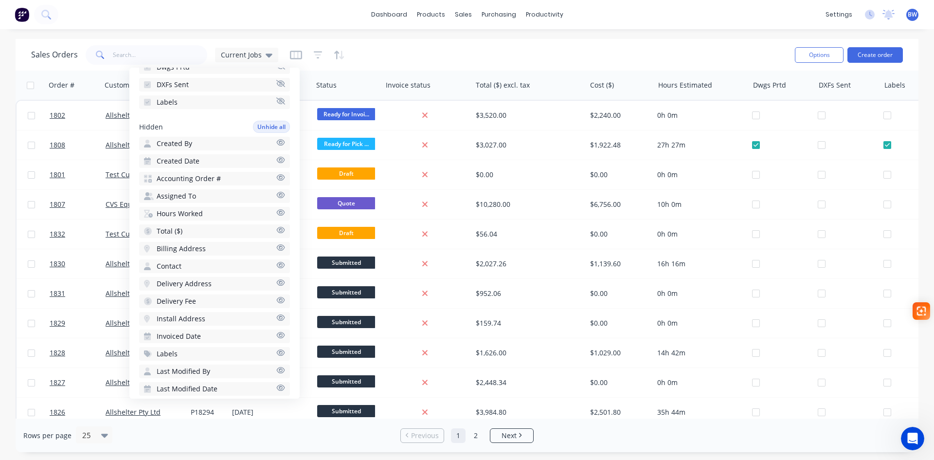
scroll to position [342, 0]
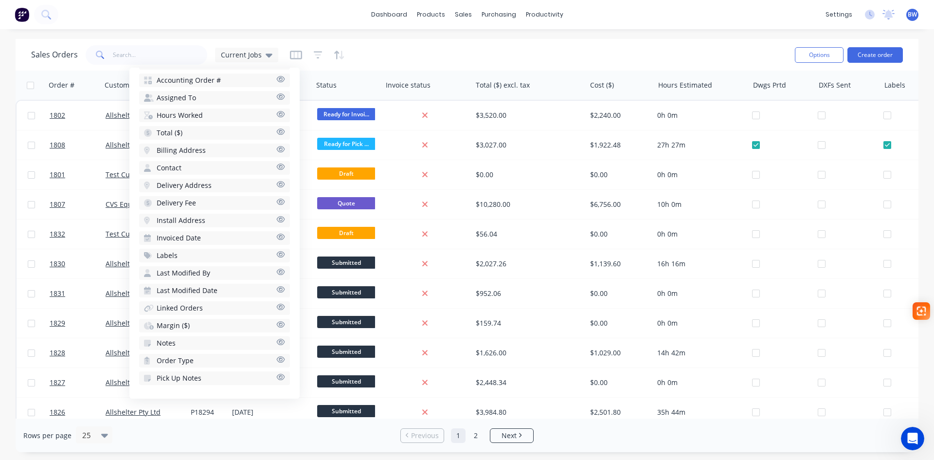
click at [276, 342] on icon "button" at bounding box center [280, 341] width 9 height 7
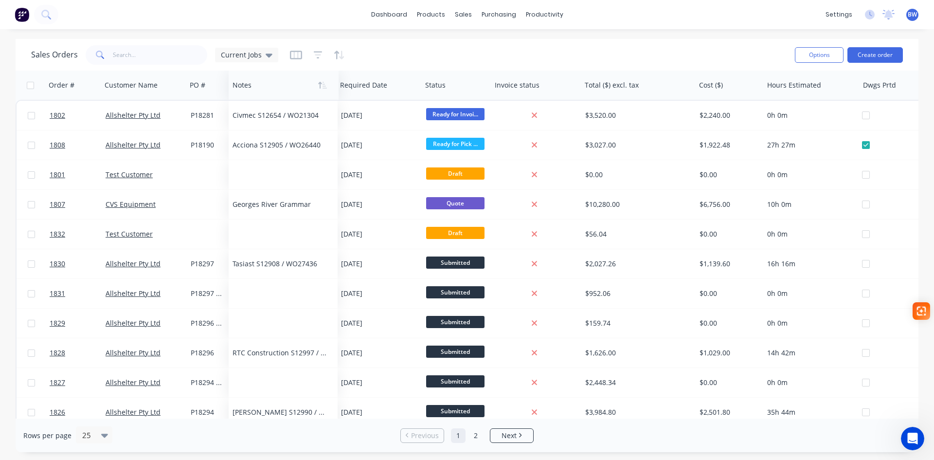
drag, startPoint x: 770, startPoint y: 88, endPoint x: 250, endPoint y: 86, distance: 520.6
click at [250, 86] on div at bounding box center [281, 84] width 97 height 19
click at [296, 57] on icon "button" at bounding box center [296, 55] width 12 height 10
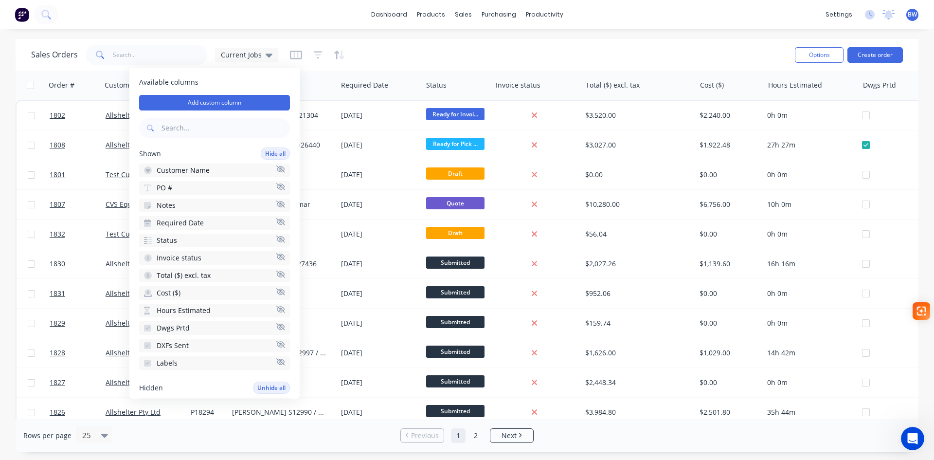
click at [276, 257] on icon "button" at bounding box center [280, 256] width 9 height 7
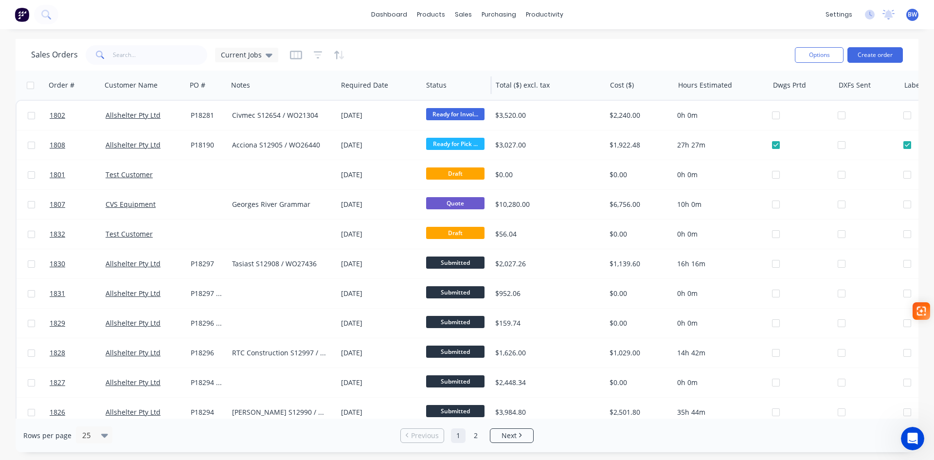
drag, startPoint x: 421, startPoint y: 92, endPoint x: 426, endPoint y: 95, distance: 5.7
click at [400, 94] on div "Required Date" at bounding box center [379, 85] width 85 height 29
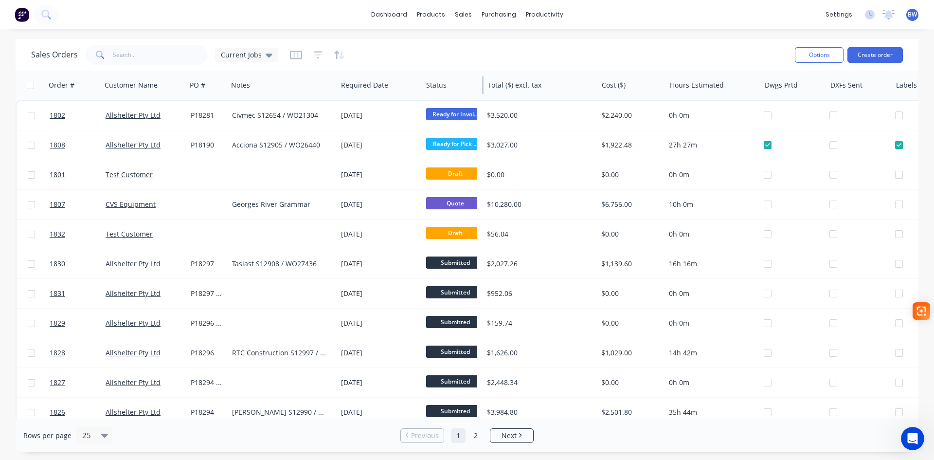
drag, startPoint x: 491, startPoint y: 90, endPoint x: 478, endPoint y: 91, distance: 13.2
click at [482, 91] on div at bounding box center [482, 85] width 1 height 18
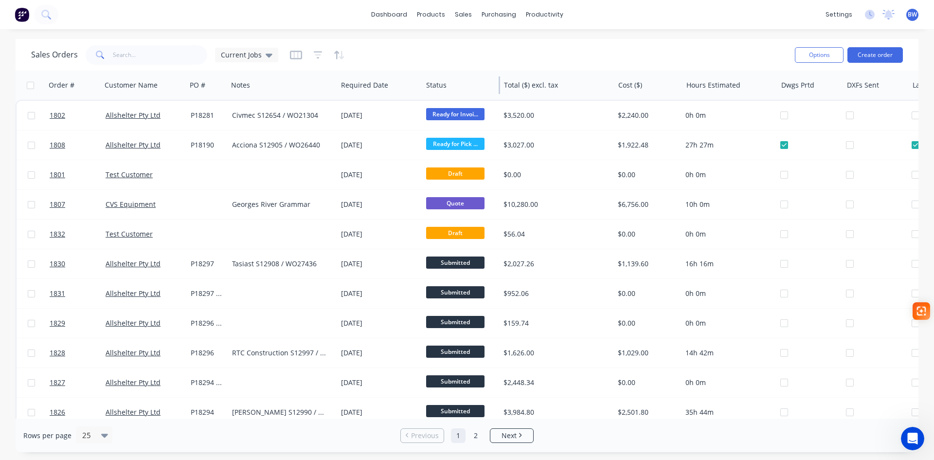
drag, startPoint x: 483, startPoint y: 91, endPoint x: 500, endPoint y: 91, distance: 17.1
click at [500, 91] on div at bounding box center [499, 85] width 1 height 18
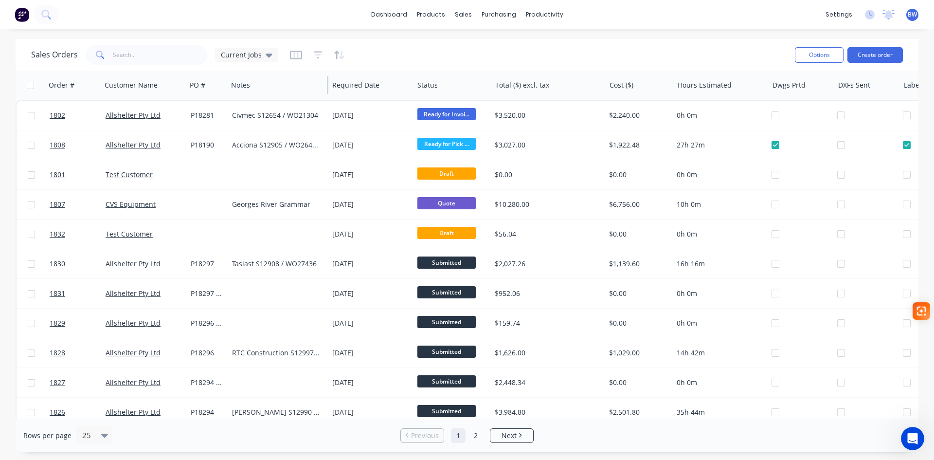
drag, startPoint x: 337, startPoint y: 91, endPoint x: 328, endPoint y: 94, distance: 9.1
click at [328, 94] on div "Notes" at bounding box center [277, 85] width 101 height 29
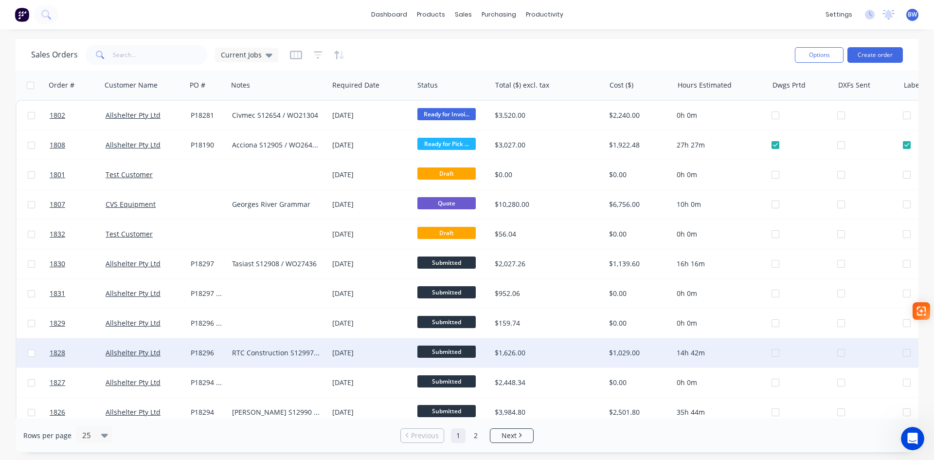
click at [281, 353] on div "RTC Construction S12997 / WO28057" at bounding box center [276, 353] width 88 height 10
click at [287, 346] on div "RTC Construction S12997 / WO28057" at bounding box center [278, 350] width 98 height 23
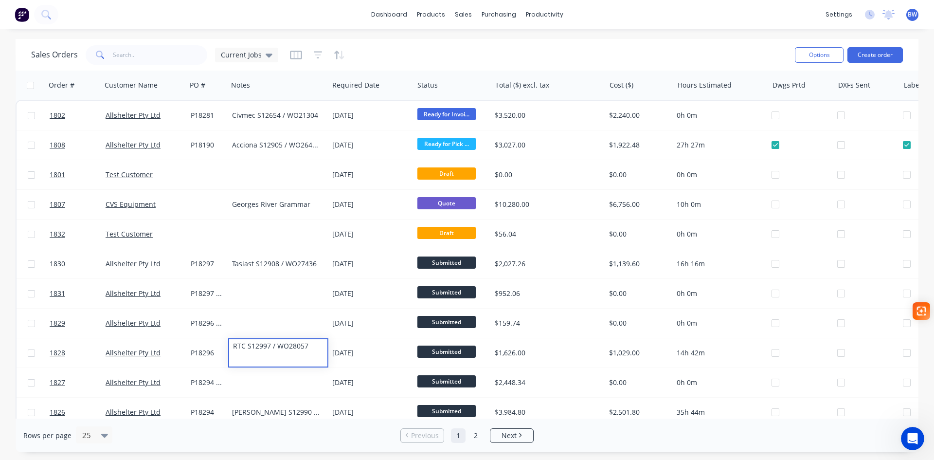
click at [399, 52] on div "Sales Orders Current Jobs" at bounding box center [409, 55] width 756 height 24
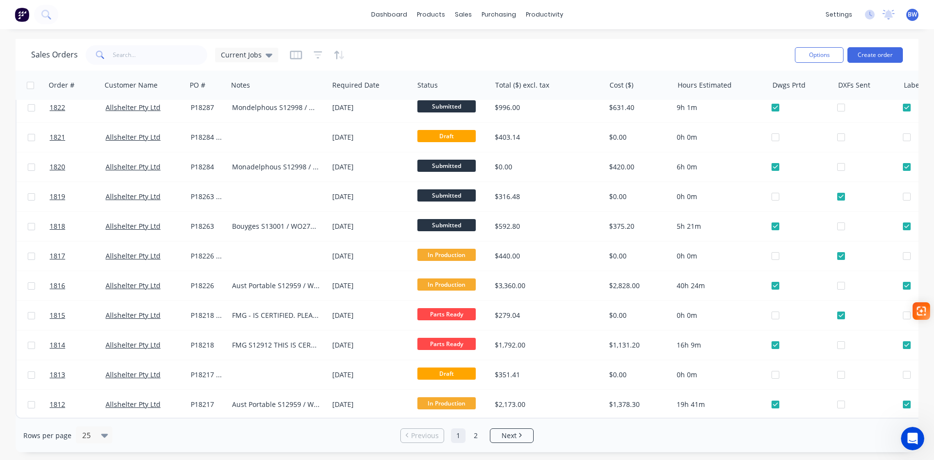
scroll to position [428, 0]
click at [99, 355] on div "25" at bounding box center [89, 435] width 23 height 16
click at [95, 355] on div "75" at bounding box center [92, 393] width 36 height 18
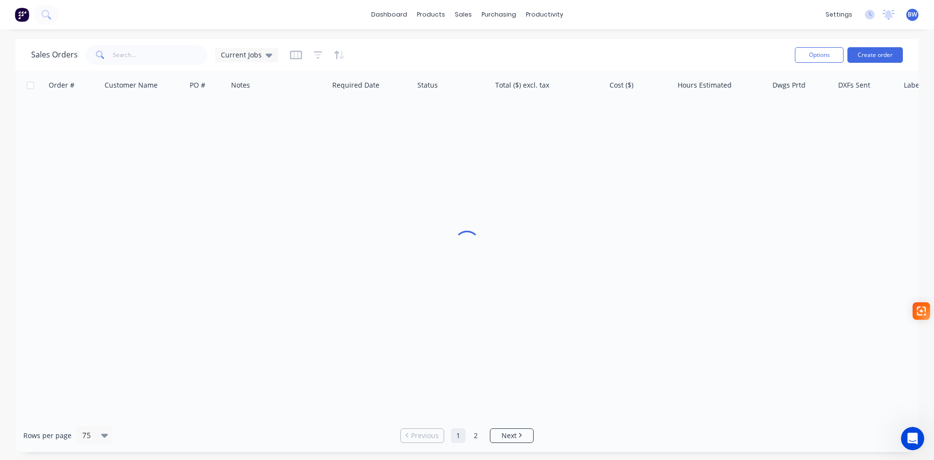
scroll to position [0, 0]
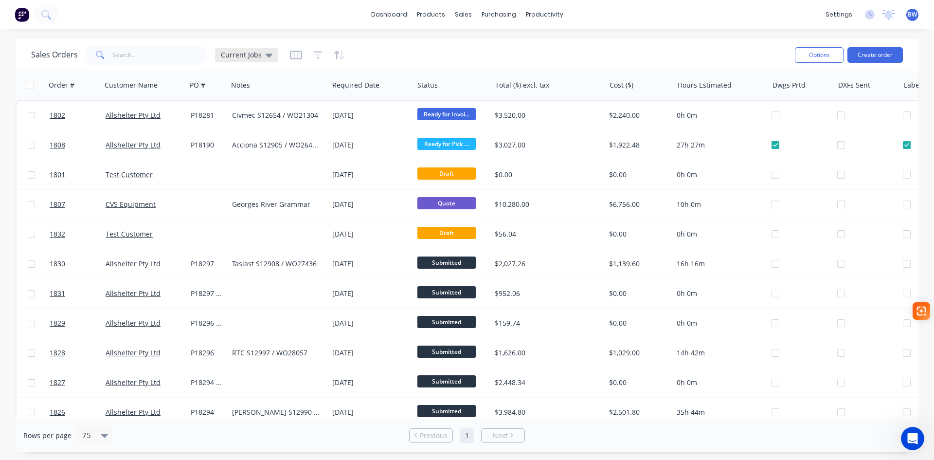
click at [266, 52] on icon at bounding box center [269, 55] width 7 height 11
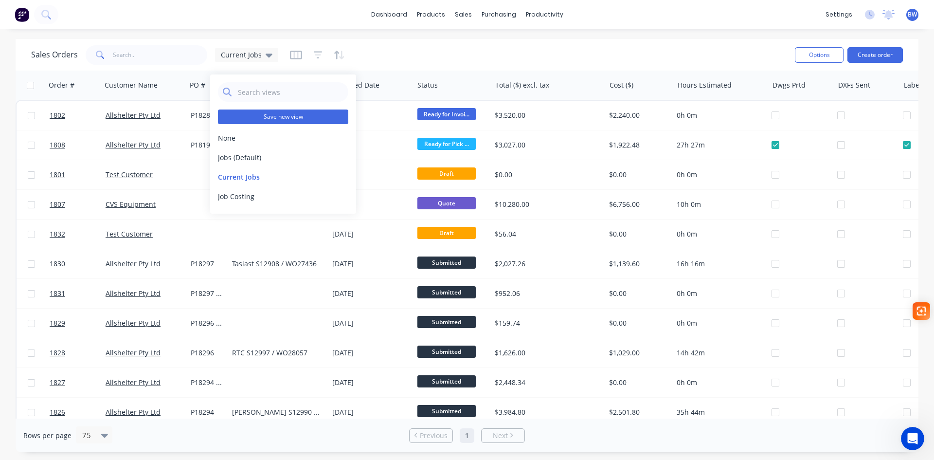
click at [275, 118] on button "Save new view" at bounding box center [283, 116] width 130 height 15
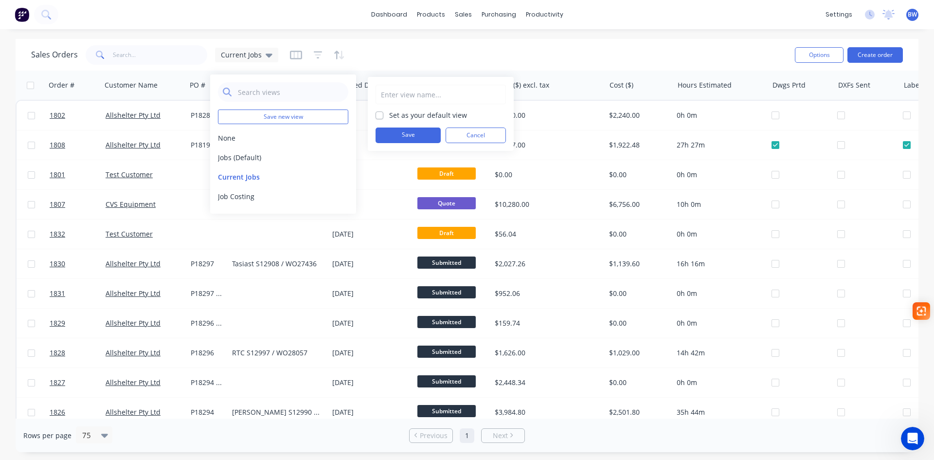
click at [387, 94] on input "text" at bounding box center [441, 94] width 120 height 18
type input "Current Jobs 1"
click at [389, 114] on label "Set as your default view" at bounding box center [428, 115] width 78 height 10
click at [381, 114] on input "Set as your default view" at bounding box center [380, 114] width 8 height 9
checkbox input "true"
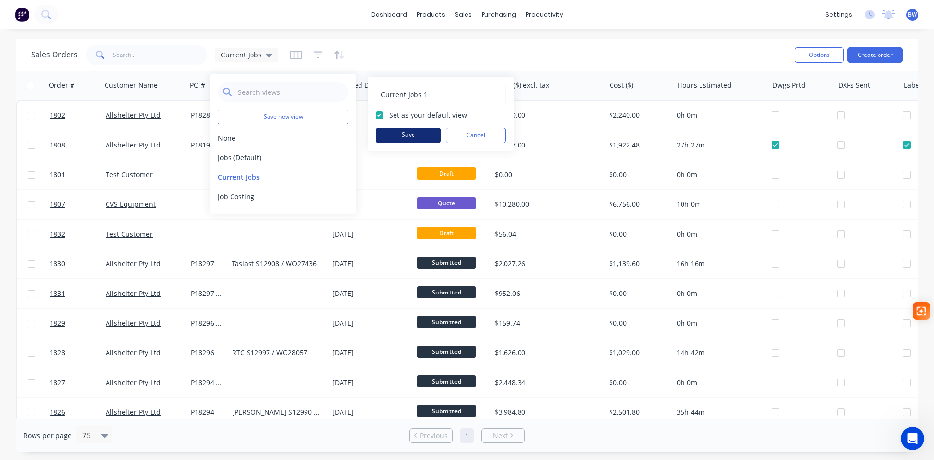
click at [398, 138] on button "Save" at bounding box center [408, 135] width 65 height 16
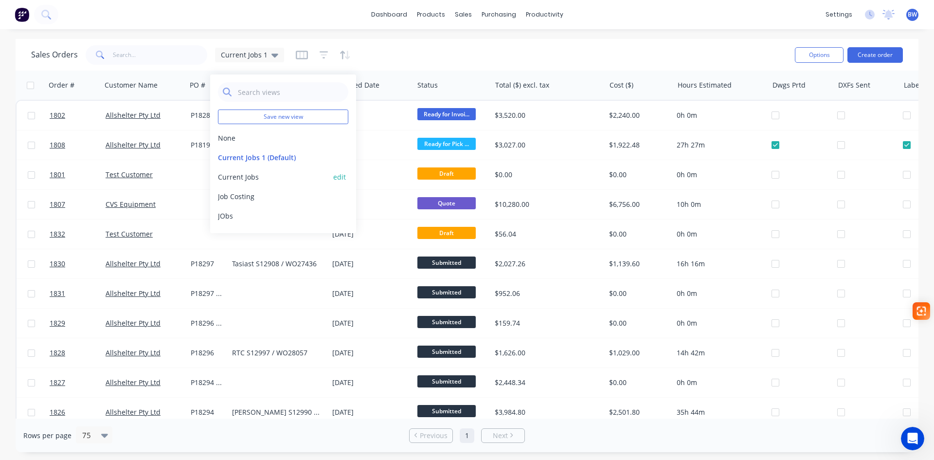
click at [240, 177] on button "Current Jobs" at bounding box center [273, 177] width 111 height 10
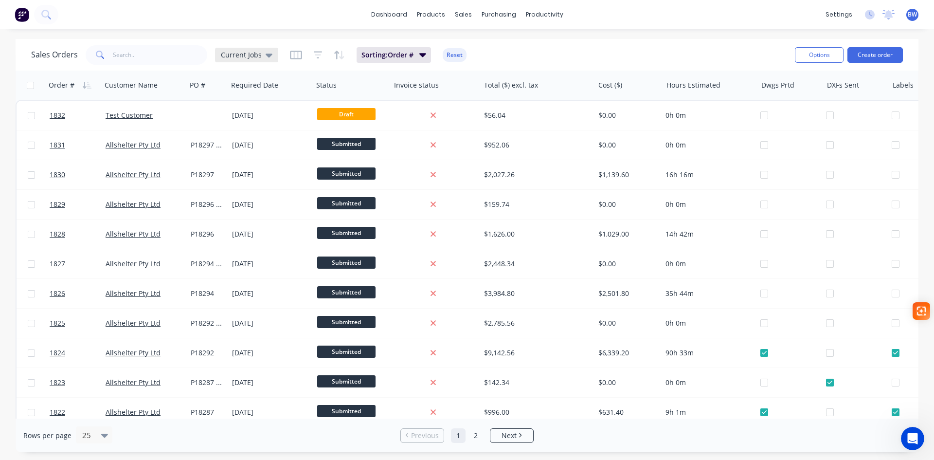
click at [269, 56] on icon at bounding box center [269, 55] width 7 height 11
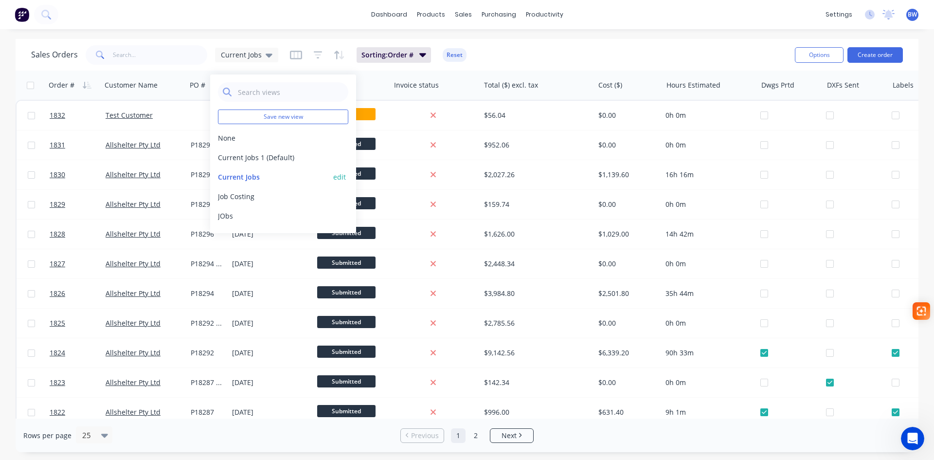
click at [342, 177] on button "edit" at bounding box center [339, 177] width 13 height 10
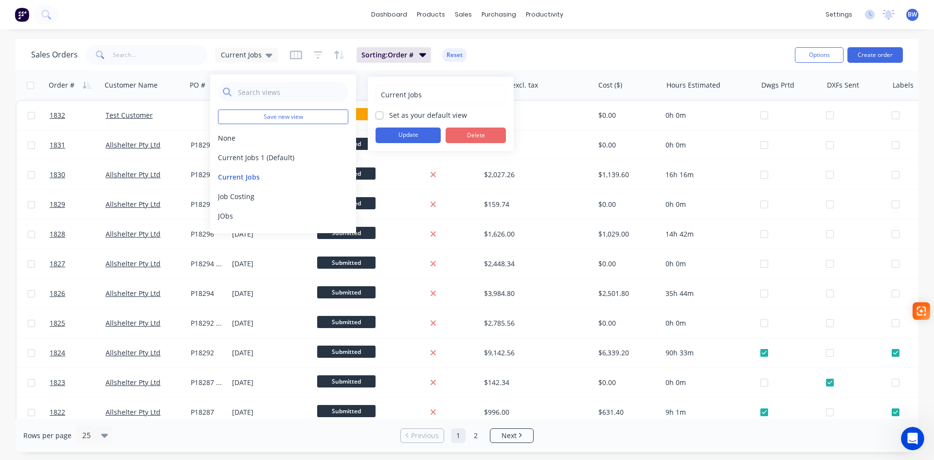
click at [481, 133] on button "Delete" at bounding box center [476, 135] width 60 height 16
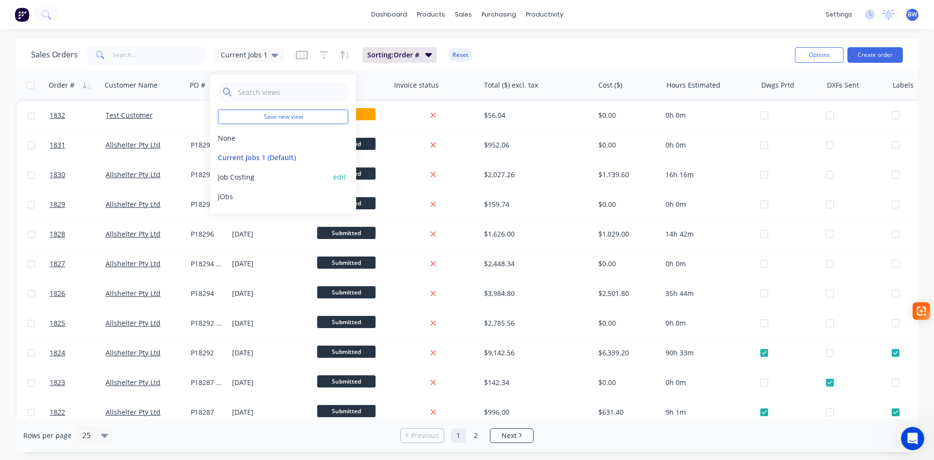
click at [249, 176] on button "Job Costing" at bounding box center [273, 177] width 111 height 10
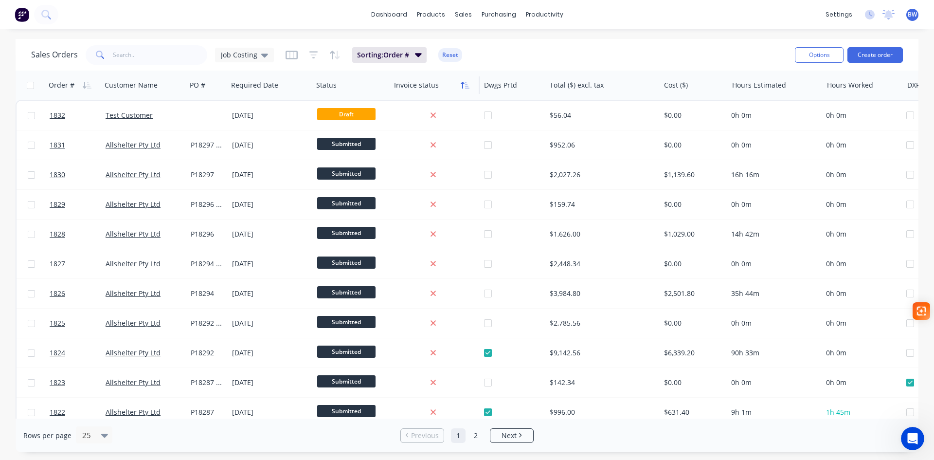
click at [463, 86] on icon "button" at bounding box center [465, 85] width 9 height 8
click at [286, 56] on icon "button" at bounding box center [292, 55] width 12 height 10
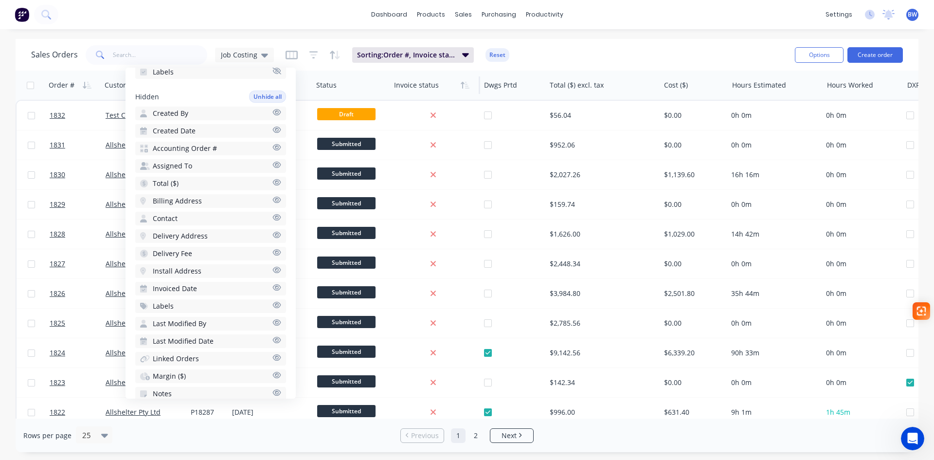
scroll to position [342, 0]
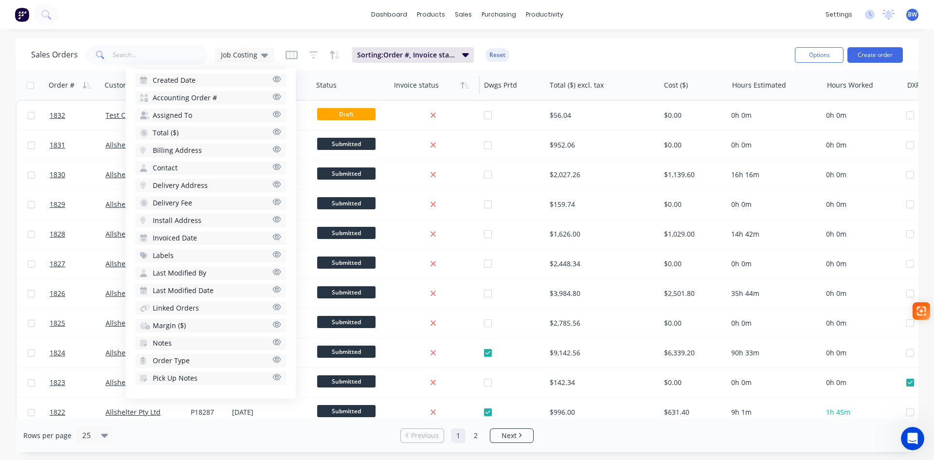
click at [272, 343] on icon "button" at bounding box center [276, 341] width 9 height 7
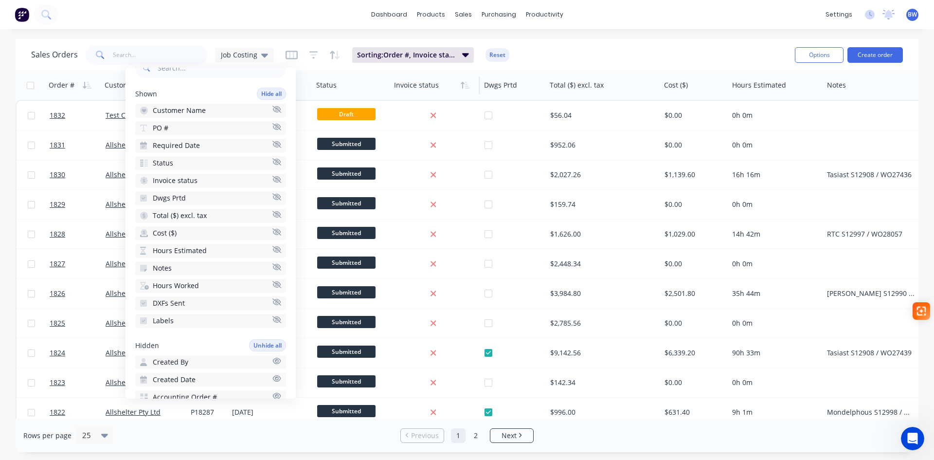
scroll to position [0, 0]
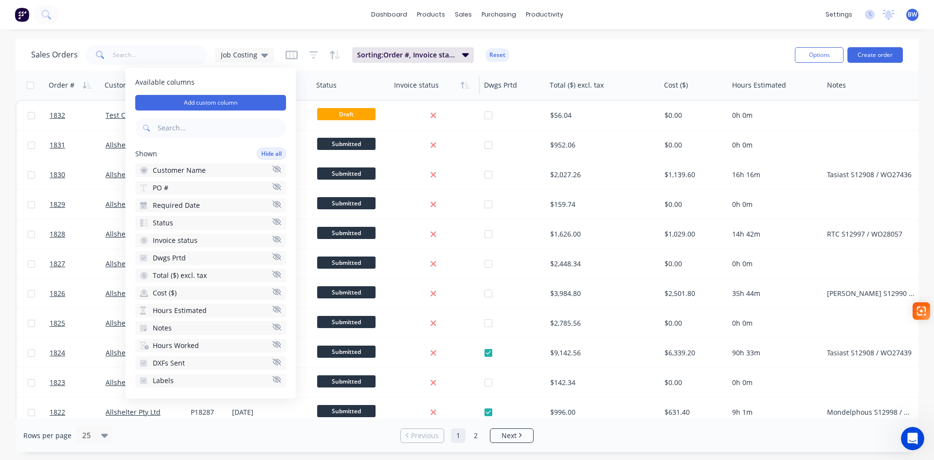
click at [272, 204] on icon "button" at bounding box center [276, 203] width 9 height 7
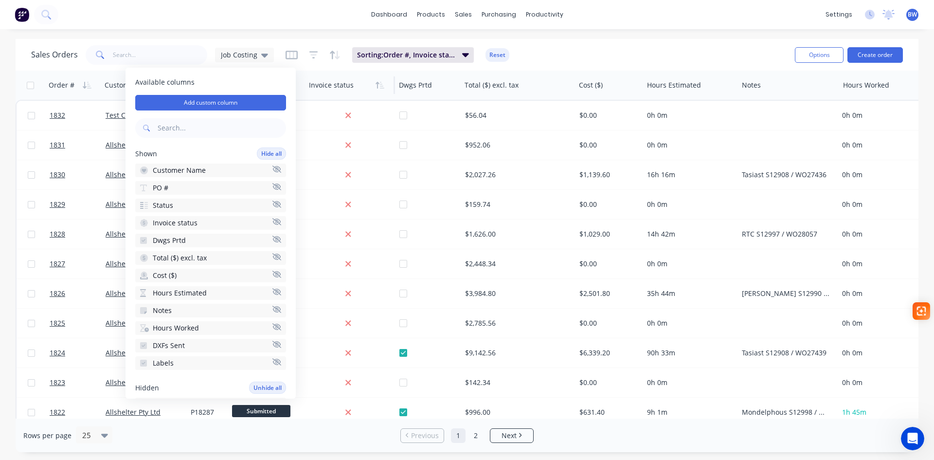
click at [272, 238] on icon "button" at bounding box center [276, 239] width 9 height 7
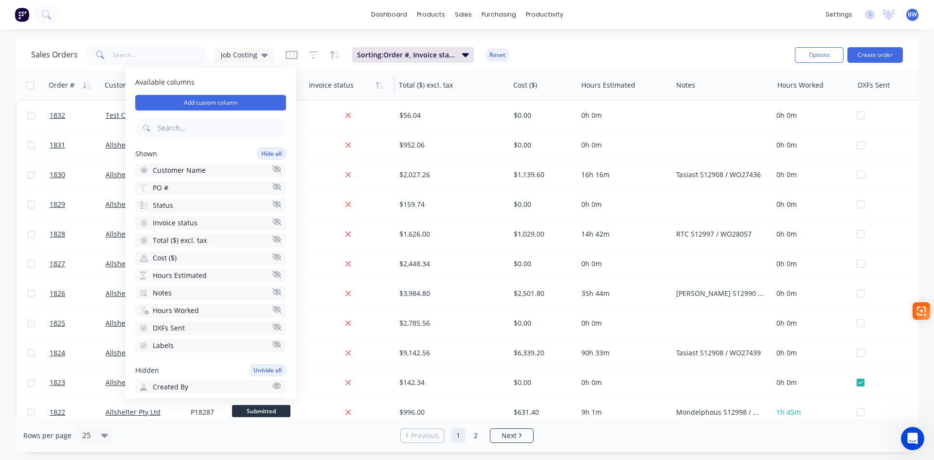
click at [272, 327] on icon "button" at bounding box center [276, 326] width 9 height 7
click at [563, 59] on div "Sales Orders Job Costing Sorting: Order #, Invoice status Reset" at bounding box center [409, 55] width 756 height 24
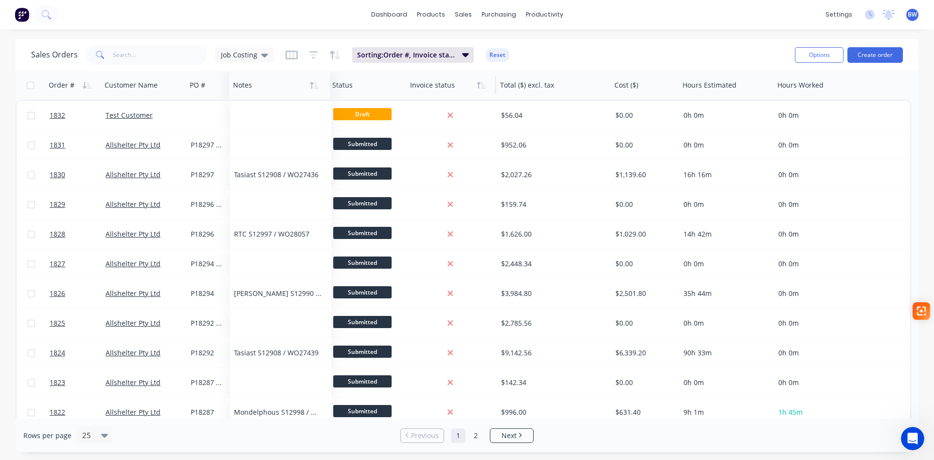
drag, startPoint x: 692, startPoint y: 86, endPoint x: 252, endPoint y: 84, distance: 440.4
click at [252, 84] on div at bounding box center [277, 84] width 89 height 19
click at [88, 89] on icon "button" at bounding box center [87, 85] width 9 height 8
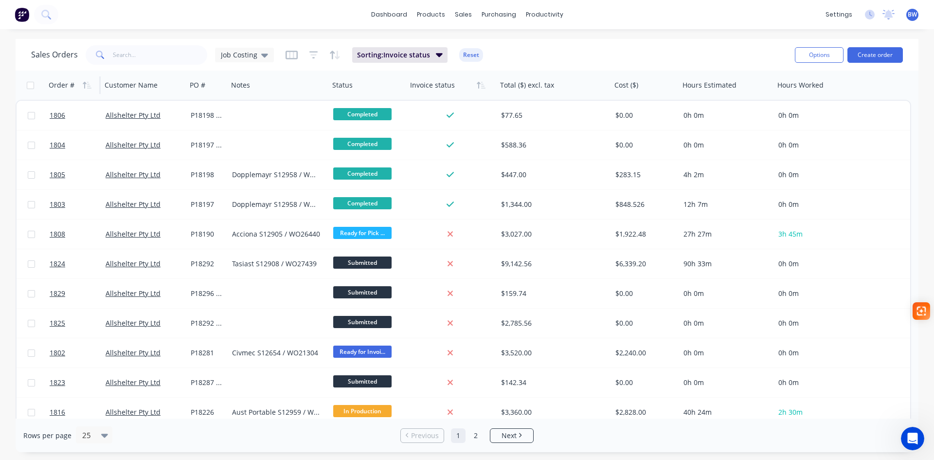
click at [88, 89] on icon "button" at bounding box center [87, 85] width 9 height 8
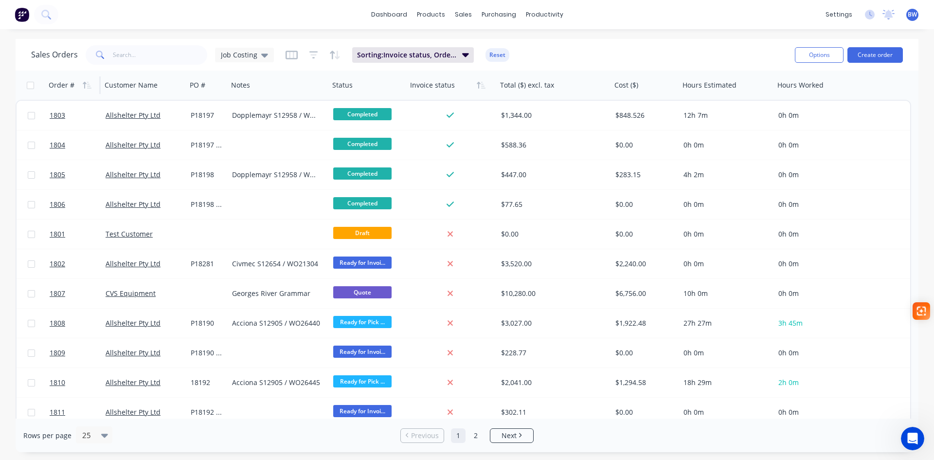
click at [88, 89] on icon "button" at bounding box center [87, 85] width 9 height 8
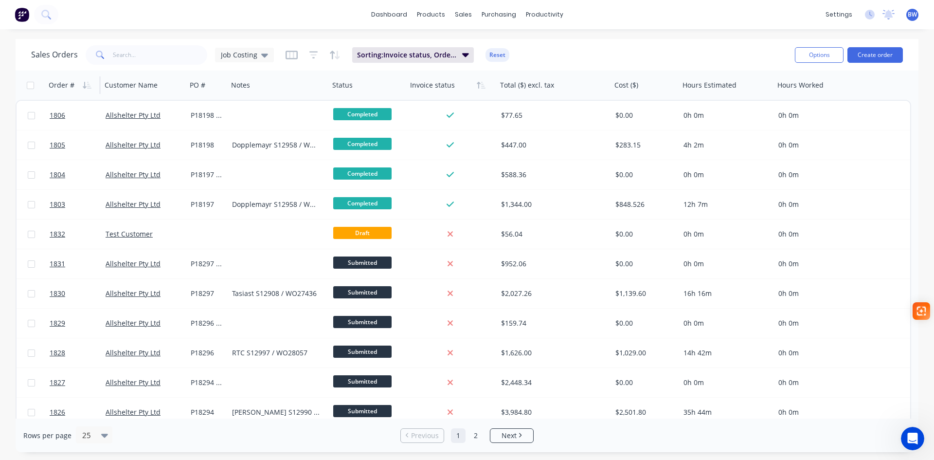
click at [59, 84] on div "Order #" at bounding box center [62, 85] width 26 height 10
click at [87, 86] on icon "button" at bounding box center [87, 85] width 9 height 8
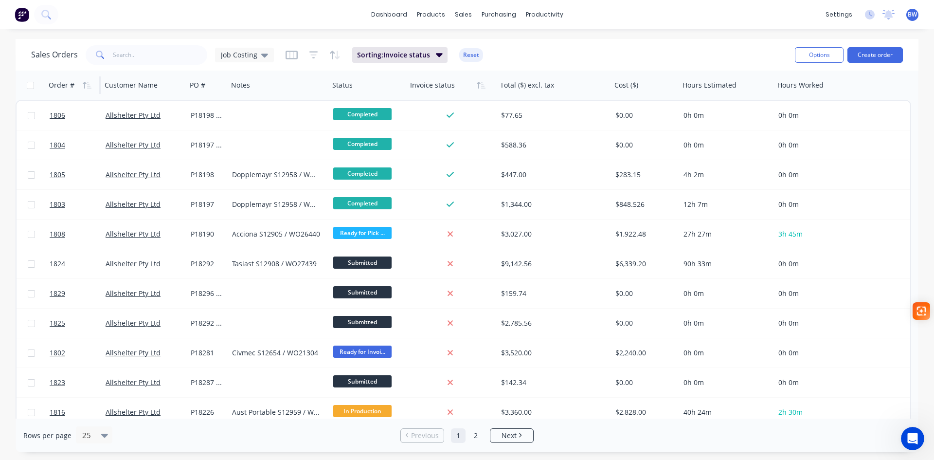
click at [87, 86] on icon "button" at bounding box center [87, 85] width 9 height 8
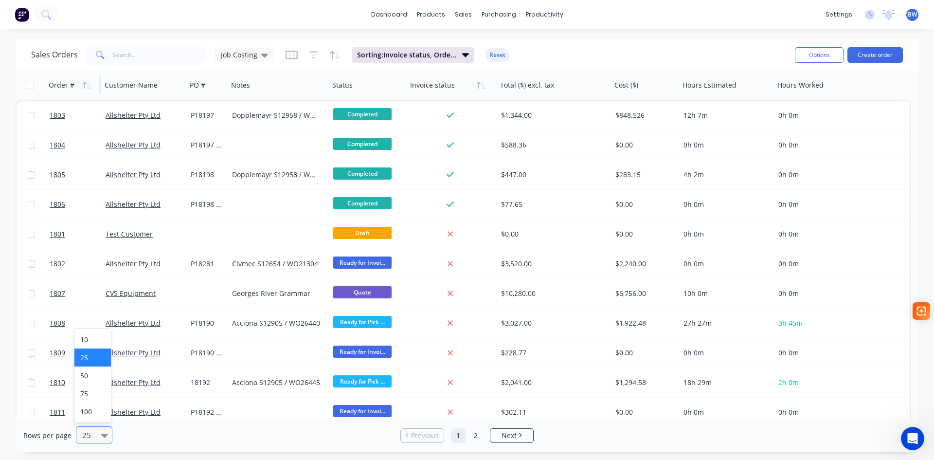
click at [99, 355] on div "25" at bounding box center [89, 435] width 23 height 16
click at [84, 355] on div "50" at bounding box center [92, 375] width 36 height 18
click at [81, 84] on button "button" at bounding box center [87, 85] width 15 height 15
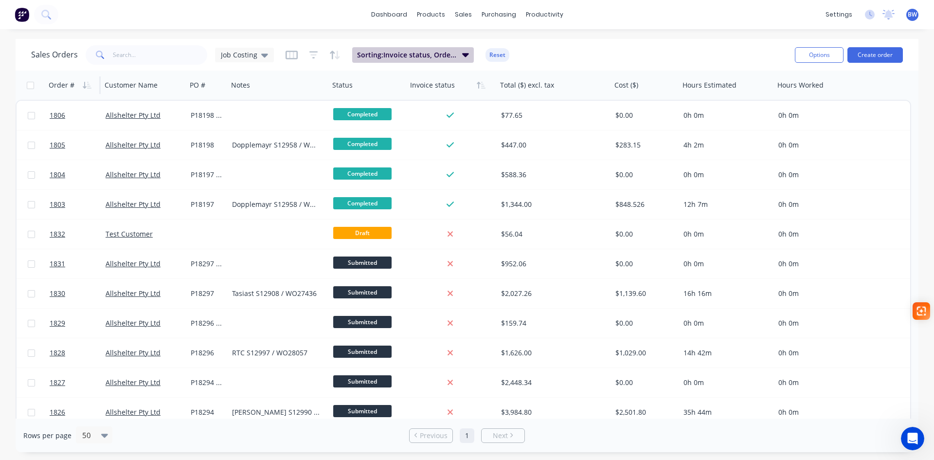
click at [463, 56] on icon "button" at bounding box center [465, 55] width 7 height 4
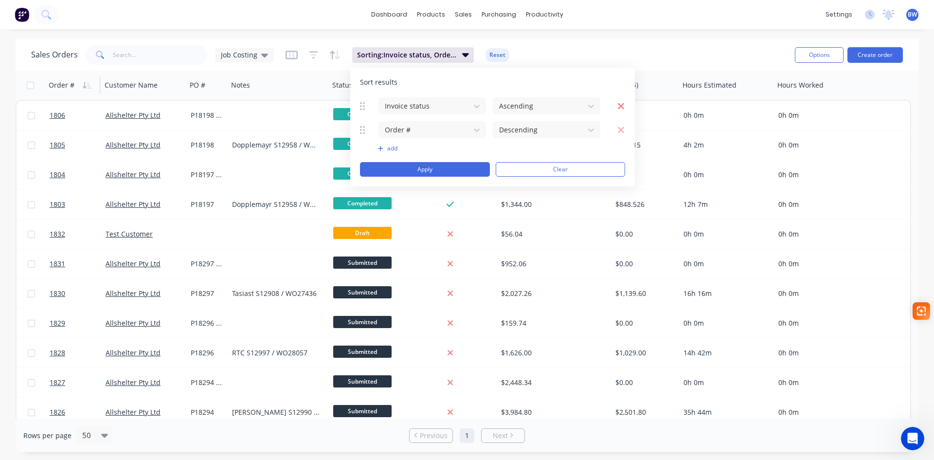
click at [623, 104] on icon "button" at bounding box center [621, 106] width 6 height 6
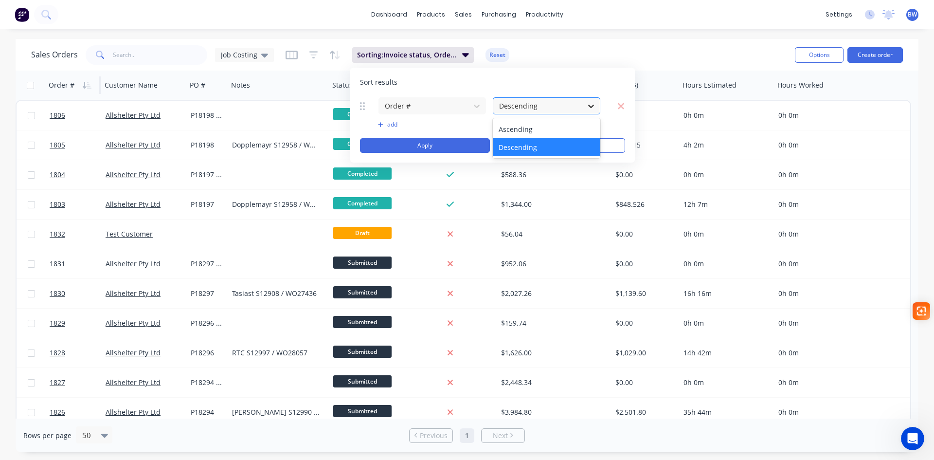
click at [593, 105] on icon at bounding box center [591, 106] width 6 height 3
click at [659, 55] on div "Sales Orders Job Costing Sorting: Invoice status, Order # Reset" at bounding box center [409, 55] width 756 height 24
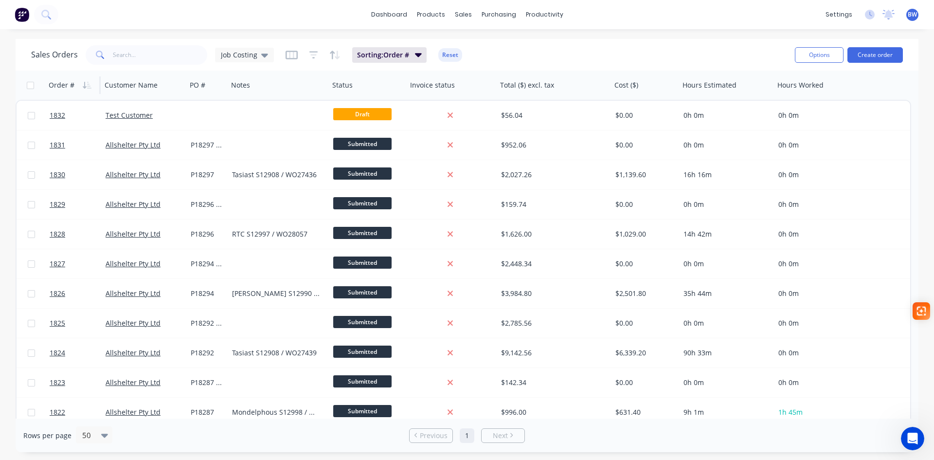
click at [70, 85] on div "Order #" at bounding box center [62, 85] width 26 height 10
click at [84, 87] on icon "button" at bounding box center [84, 85] width 3 height 7
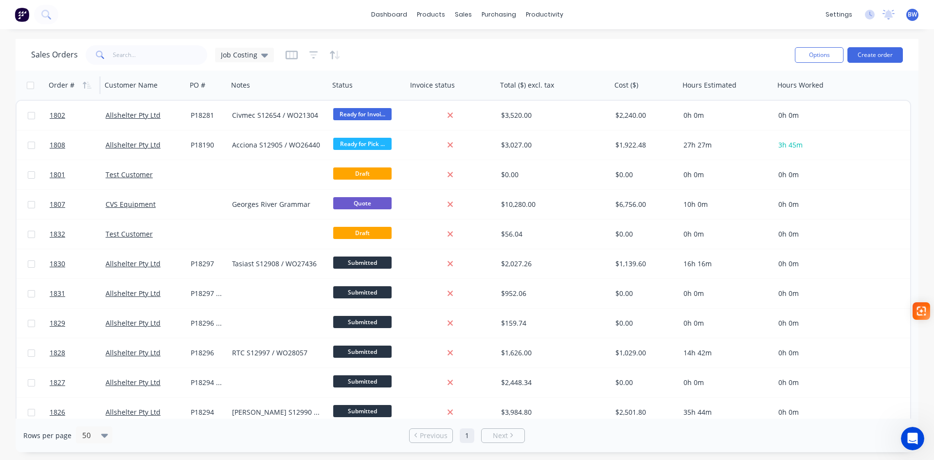
click at [67, 89] on div "Order #" at bounding box center [62, 85] width 26 height 10
click at [80, 84] on button "button" at bounding box center [87, 85] width 15 height 15
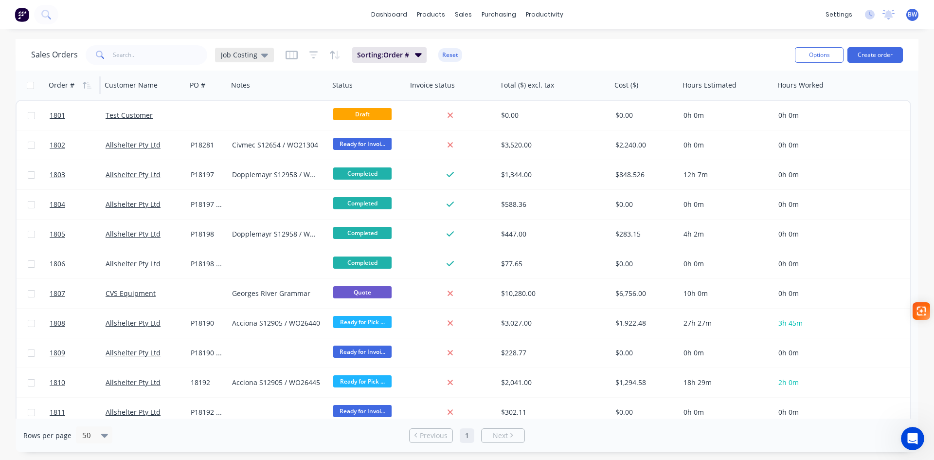
click at [262, 54] on icon at bounding box center [264, 56] width 7 height 4
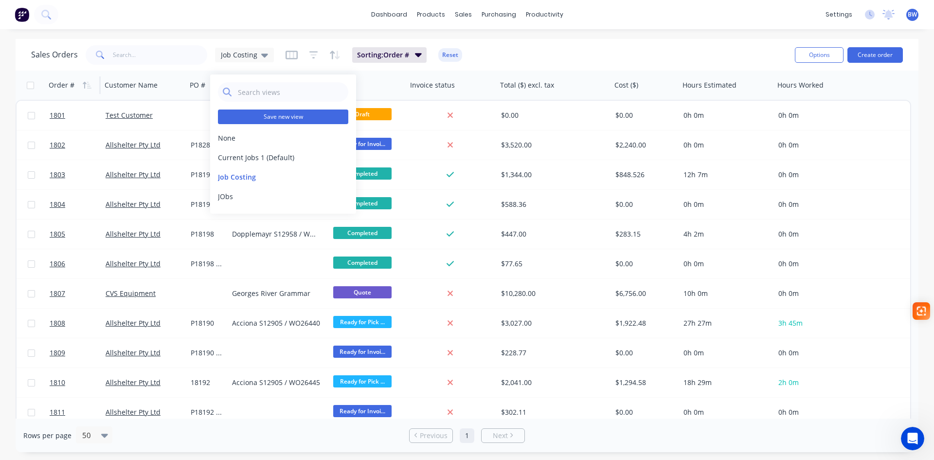
click at [275, 116] on button "Save new view" at bounding box center [283, 116] width 130 height 15
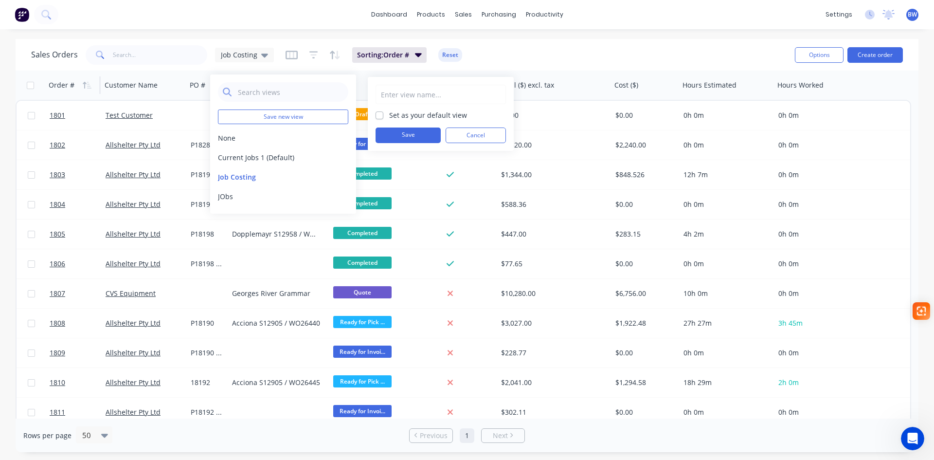
click at [398, 97] on input "text" at bounding box center [441, 94] width 120 height 18
type input "Job Costing"
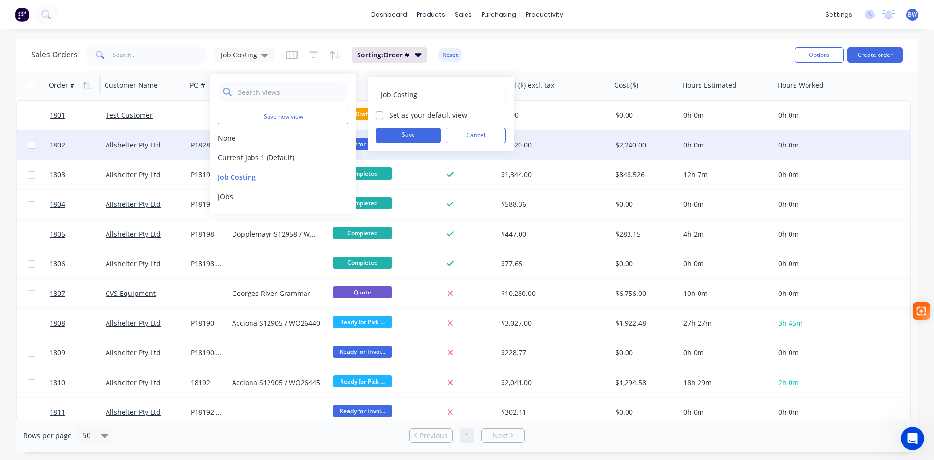
click at [390, 133] on button "Save" at bounding box center [408, 135] width 65 height 16
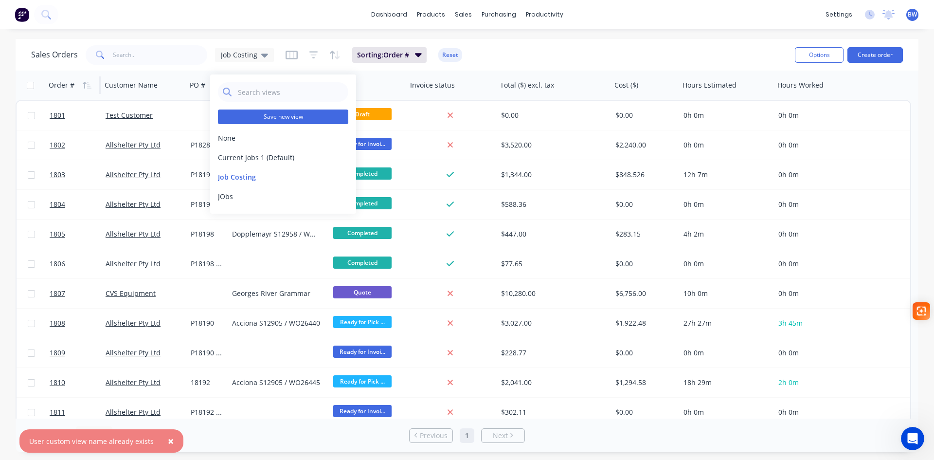
click at [312, 119] on button "Save new view" at bounding box center [283, 116] width 130 height 15
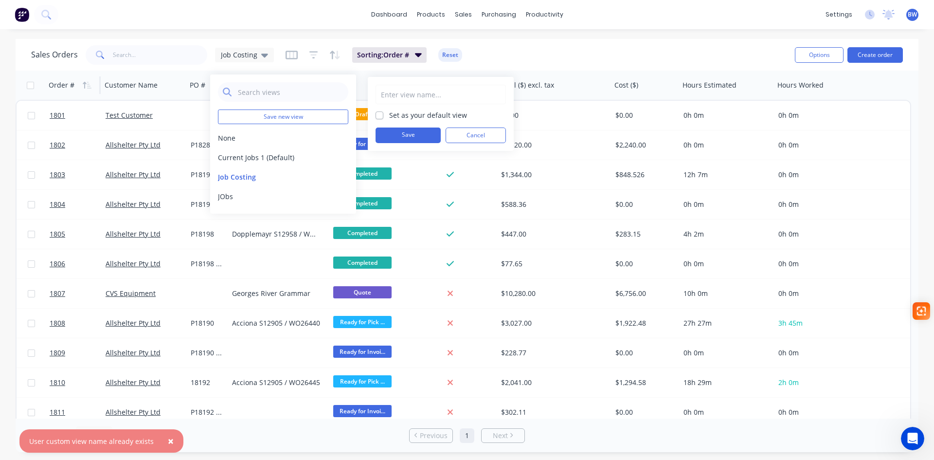
click at [418, 91] on input "text" at bounding box center [441, 94] width 120 height 18
type input "Job Costing 1"
click at [394, 139] on button "Save" at bounding box center [408, 135] width 65 height 16
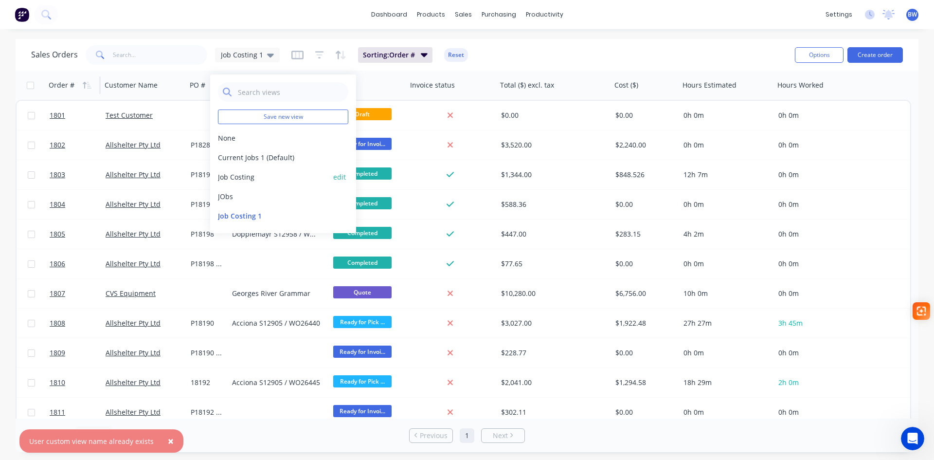
click at [256, 175] on button "Job Costing" at bounding box center [273, 177] width 111 height 10
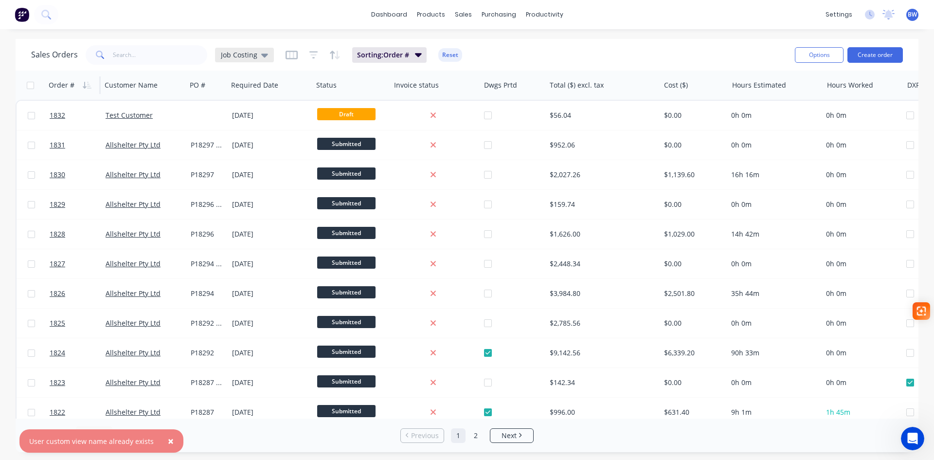
click at [263, 55] on icon at bounding box center [264, 56] width 7 height 4
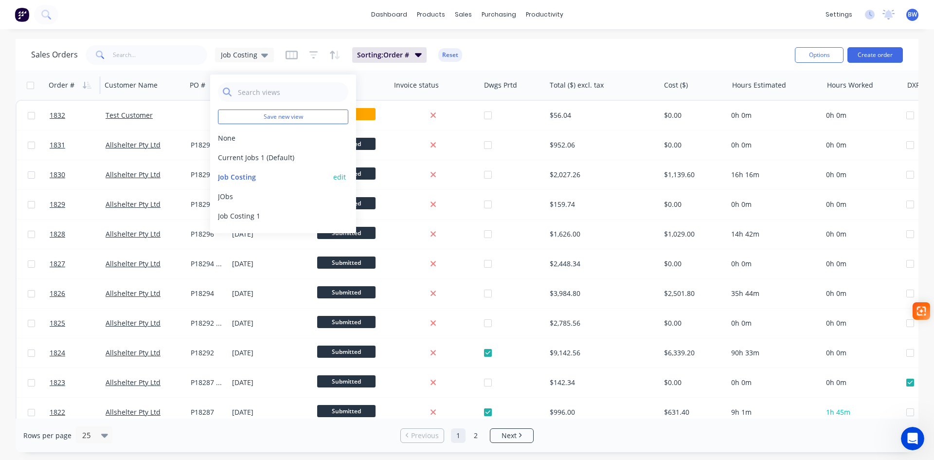
click at [334, 175] on button "edit" at bounding box center [339, 177] width 13 height 10
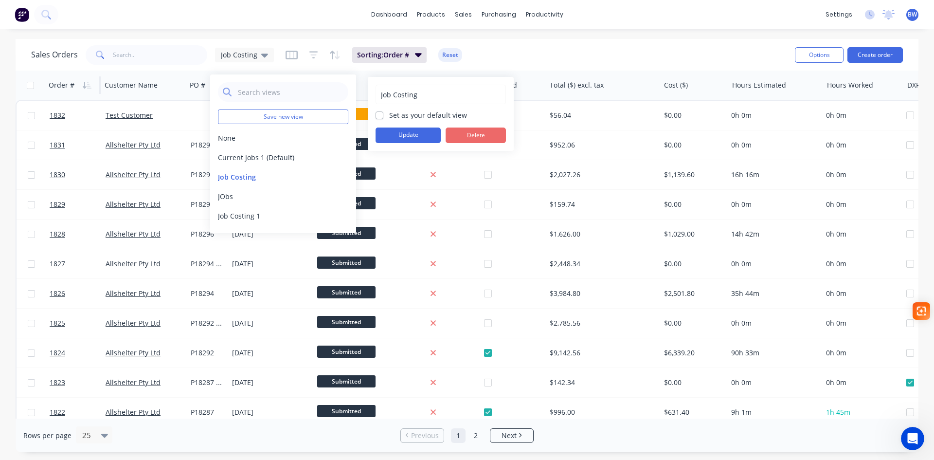
click at [477, 140] on button "Delete" at bounding box center [476, 135] width 60 height 16
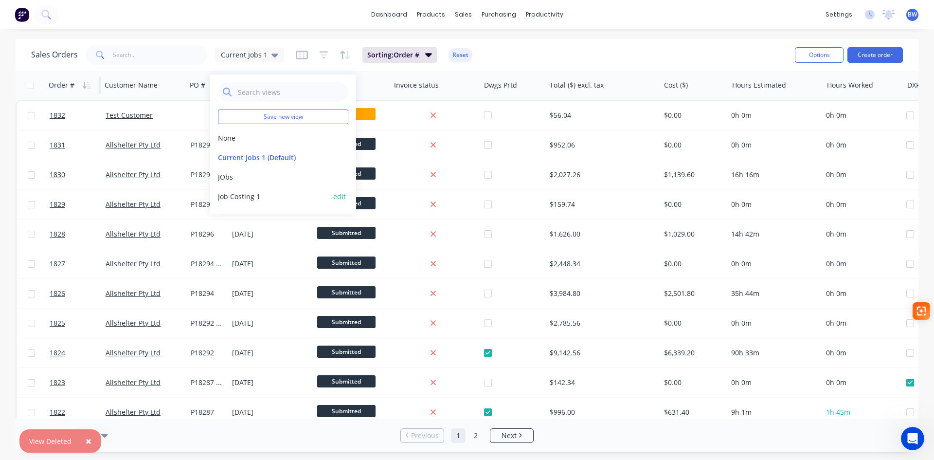
click at [342, 197] on button "edit" at bounding box center [339, 196] width 13 height 10
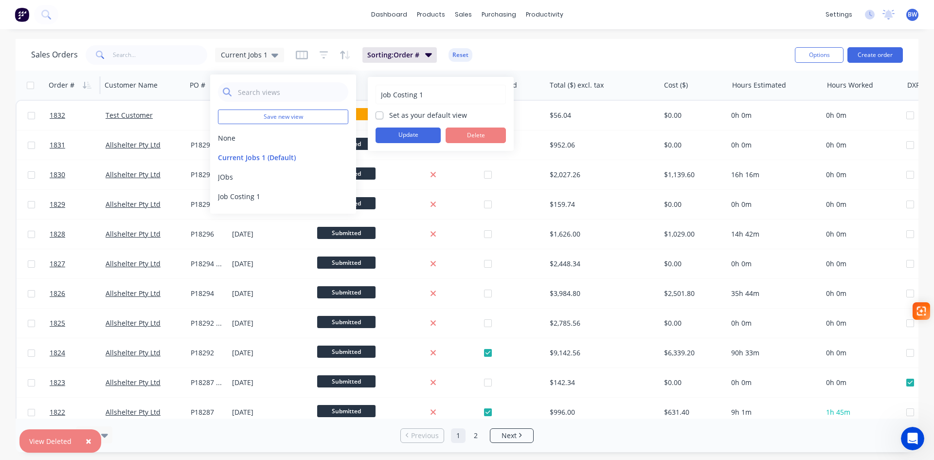
click at [430, 91] on input "Job Costing 1" at bounding box center [441, 94] width 120 height 18
type input "Job Costing"
click at [413, 137] on button "Update" at bounding box center [408, 135] width 65 height 16
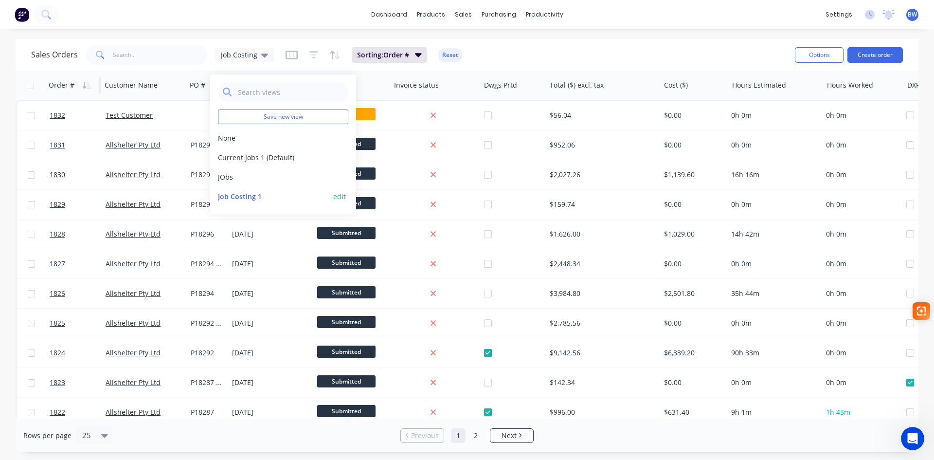
click at [248, 199] on button "Job Costing 1" at bounding box center [273, 196] width 111 height 10
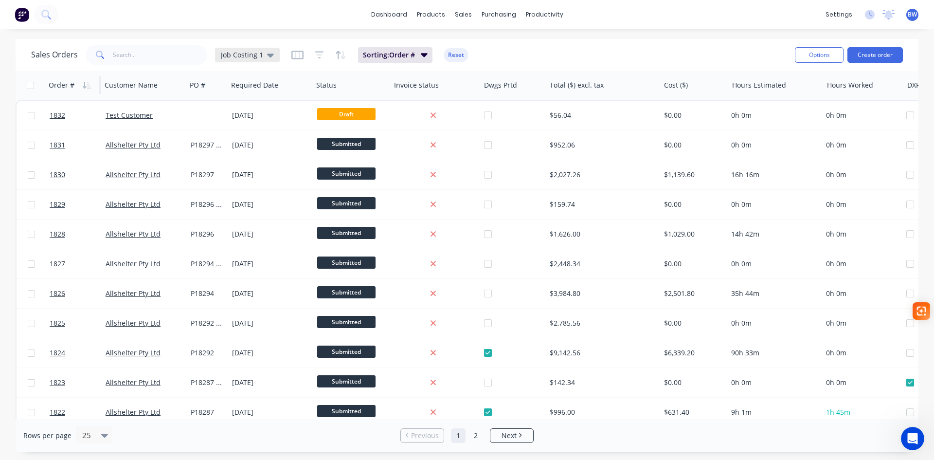
click at [268, 55] on icon at bounding box center [270, 56] width 7 height 4
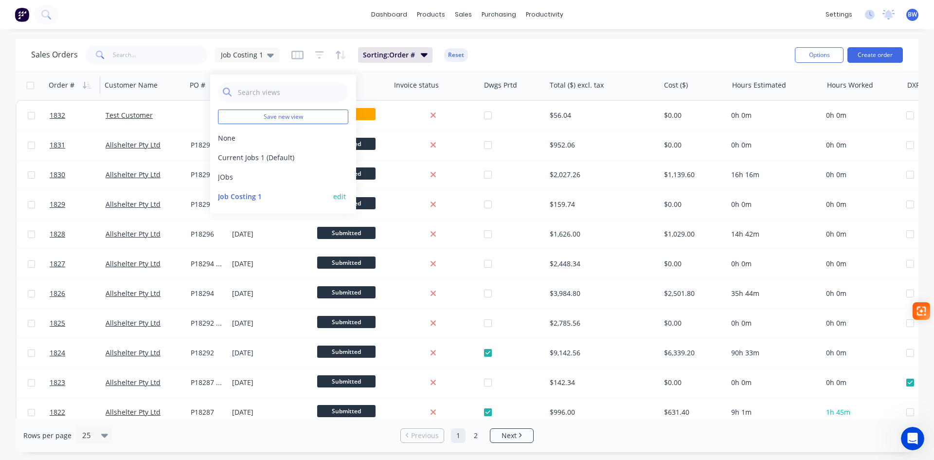
click at [347, 197] on div "Job Costing 1 edit" at bounding box center [283, 195] width 130 height 19
click at [336, 199] on button "edit" at bounding box center [339, 196] width 13 height 10
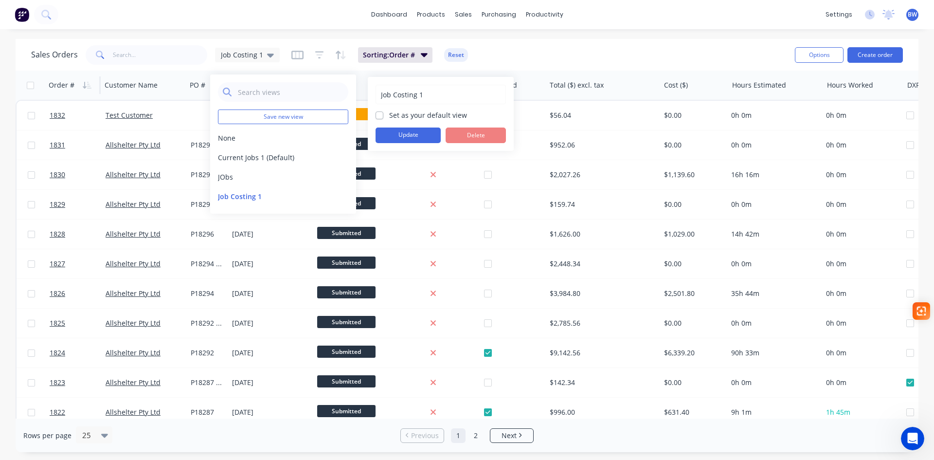
click at [424, 95] on input "Job Costing 1" at bounding box center [441, 94] width 120 height 18
type input "Job Costing"
click at [420, 132] on button "Update" at bounding box center [408, 135] width 65 height 16
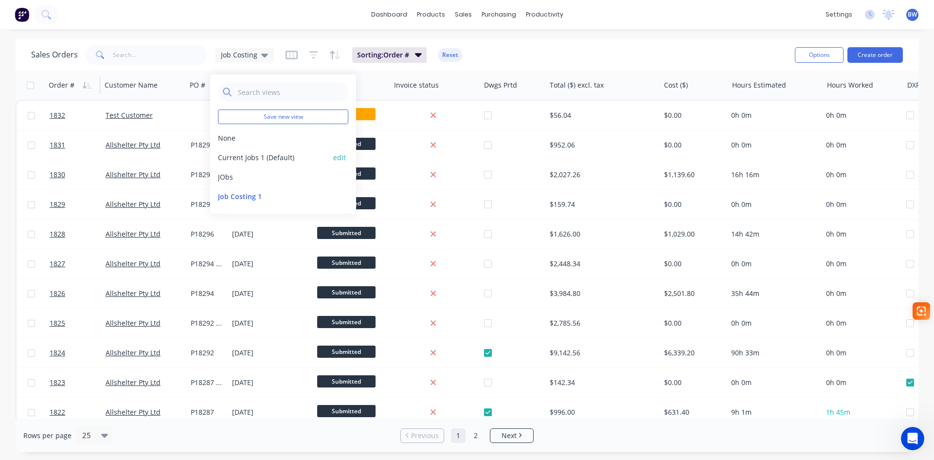
click at [240, 162] on button "Current Jobs 1 (Default)" at bounding box center [273, 157] width 111 height 10
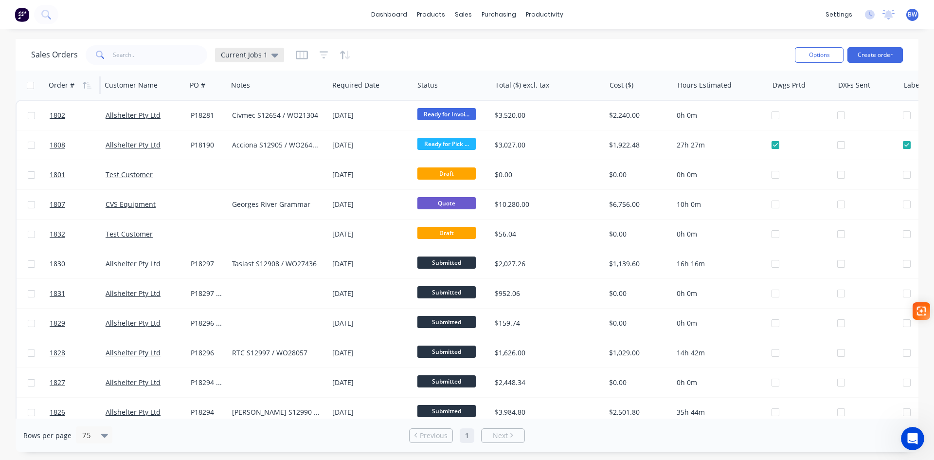
click at [268, 55] on div "Current Jobs 1" at bounding box center [249, 55] width 57 height 9
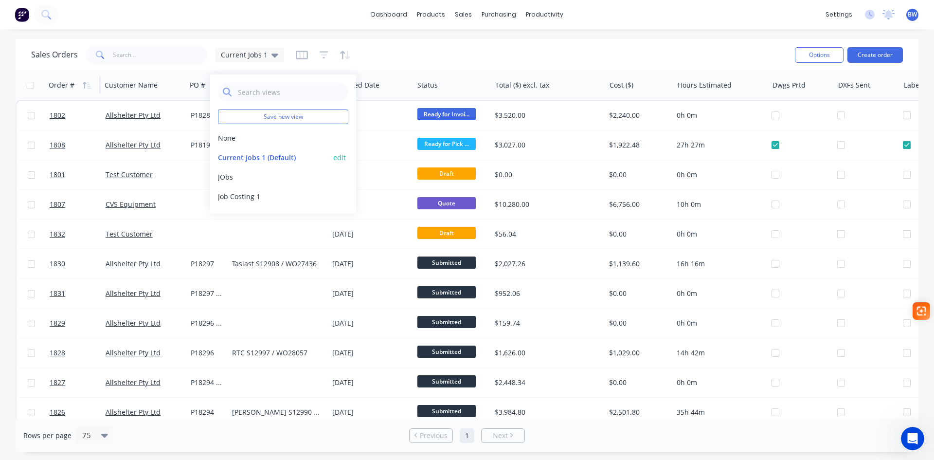
click at [248, 160] on button "Current Jobs 1 (Default)" at bounding box center [273, 157] width 111 height 10
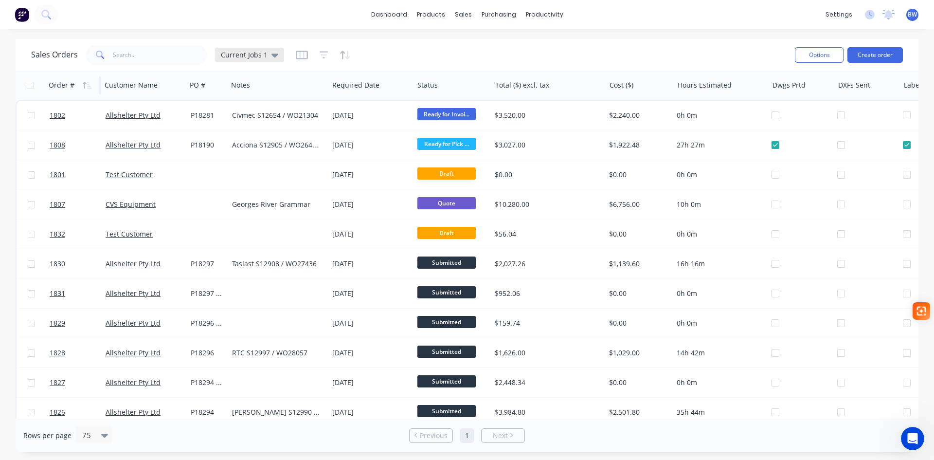
click at [272, 52] on icon at bounding box center [275, 55] width 7 height 11
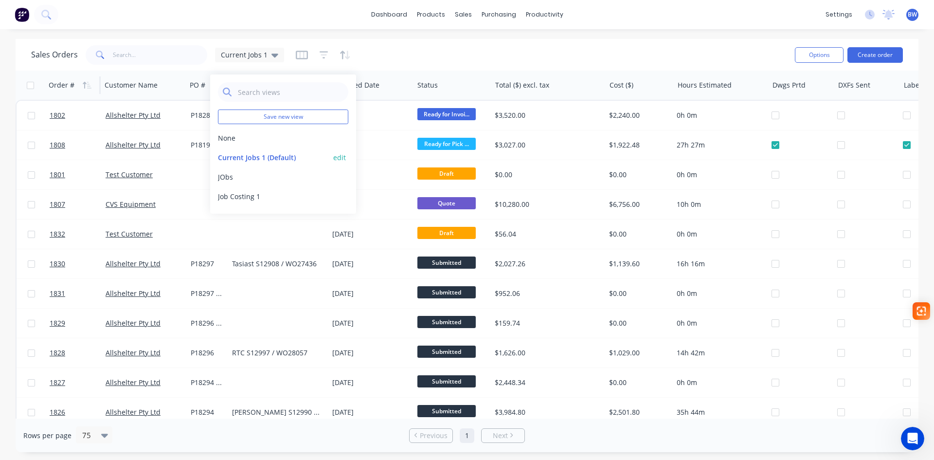
click at [336, 158] on button "edit" at bounding box center [339, 157] width 13 height 10
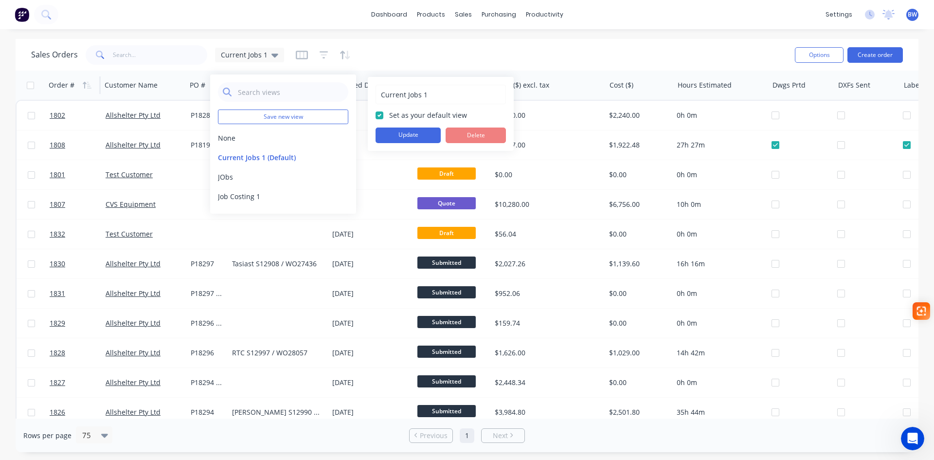
drag, startPoint x: 425, startPoint y: 94, endPoint x: 431, endPoint y: 95, distance: 5.9
click at [425, 94] on input "Current Jobs 1" at bounding box center [441, 94] width 120 height 18
type input "Current Jobs"
click at [414, 134] on button "Update" at bounding box center [408, 135] width 65 height 16
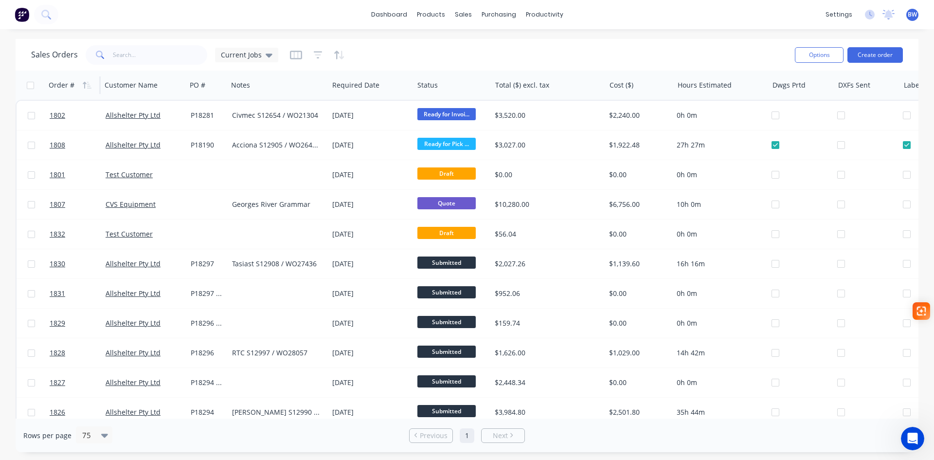
click at [464, 51] on div "Sales Orders Current Jobs" at bounding box center [409, 55] width 756 height 24
click at [84, 85] on icon "button" at bounding box center [87, 85] width 9 height 8
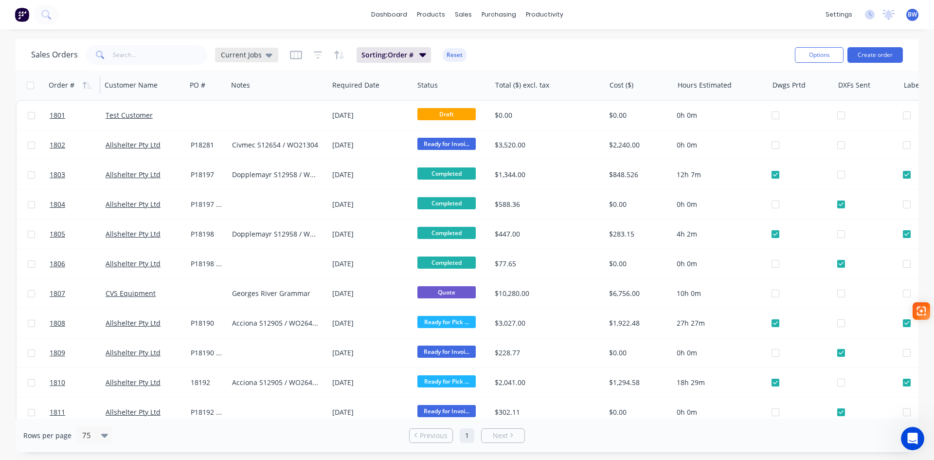
click at [267, 56] on icon at bounding box center [269, 56] width 7 height 4
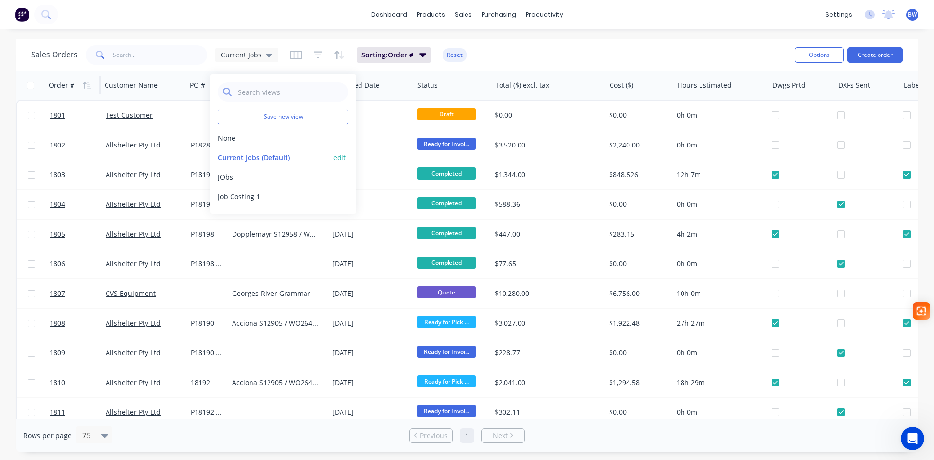
click at [337, 158] on button "edit" at bounding box center [339, 157] width 13 height 10
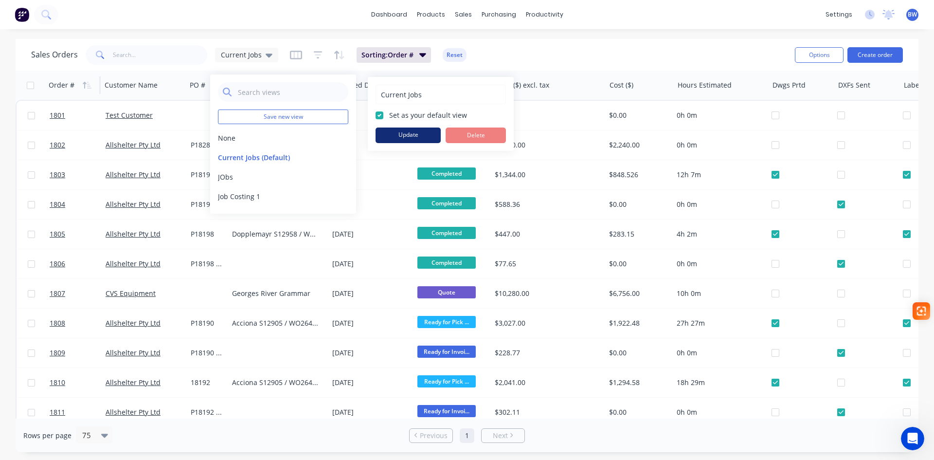
click at [420, 135] on button "Update" at bounding box center [408, 135] width 65 height 16
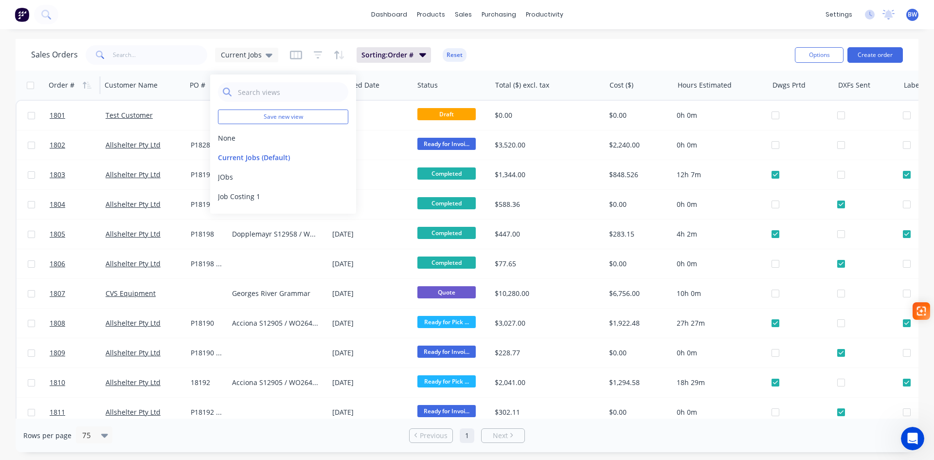
click at [542, 50] on div "Sales Orders Current Jobs Sorting: Order # Reset" at bounding box center [409, 55] width 756 height 24
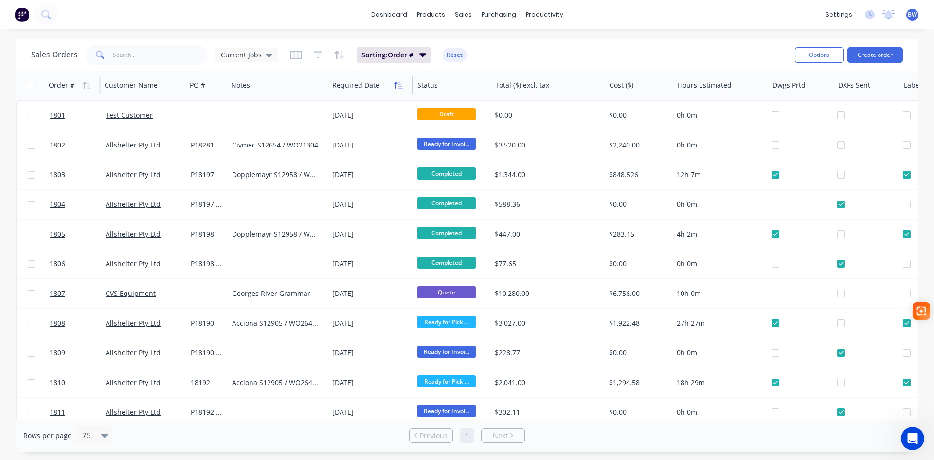
drag, startPoint x: 412, startPoint y: 90, endPoint x: 395, endPoint y: 90, distance: 17.5
click at [395, 90] on div "Required Date" at bounding box center [370, 85] width 85 height 29
drag, startPoint x: 605, startPoint y: 91, endPoint x: 619, endPoint y: 94, distance: 14.5
click at [579, 94] on div "Total ($) excl. tax" at bounding box center [548, 85] width 114 height 29
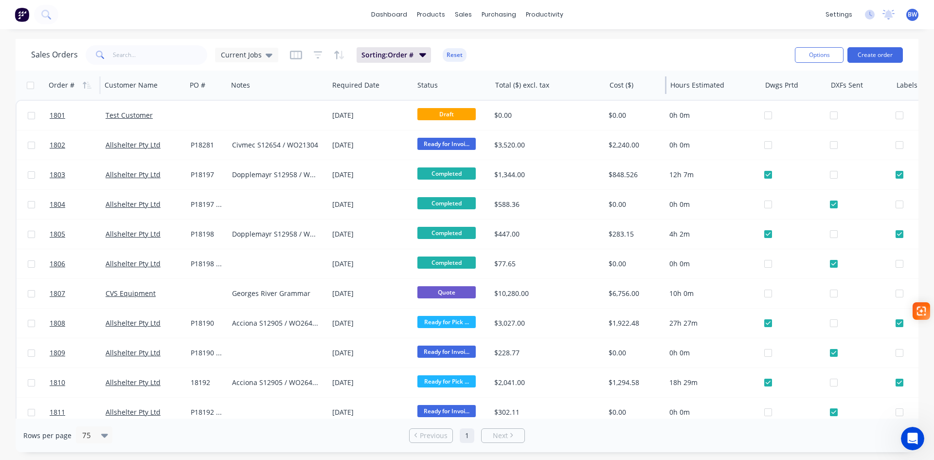
drag, startPoint x: 673, startPoint y: 92, endPoint x: 651, endPoint y: 91, distance: 21.9
click at [651, 91] on div "Cost ($)" at bounding box center [636, 85] width 61 height 29
drag, startPoint x: 413, startPoint y: 88, endPoint x: 408, endPoint y: 88, distance: 5.4
click at [408, 88] on div "Required Date" at bounding box center [370, 85] width 85 height 29
click at [269, 55] on icon at bounding box center [269, 56] width 7 height 4
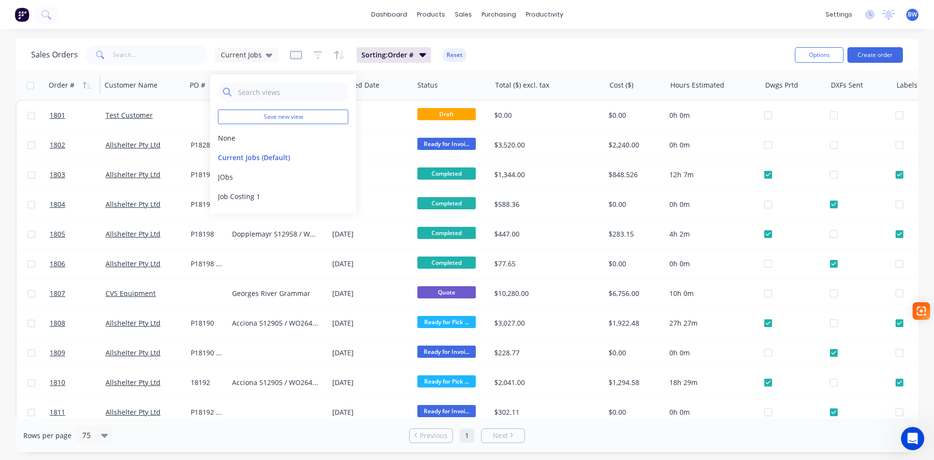
click at [290, 60] on button "button" at bounding box center [296, 55] width 12 height 16
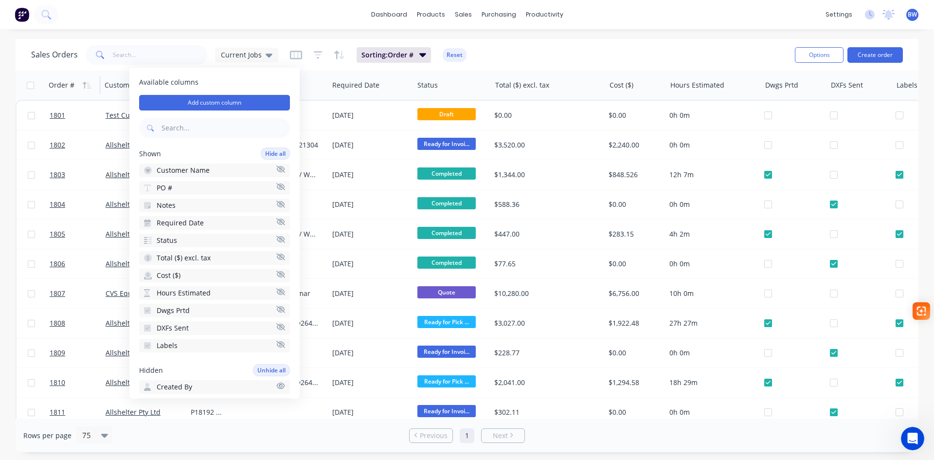
click at [276, 275] on icon "button" at bounding box center [280, 274] width 9 height 7
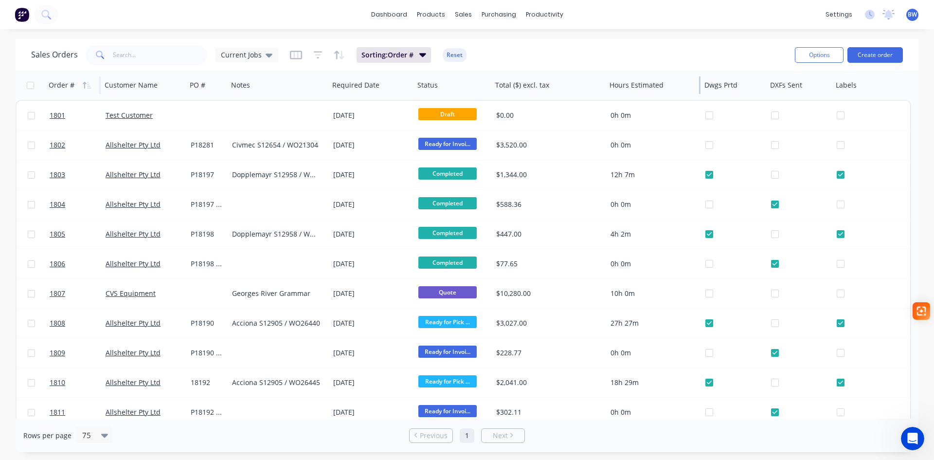
drag, startPoint x: 699, startPoint y: 89, endPoint x: 676, endPoint y: 94, distance: 23.5
click at [676, 94] on div "Hours Estimated" at bounding box center [653, 85] width 95 height 29
click at [269, 56] on icon at bounding box center [269, 55] width 7 height 11
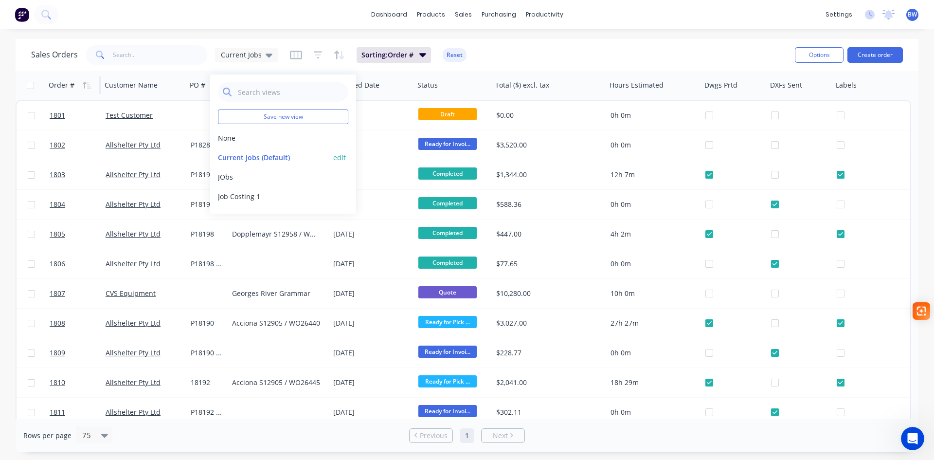
click at [342, 157] on button "edit" at bounding box center [339, 157] width 13 height 10
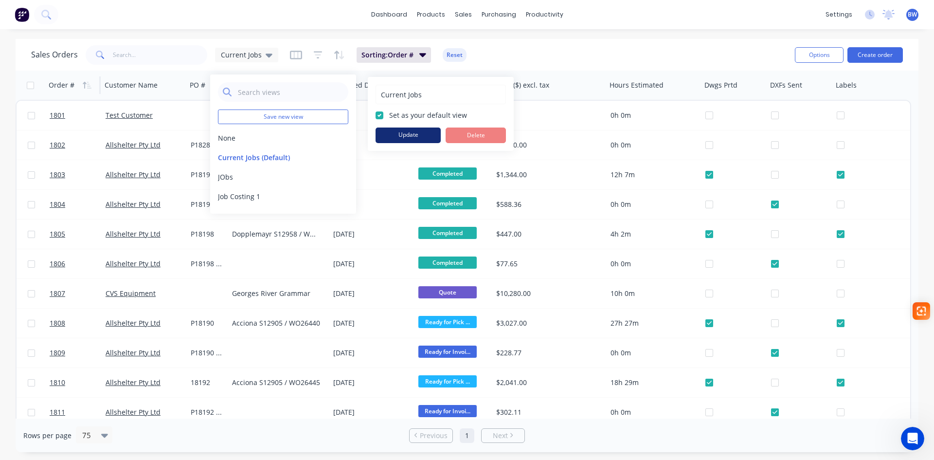
click at [402, 134] on button "Update" at bounding box center [408, 135] width 65 height 16
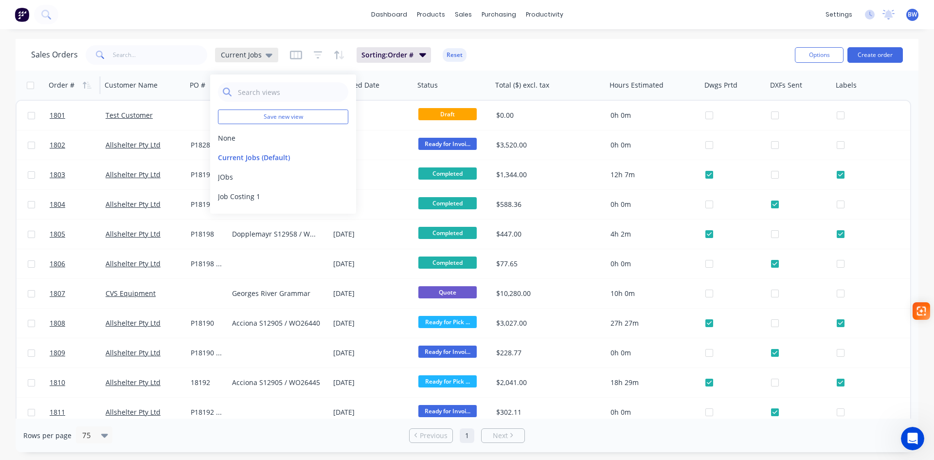
click at [236, 59] on div "Current Jobs" at bounding box center [246, 55] width 63 height 15
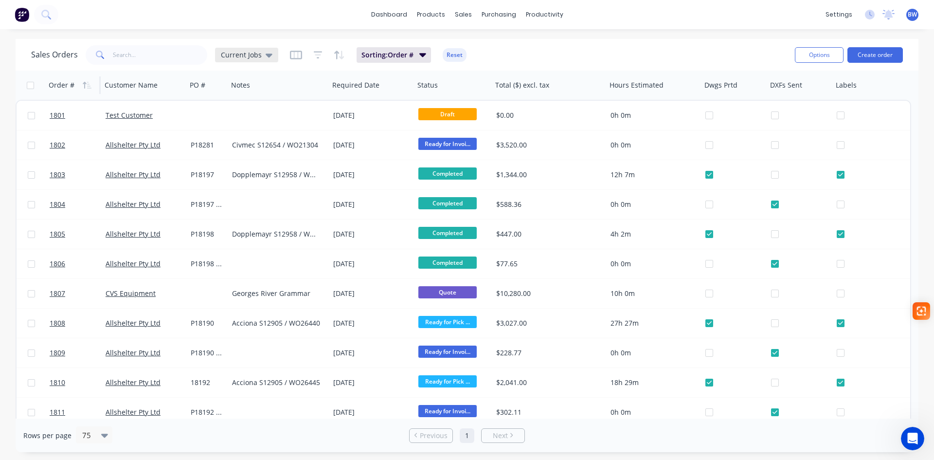
click at [231, 57] on span "Current Jobs" at bounding box center [241, 55] width 41 height 10
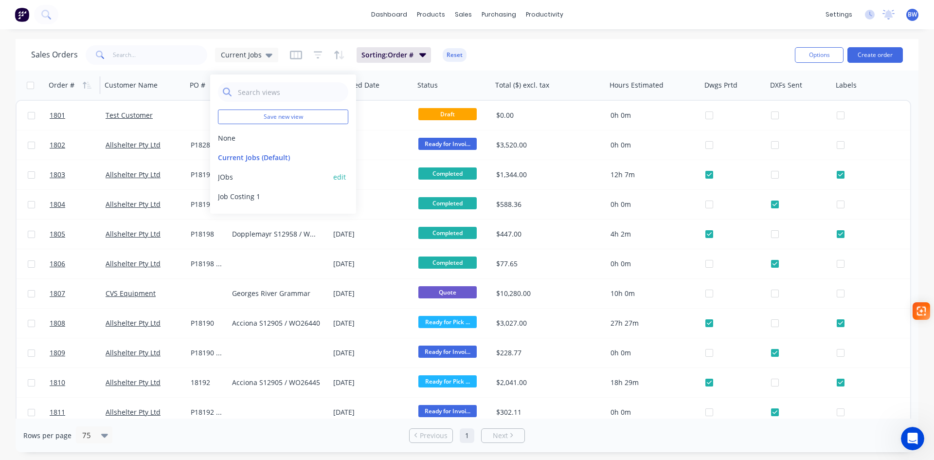
click at [229, 179] on button "JObs" at bounding box center [273, 177] width 111 height 10
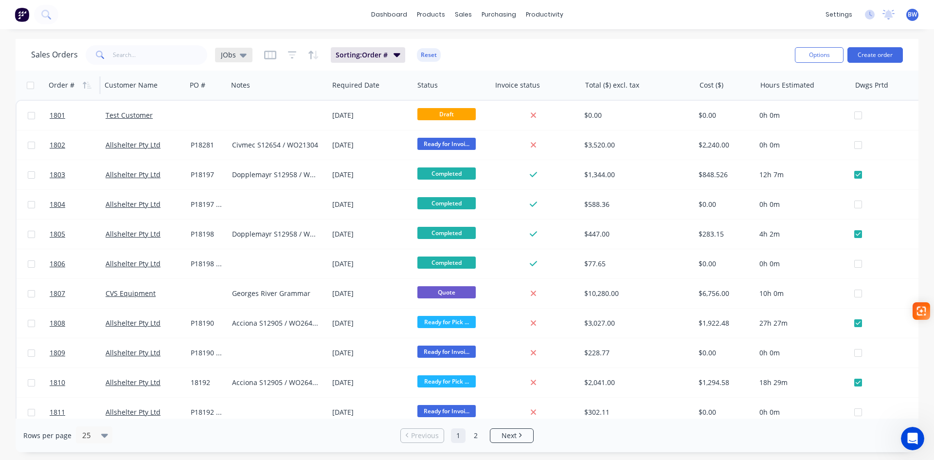
click at [230, 54] on span "JObs" at bounding box center [228, 55] width 15 height 10
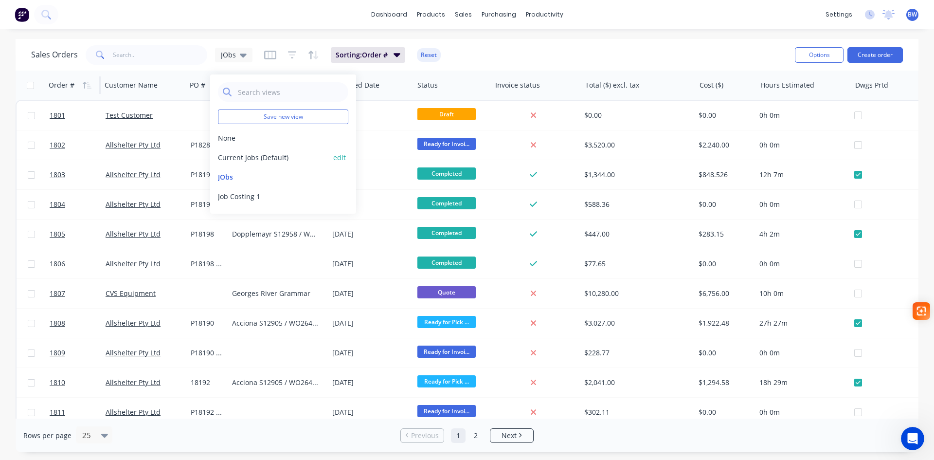
click at [236, 159] on button "Current Jobs (Default)" at bounding box center [273, 157] width 111 height 10
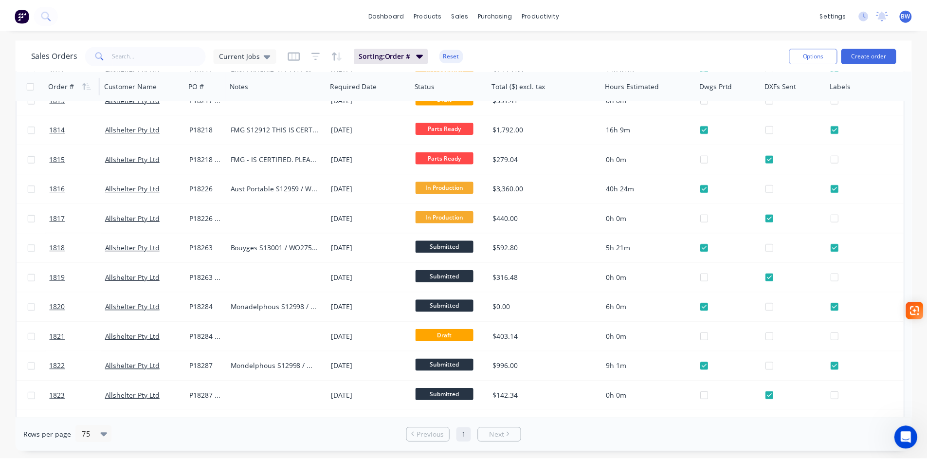
scroll to position [389, 0]
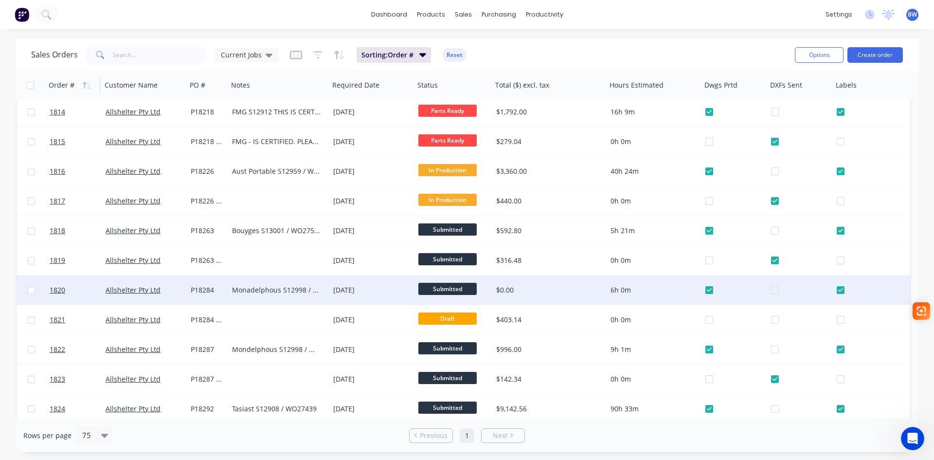
click at [247, 293] on div "Monadelphous S12998 / WO28062" at bounding box center [276, 290] width 89 height 10
click at [175, 297] on div "Allshelter Pty Ltd" at bounding box center [144, 289] width 85 height 29
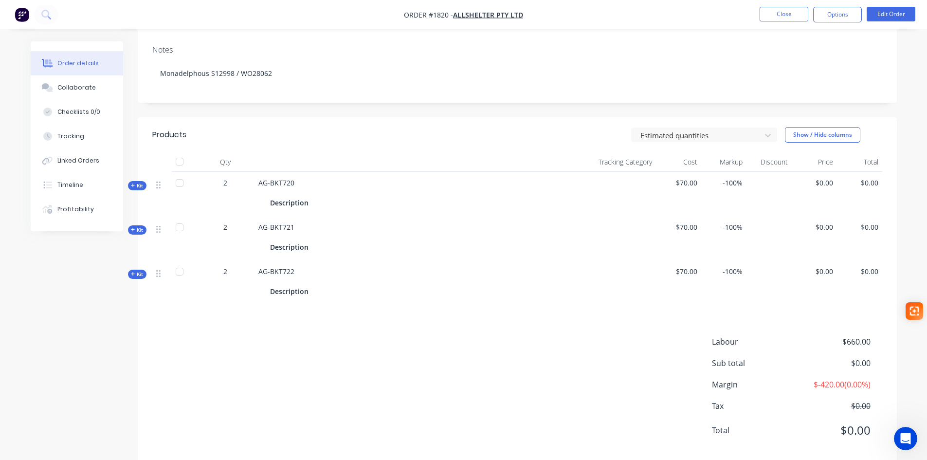
scroll to position [185, 0]
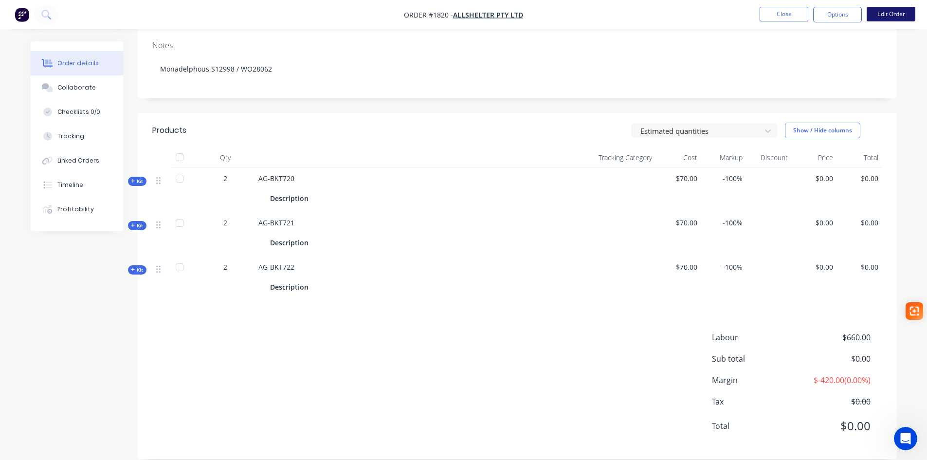
click at [747, 14] on button "Edit Order" at bounding box center [891, 14] width 49 height 15
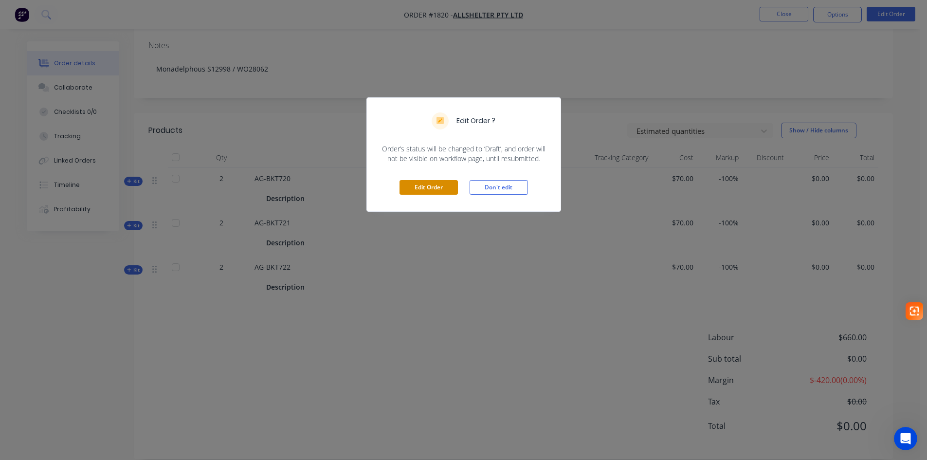
click at [423, 188] on button "Edit Order" at bounding box center [428, 187] width 58 height 15
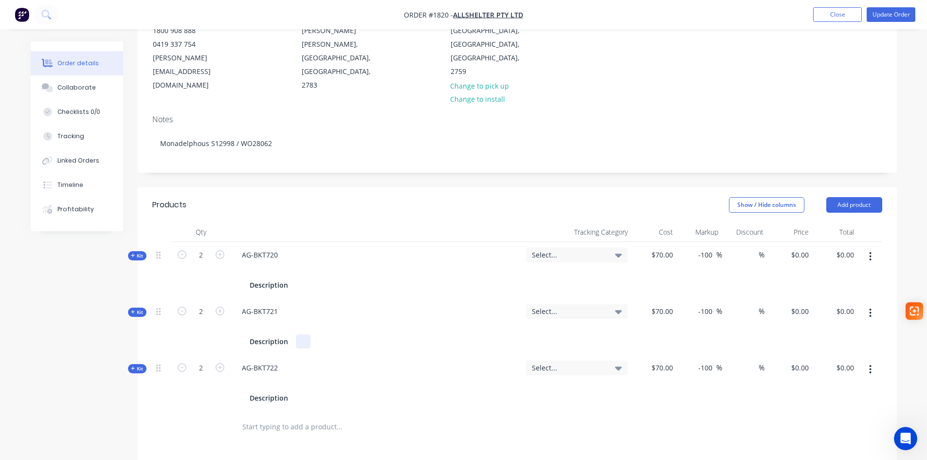
scroll to position [146, 0]
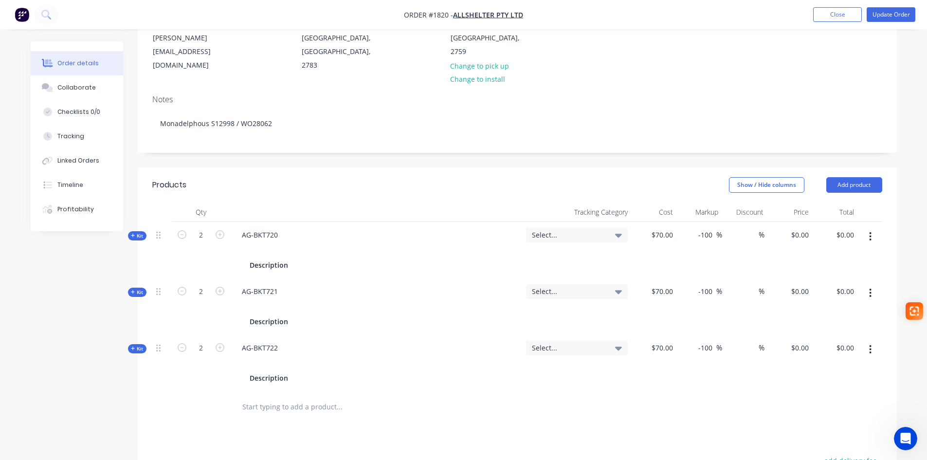
click at [260, 355] on input "text" at bounding box center [339, 406] width 195 height 19
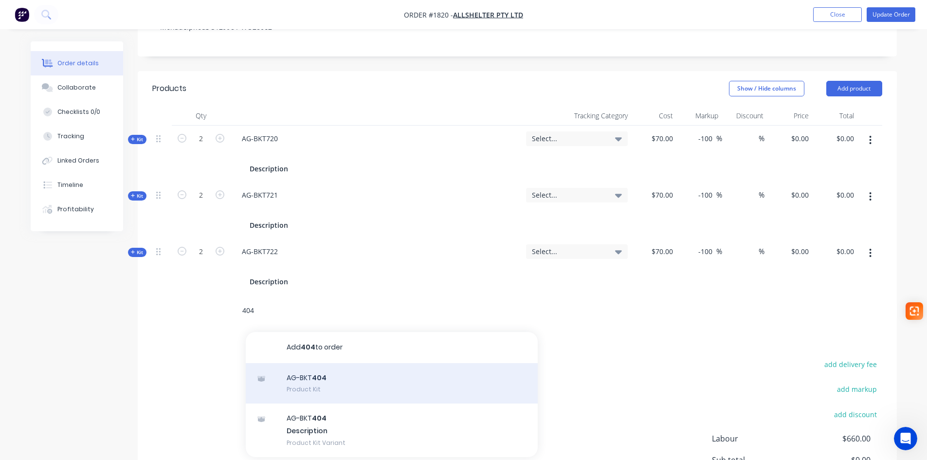
scroll to position [243, 0]
type input "404"
click at [314, 355] on div "AG-BKT 404 Product Kit" at bounding box center [392, 382] width 292 height 41
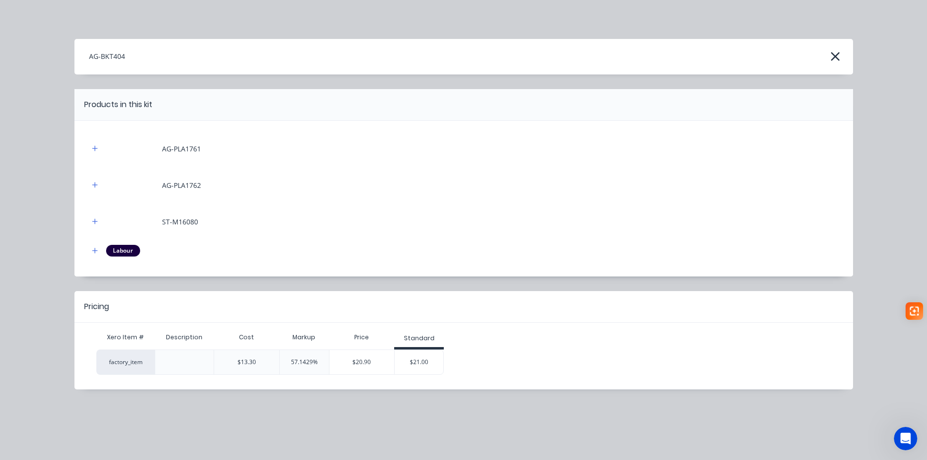
click at [89, 252] on div at bounding box center [95, 251] width 12 height 12
click at [92, 252] on icon "button" at bounding box center [95, 250] width 6 height 7
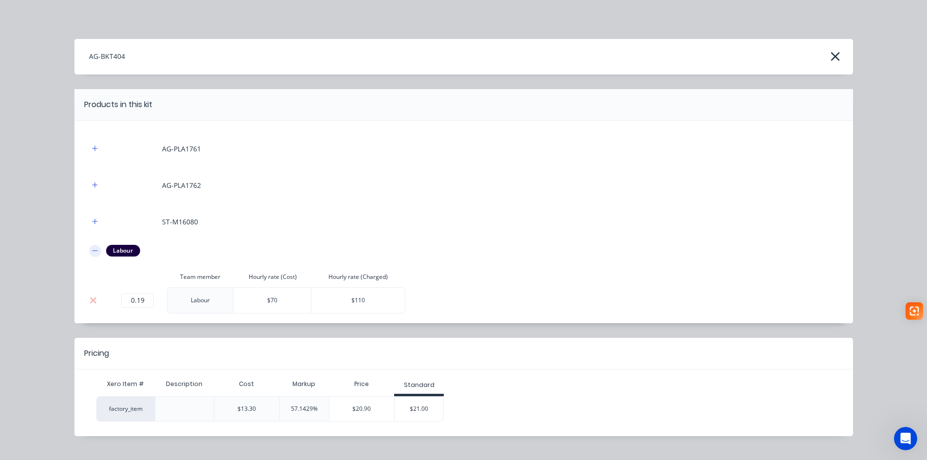
click at [92, 252] on icon "button" at bounding box center [95, 250] width 6 height 7
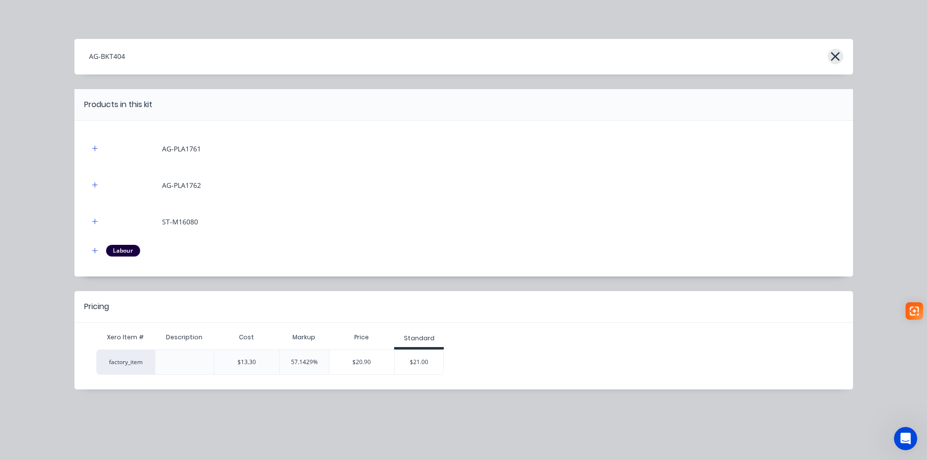
click at [747, 55] on icon "button" at bounding box center [835, 57] width 10 height 14
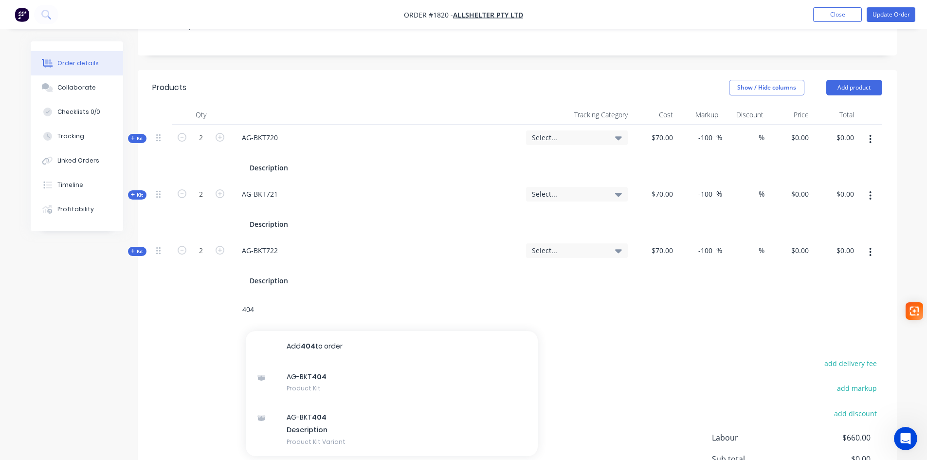
click at [259, 300] on input "404" at bounding box center [339, 309] width 195 height 19
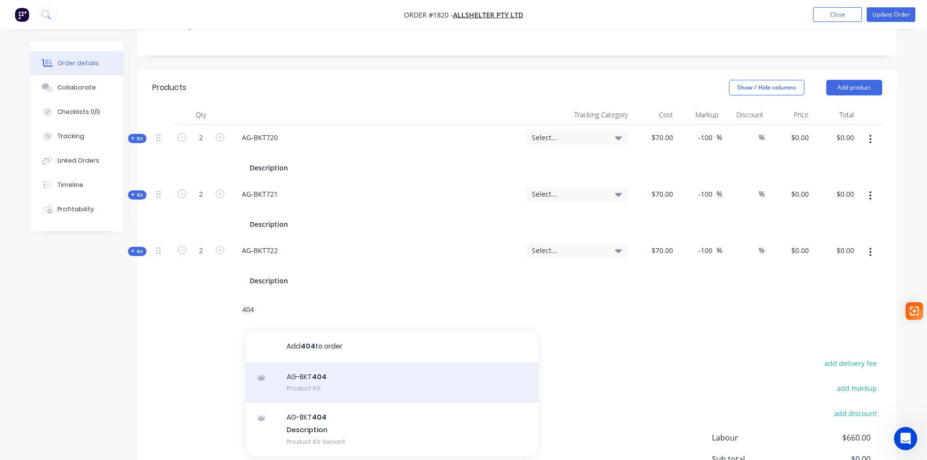
click at [329, 355] on div "AG-BKT 404 Product Kit" at bounding box center [392, 382] width 292 height 41
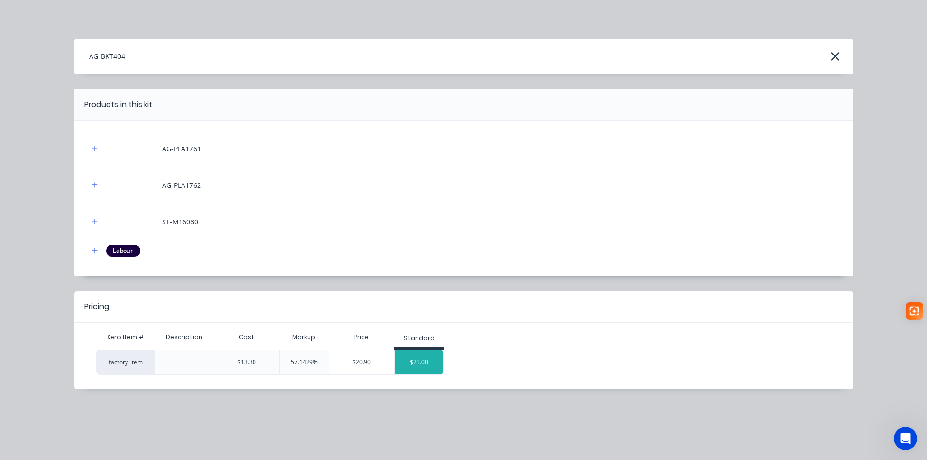
click at [401, 351] on div "$21.00" at bounding box center [419, 362] width 49 height 24
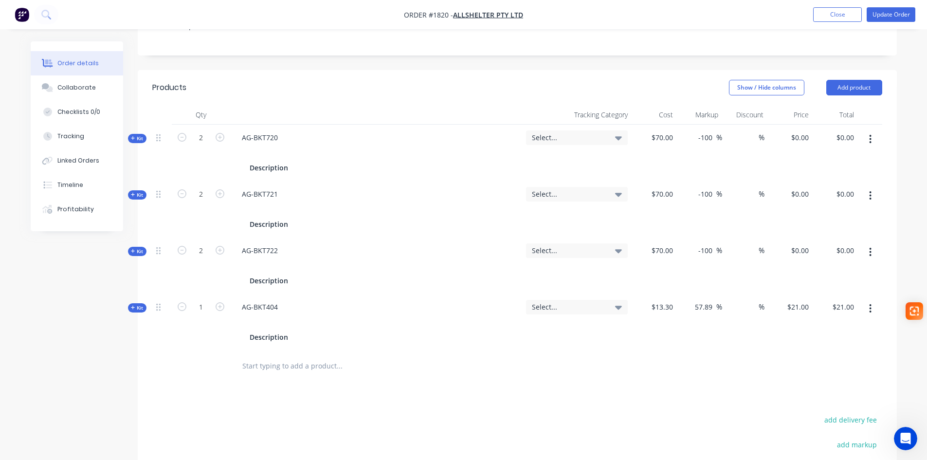
click at [617, 136] on icon at bounding box center [618, 138] width 7 height 4
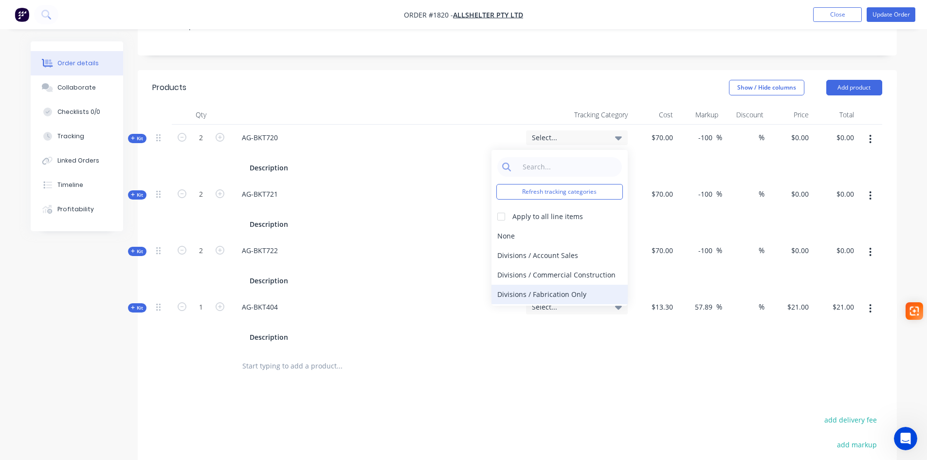
click at [568, 285] on div "Divisions / Fabrication Only" at bounding box center [559, 294] width 136 height 19
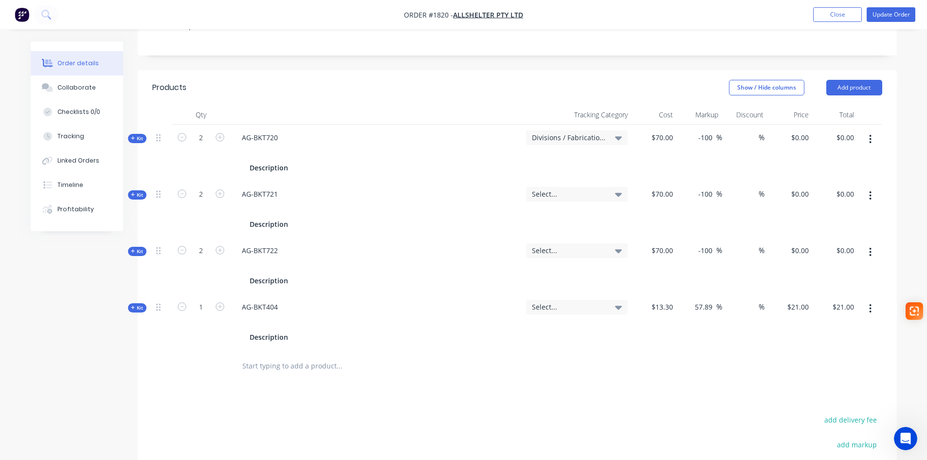
click at [618, 193] on icon at bounding box center [618, 195] width 7 height 4
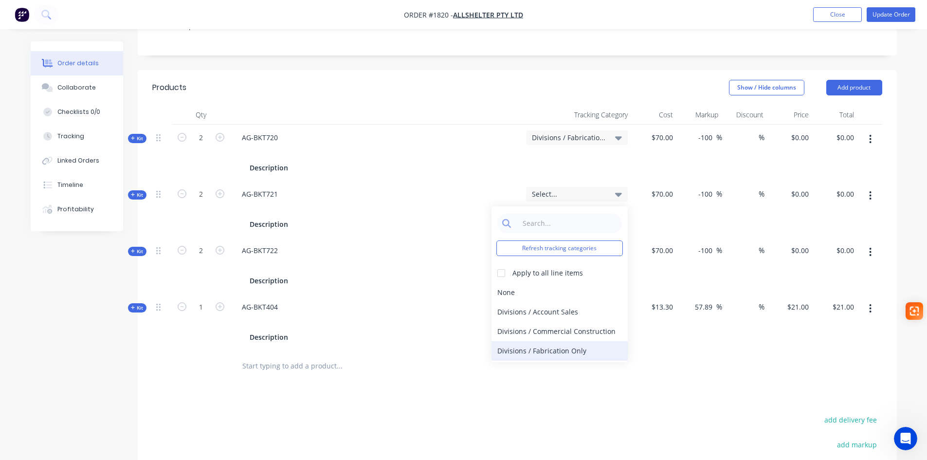
click at [574, 341] on div "Divisions / Fabrication Only" at bounding box center [559, 350] width 136 height 19
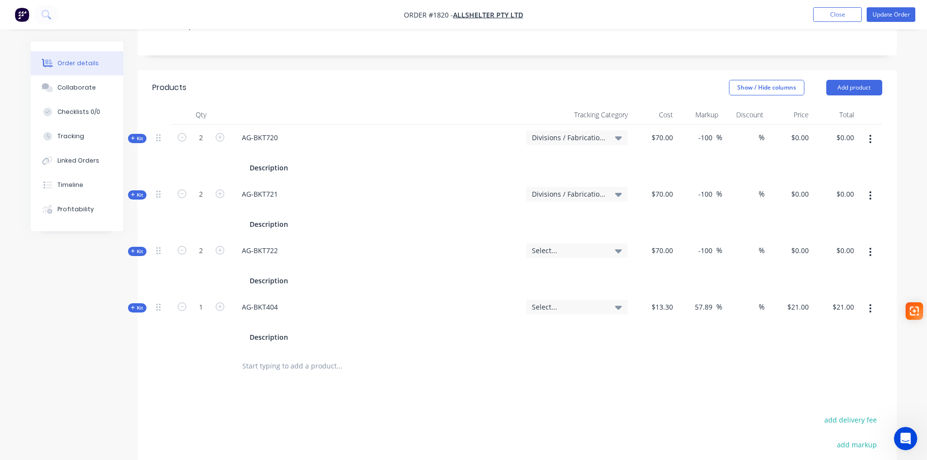
drag, startPoint x: 619, startPoint y: 224, endPoint x: 613, endPoint y: 235, distance: 12.7
click at [619, 249] on icon at bounding box center [618, 251] width 7 height 4
click at [573, 355] on div "Divisions / Fabrication Only" at bounding box center [559, 407] width 136 height 19
click at [614, 303] on div "Select..." at bounding box center [577, 307] width 90 height 9
drag, startPoint x: 559, startPoint y: 435, endPoint x: 610, endPoint y: 386, distance: 70.6
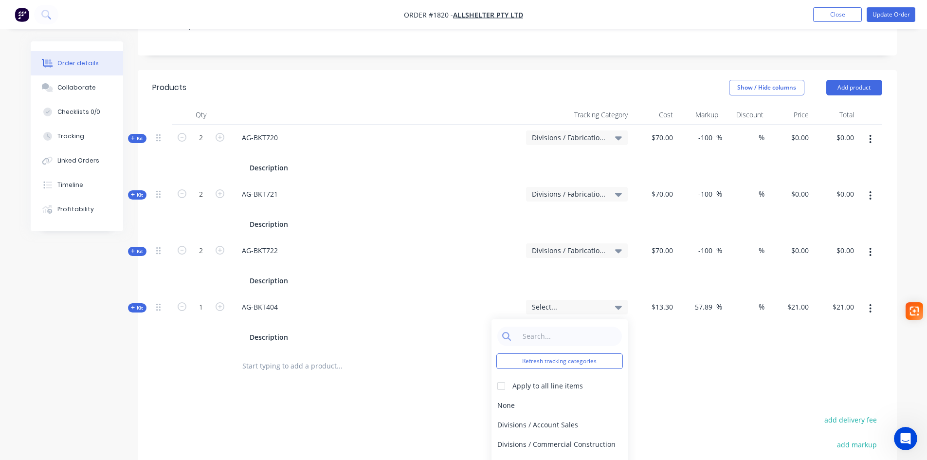
click at [559, 355] on div "Divisions / Fabrication Only" at bounding box center [559, 463] width 136 height 19
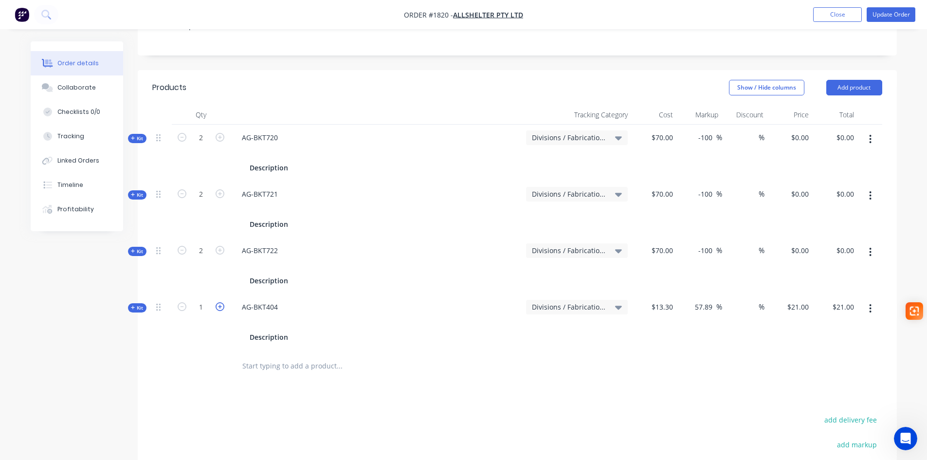
click at [218, 302] on icon "button" at bounding box center [220, 306] width 9 height 9
type input "2"
type input "$42.00"
click at [218, 302] on icon "button" at bounding box center [220, 306] width 9 height 9
type input "3"
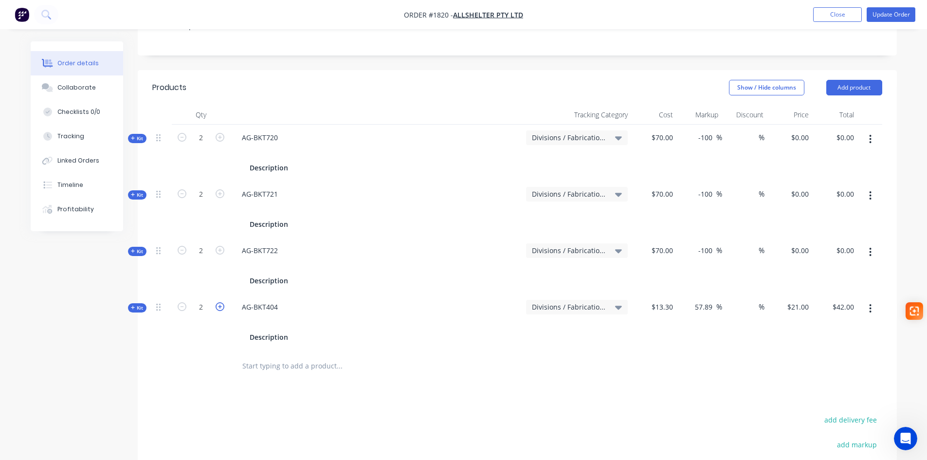
type input "$63.00"
click at [218, 302] on icon "button" at bounding box center [220, 306] width 9 height 9
type input "4"
type input "$84.00"
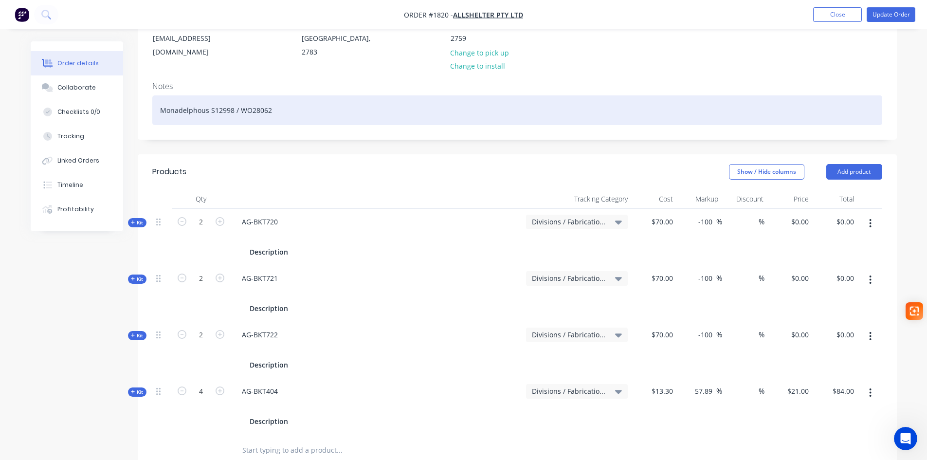
scroll to position [143, 0]
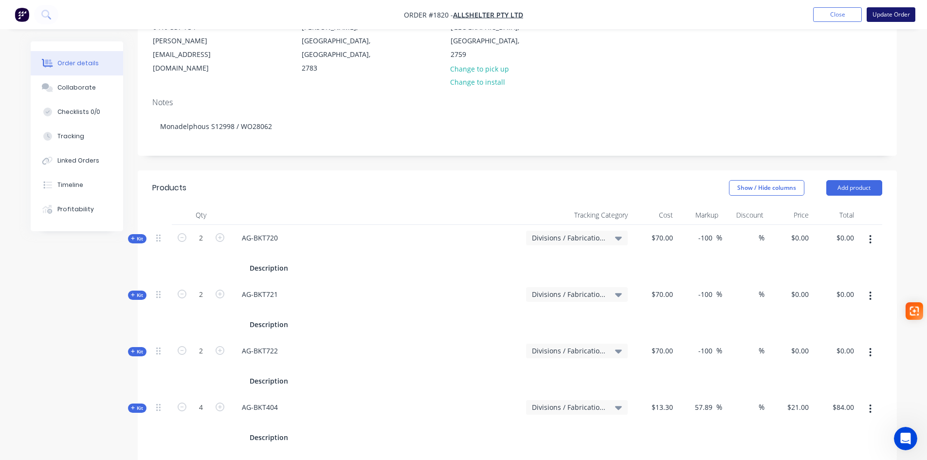
click at [747, 14] on button "Update Order" at bounding box center [891, 14] width 49 height 15
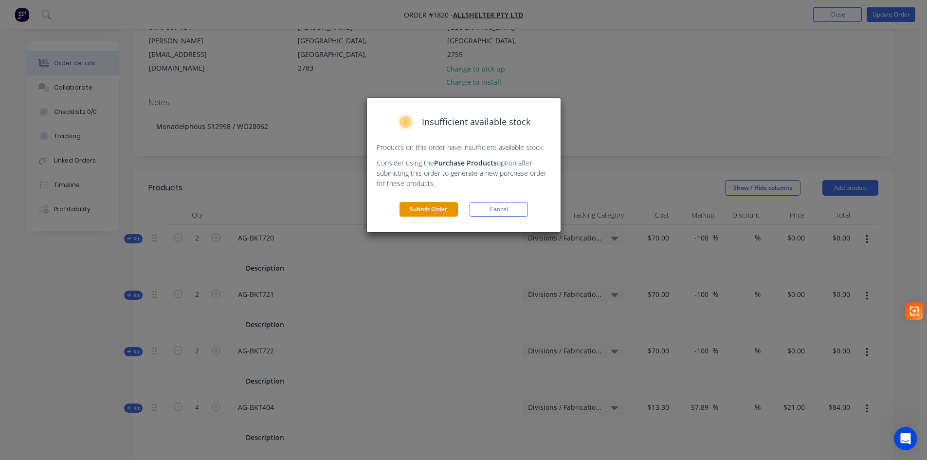
click at [418, 211] on button "Submit Order" at bounding box center [428, 209] width 58 height 15
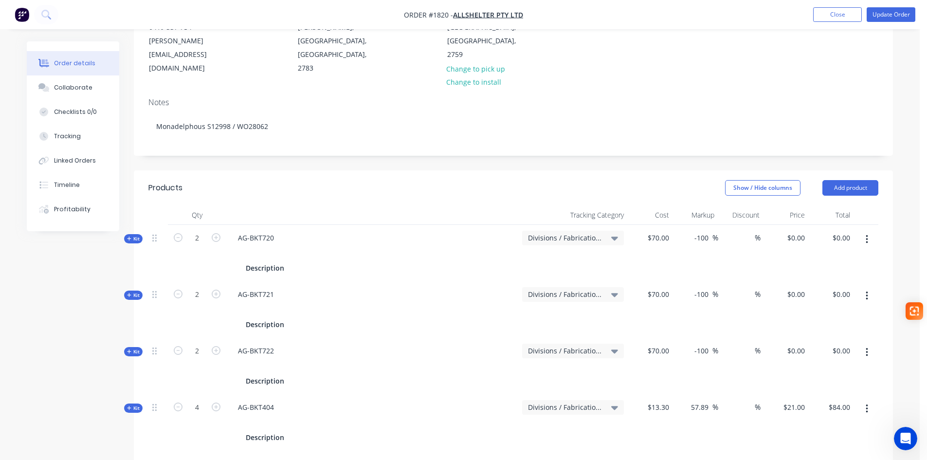
scroll to position [0, 0]
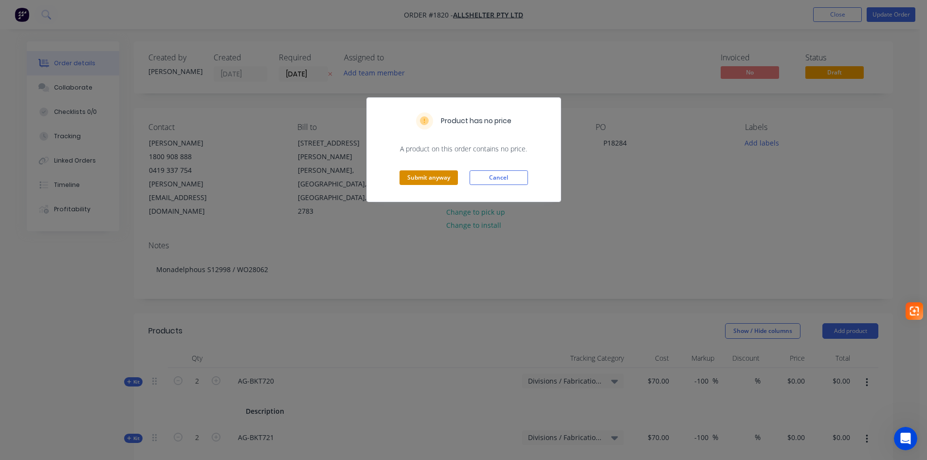
click at [423, 175] on button "Submit anyway" at bounding box center [428, 177] width 58 height 15
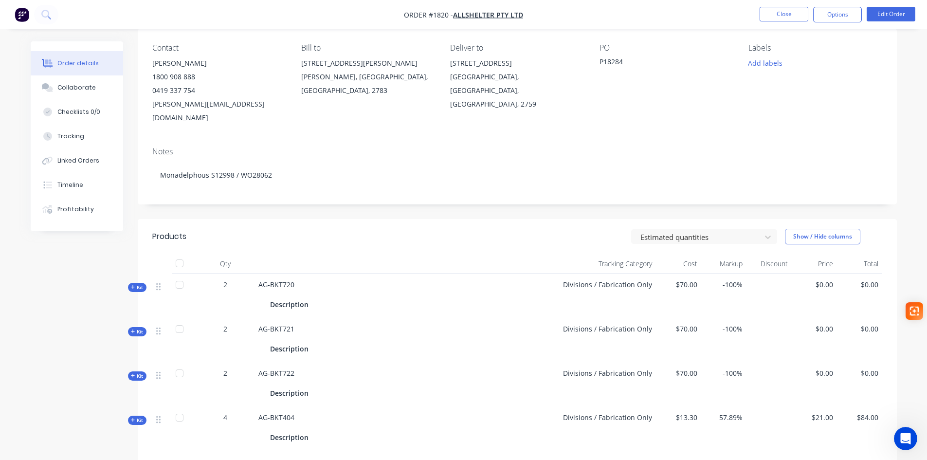
scroll to position [97, 0]
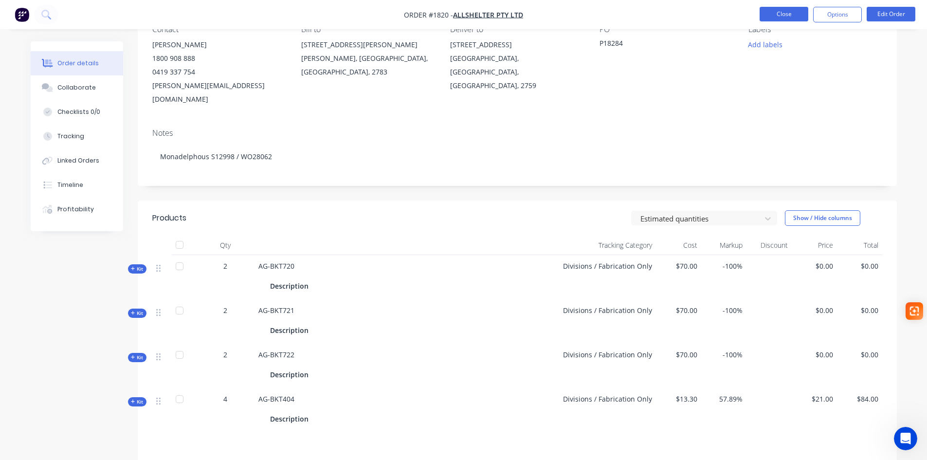
click at [747, 16] on button "Close" at bounding box center [784, 14] width 49 height 15
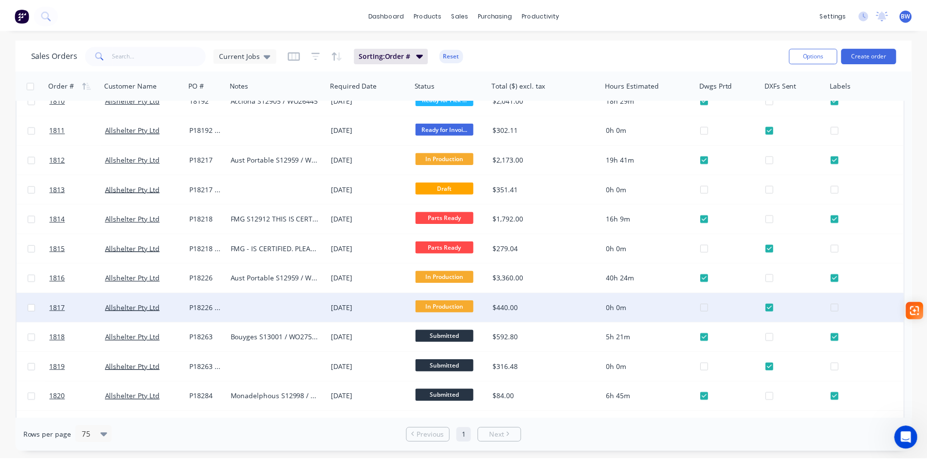
scroll to position [292, 0]
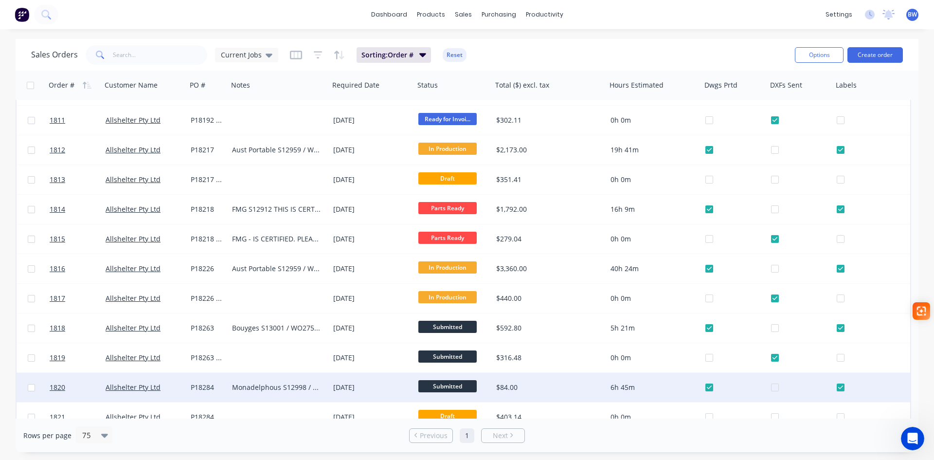
click at [198, 355] on div "P18284" at bounding box center [207, 387] width 32 height 10
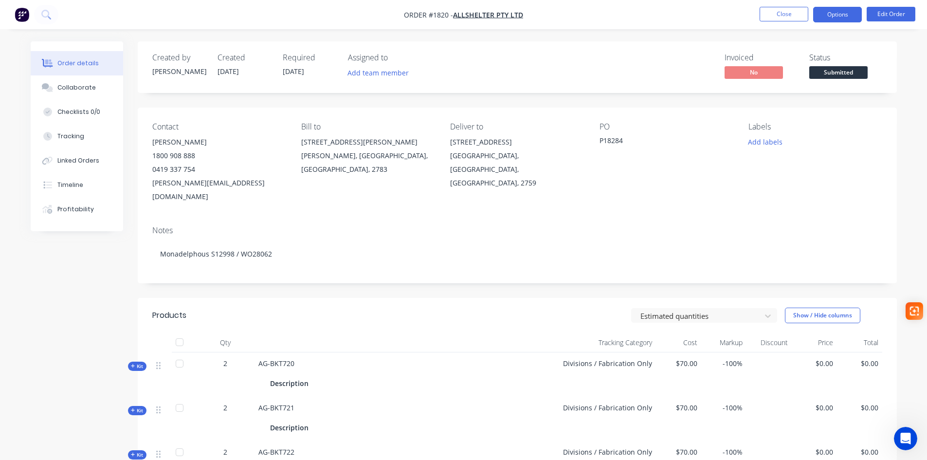
click at [747, 17] on button "Options" at bounding box center [837, 15] width 49 height 16
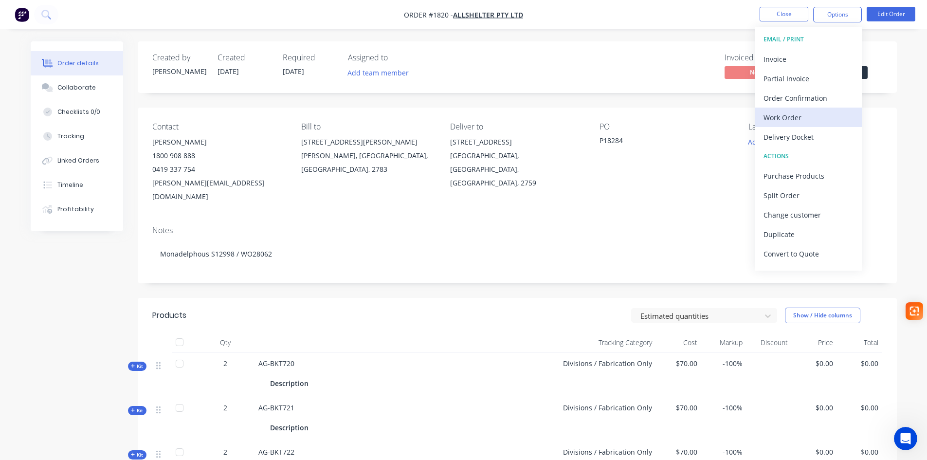
click at [747, 115] on div "Work Order" at bounding box center [808, 117] width 90 height 14
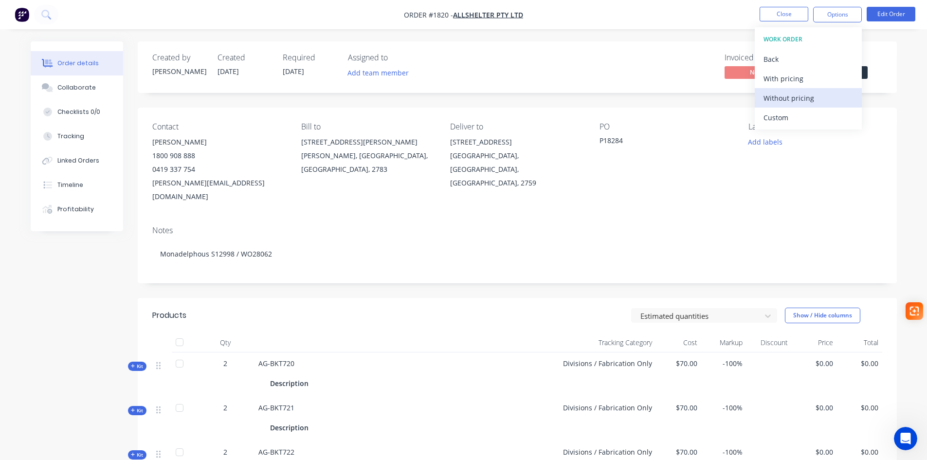
click at [747, 91] on div "Without pricing" at bounding box center [808, 98] width 90 height 14
